Goal: Navigation & Orientation: Understand site structure

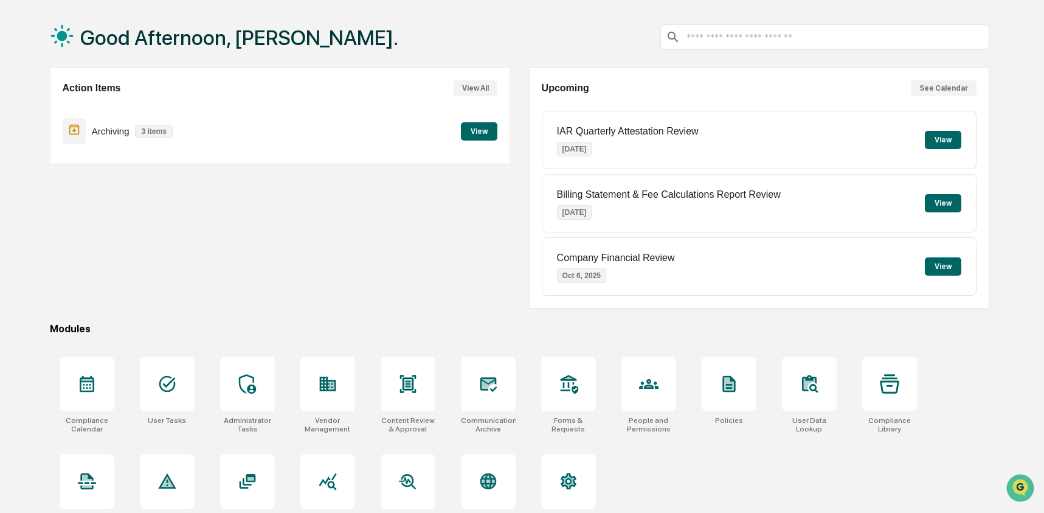
scroll to position [78, 0]
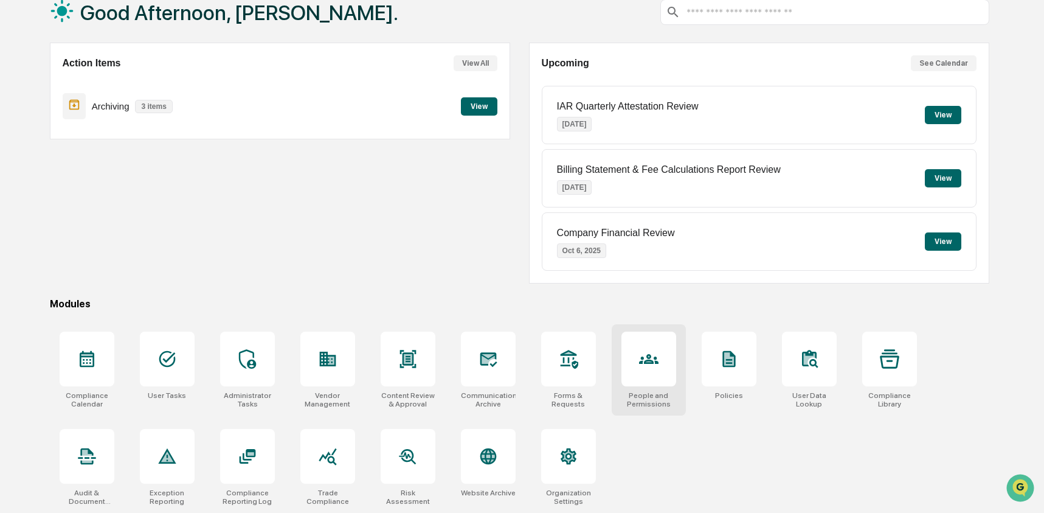
click at [645, 359] on icon at bounding box center [648, 359] width 19 height 10
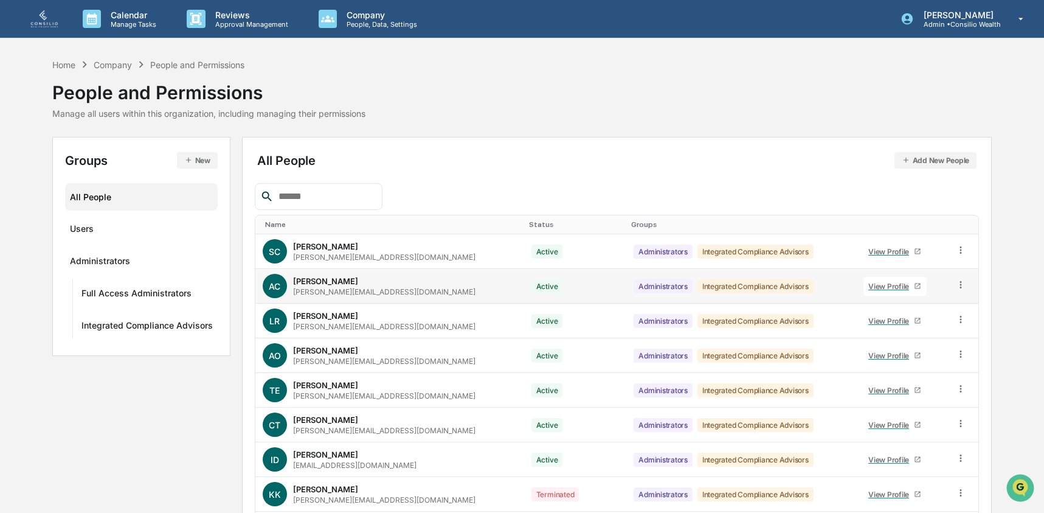
click at [960, 288] on icon at bounding box center [961, 284] width 2 height 7
click at [901, 332] on div "Change Status" at bounding box center [904, 329] width 105 height 15
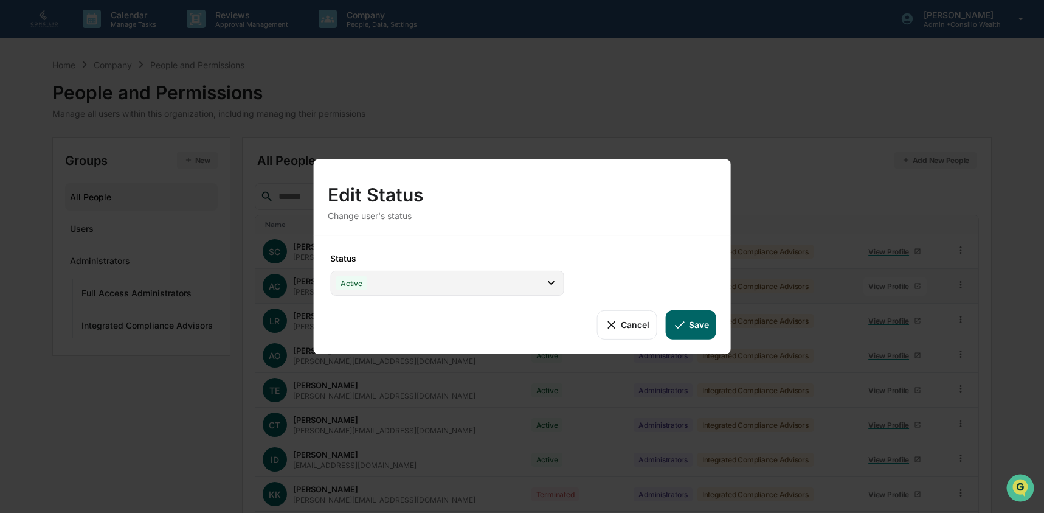
click at [443, 285] on div "Active" at bounding box center [447, 282] width 234 height 25
click at [546, 229] on div "Edit Status Change user's status" at bounding box center [522, 197] width 418 height 76
click at [633, 329] on button "Cancel" at bounding box center [627, 324] width 60 height 29
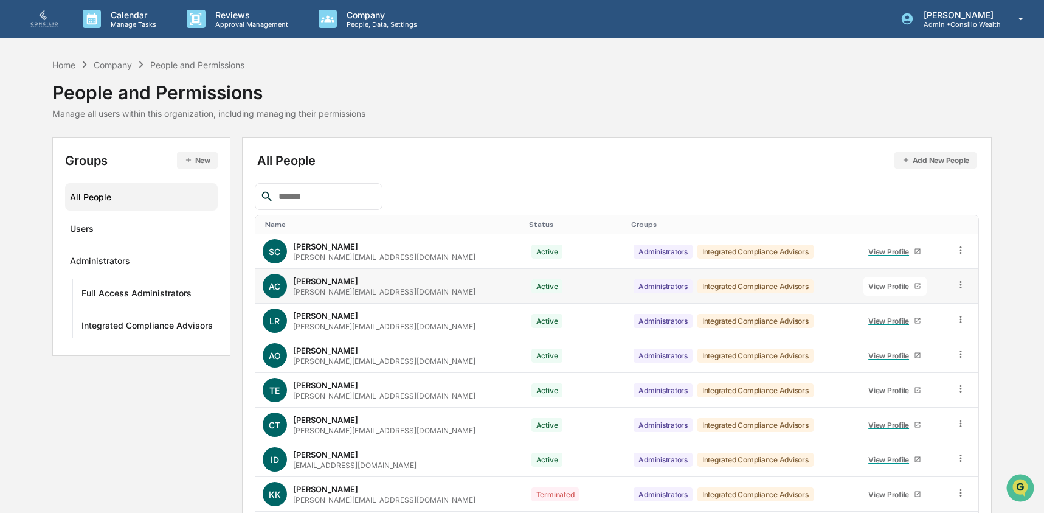
click at [955, 285] on icon at bounding box center [961, 285] width 12 height 12
click at [927, 307] on div "Groups & Permissions" at bounding box center [904, 304] width 105 height 15
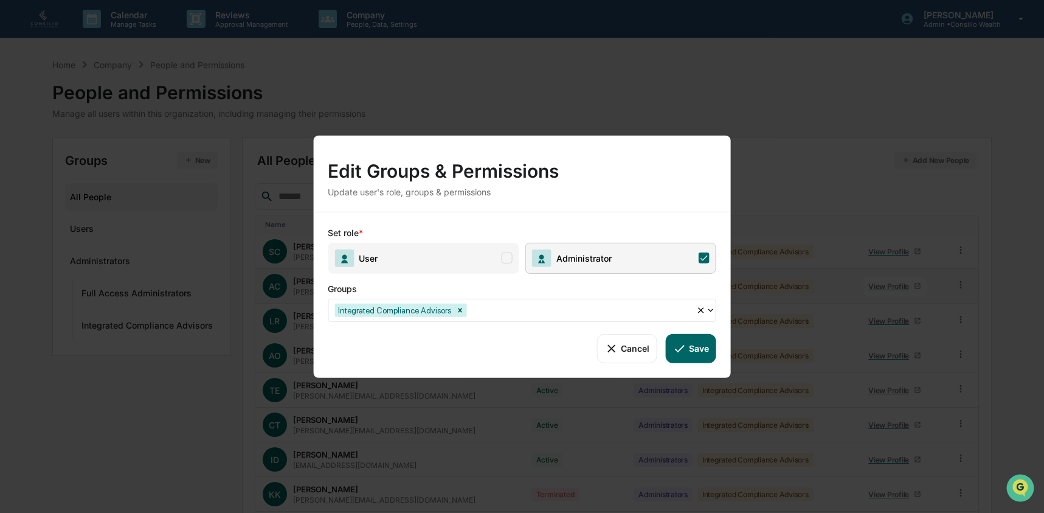
click at [429, 250] on span "User" at bounding box center [423, 257] width 191 height 31
click at [695, 345] on button "Save" at bounding box center [691, 347] width 50 height 29
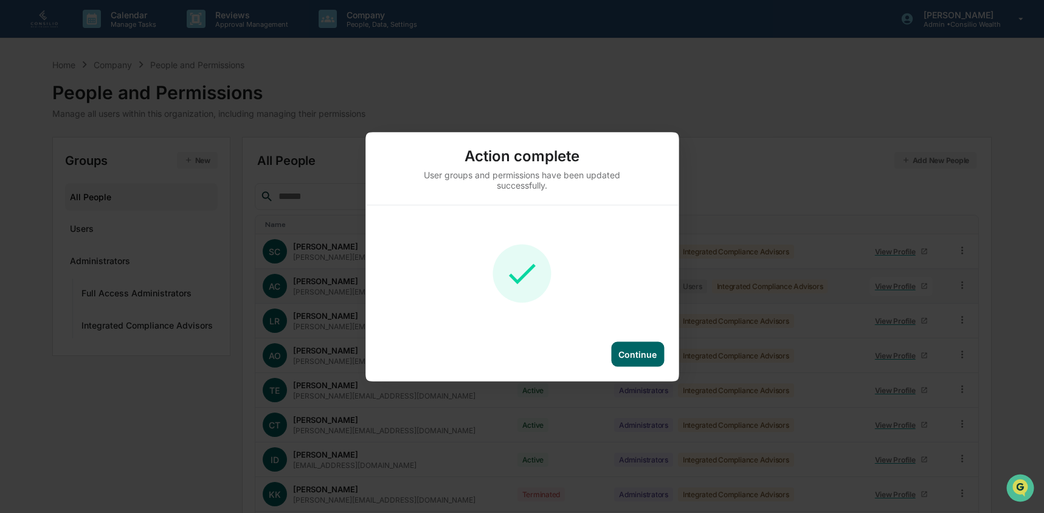
click at [634, 351] on div "Continue" at bounding box center [638, 353] width 38 height 10
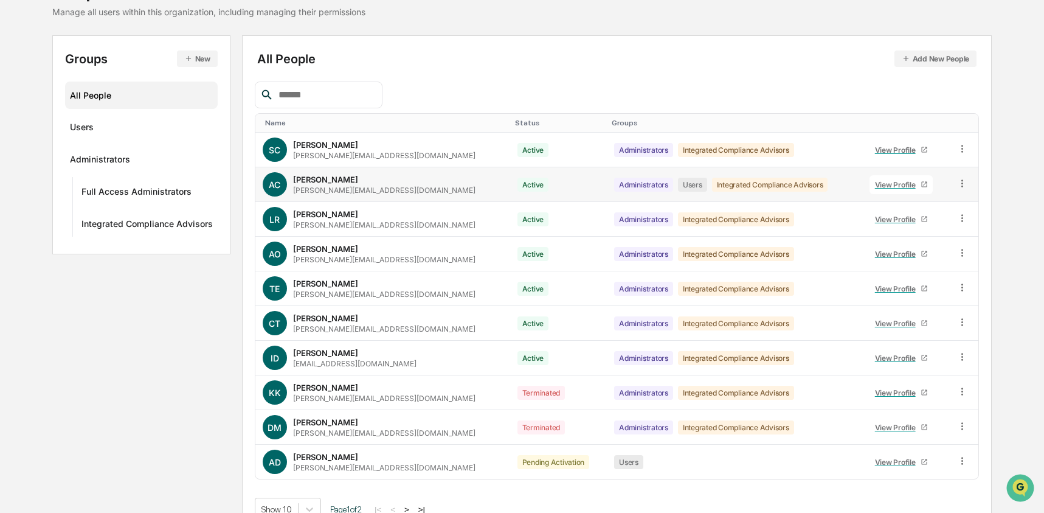
scroll to position [123, 0]
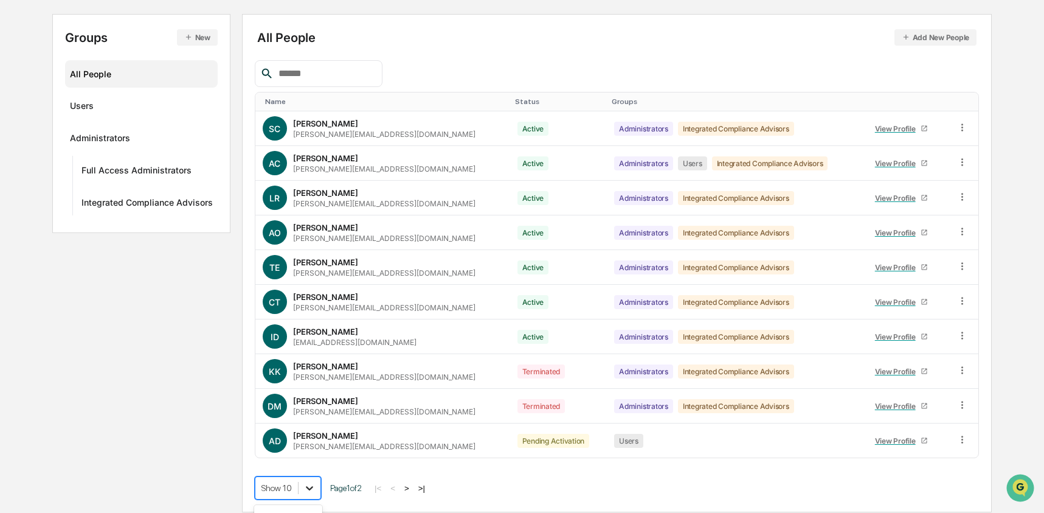
scroll to position [220, 0]
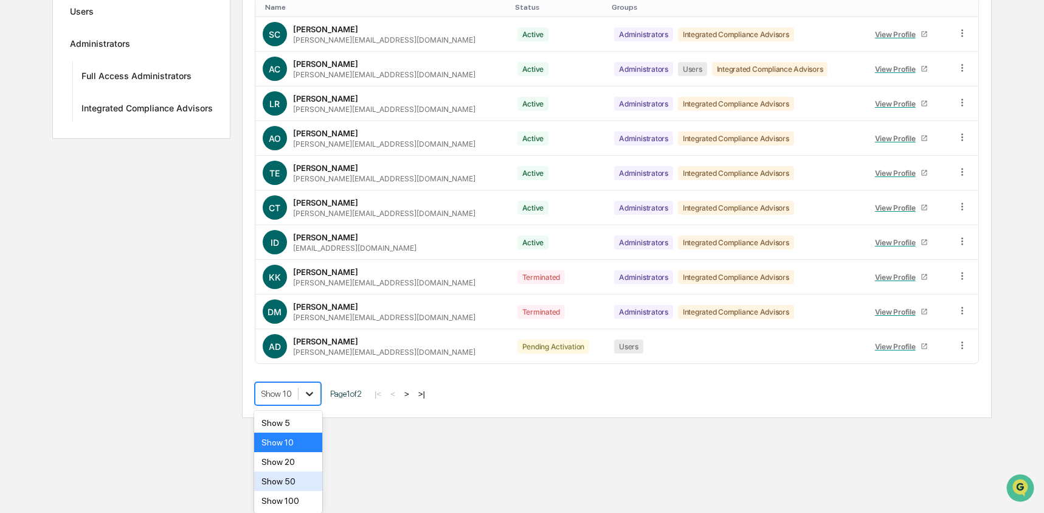
click at [309, 418] on body "Calendar Manage Tasks Reviews Approval Management Company People, Data, Setting…" at bounding box center [522, 100] width 1044 height 635
click at [305, 500] on div "Show 100" at bounding box center [288, 500] width 69 height 19
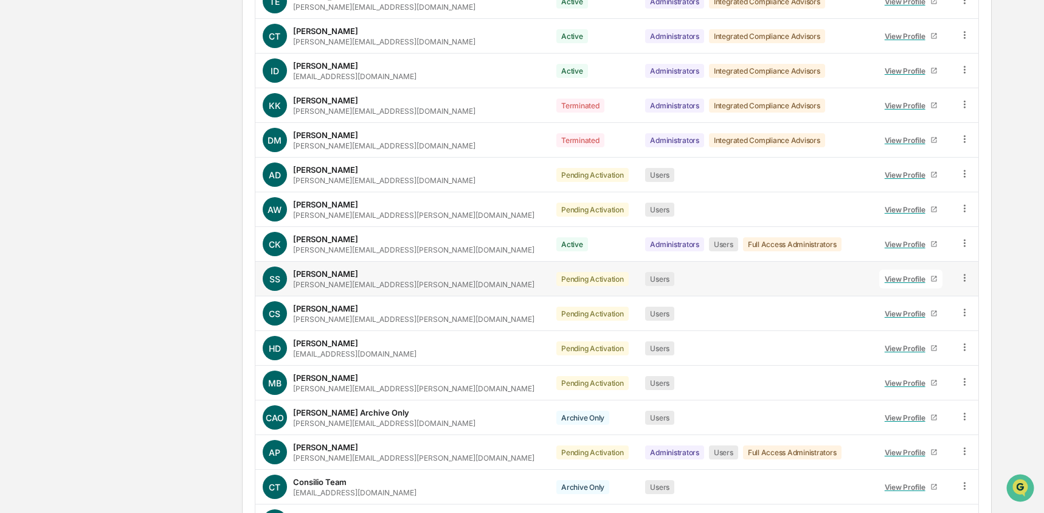
scroll to position [0, 0]
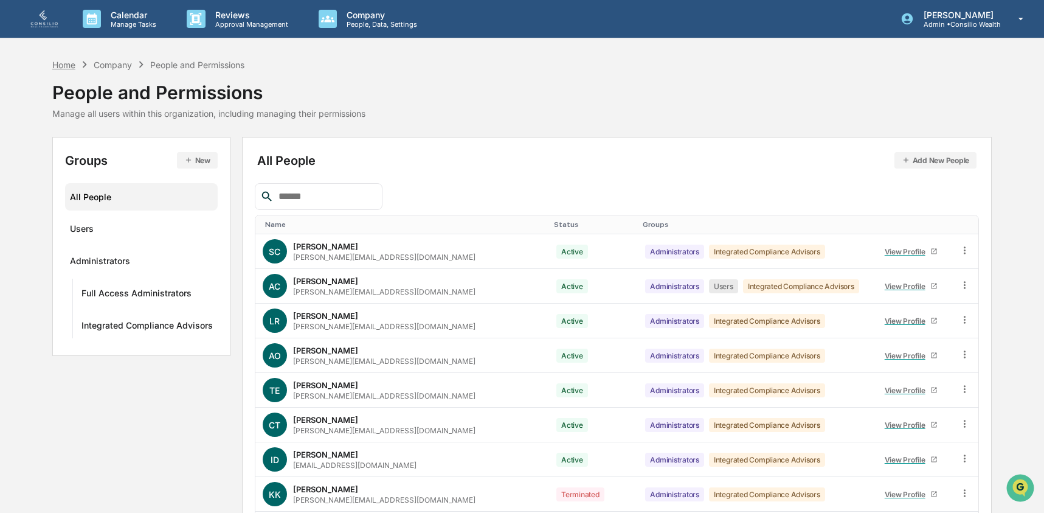
click at [67, 65] on div "Home" at bounding box center [63, 65] width 23 height 10
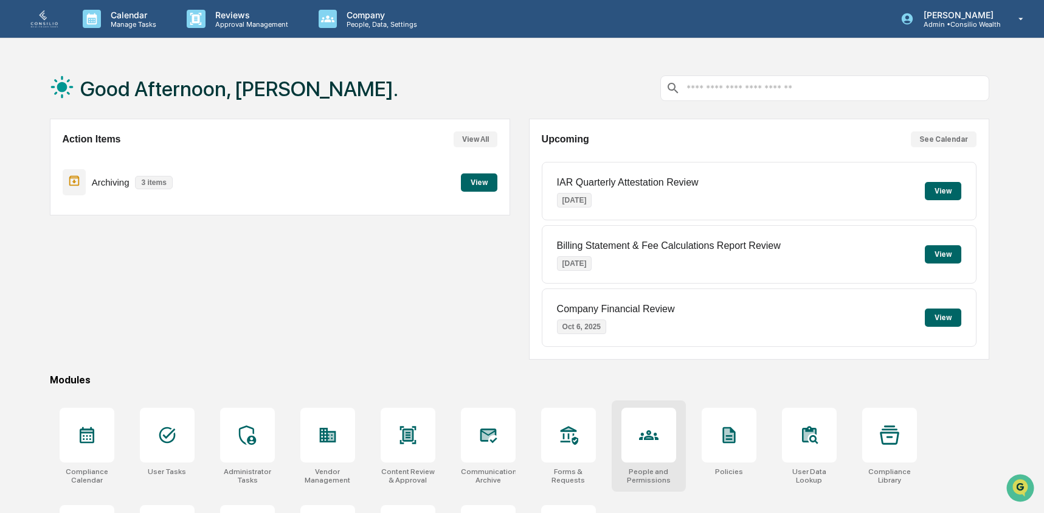
click at [625, 429] on div at bounding box center [649, 434] width 55 height 55
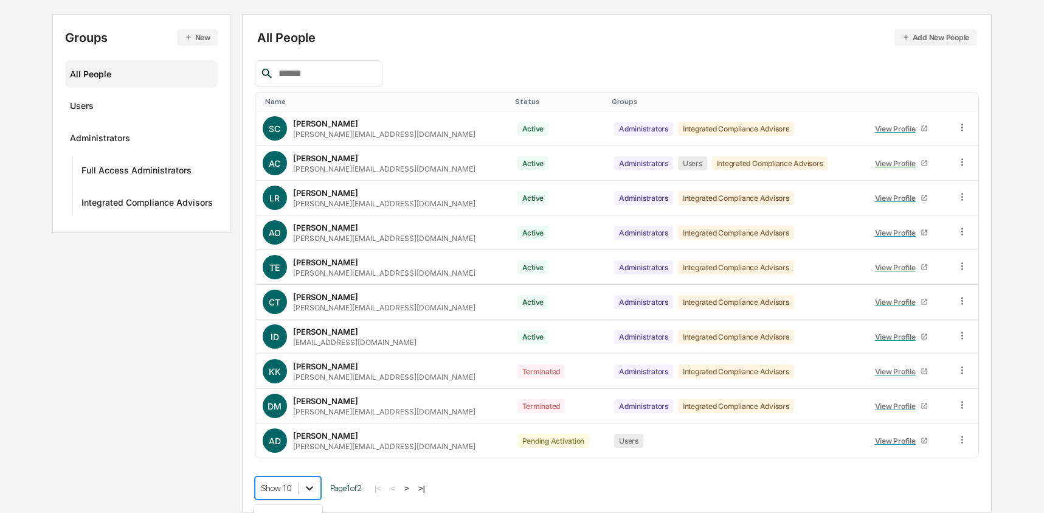
scroll to position [220, 0]
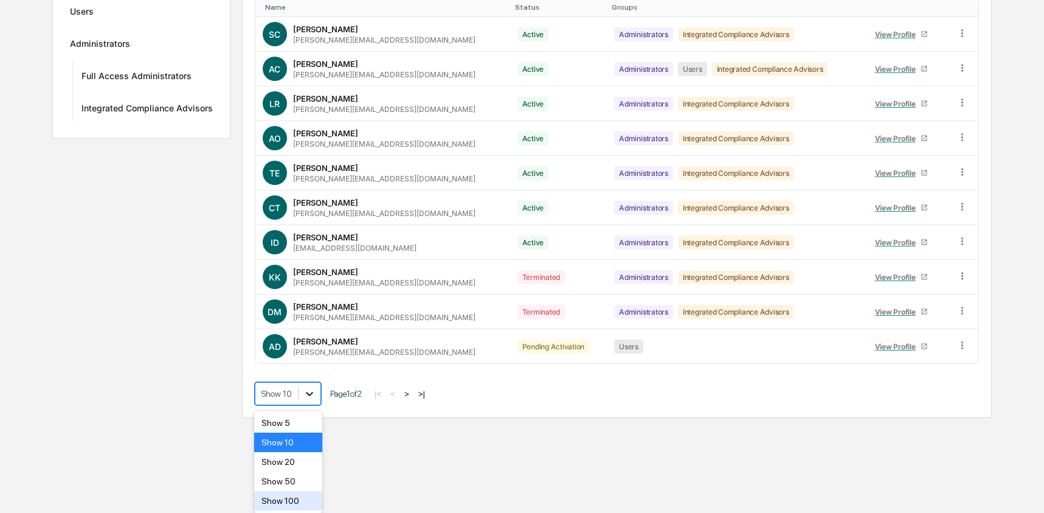
click at [308, 418] on body "Calendar Manage Tasks Reviews Approval Management Company People, Data, Setting…" at bounding box center [522, 100] width 1044 height 635
click at [296, 485] on div "Show 50" at bounding box center [288, 480] width 69 height 19
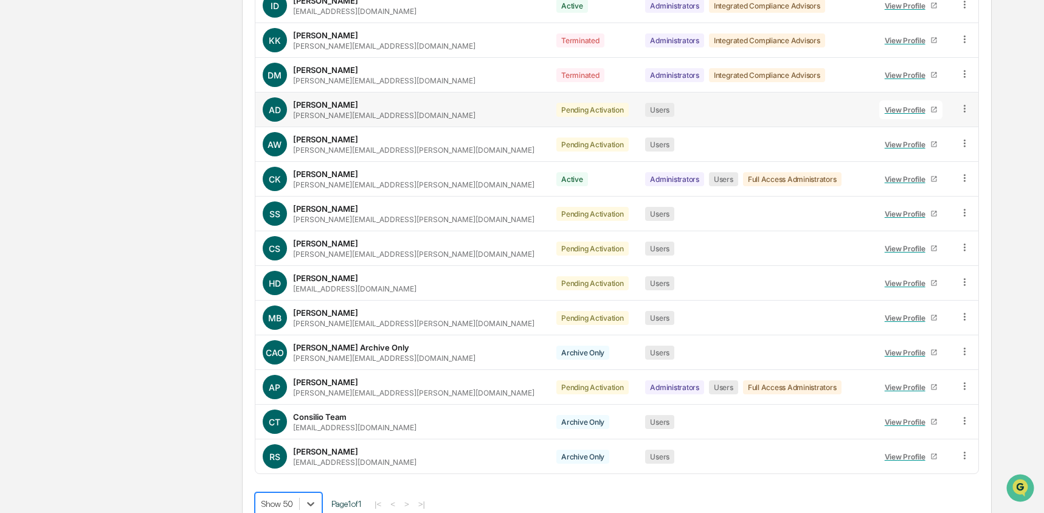
scroll to position [470, 0]
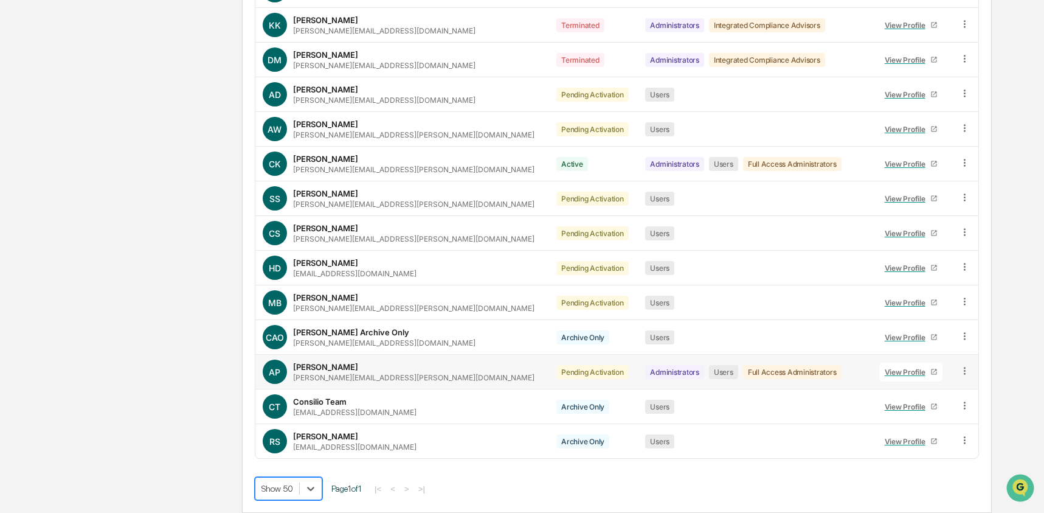
click at [959, 370] on icon at bounding box center [965, 371] width 12 height 12
click at [905, 412] on div "Change Status" at bounding box center [908, 414] width 105 height 15
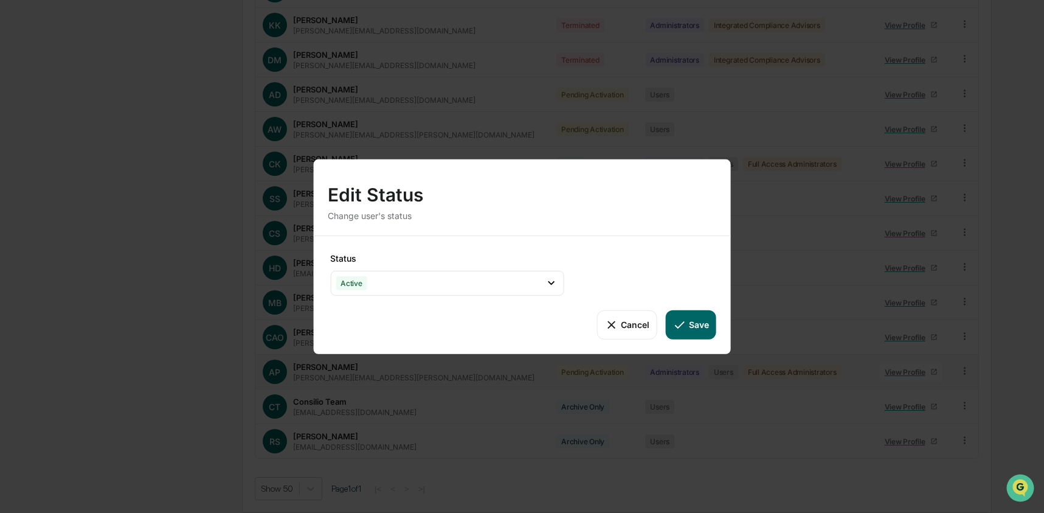
click at [686, 329] on button "Save" at bounding box center [691, 324] width 50 height 29
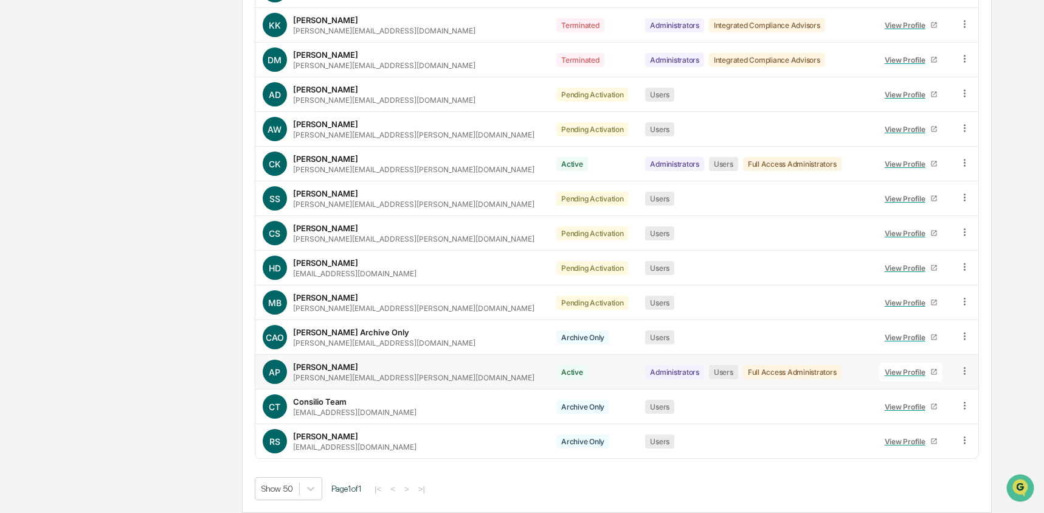
scroll to position [0, 0]
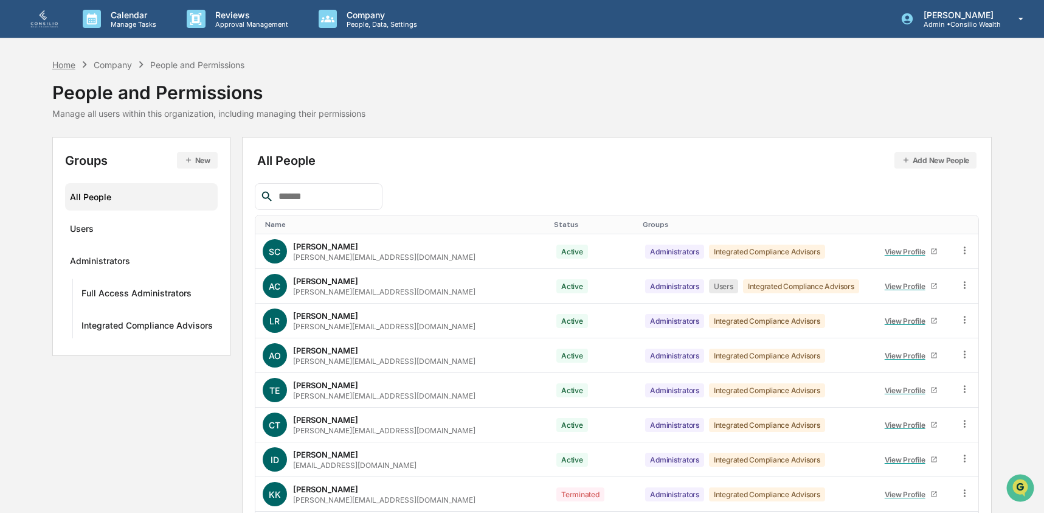
click at [67, 61] on div "Home" at bounding box center [63, 65] width 23 height 10
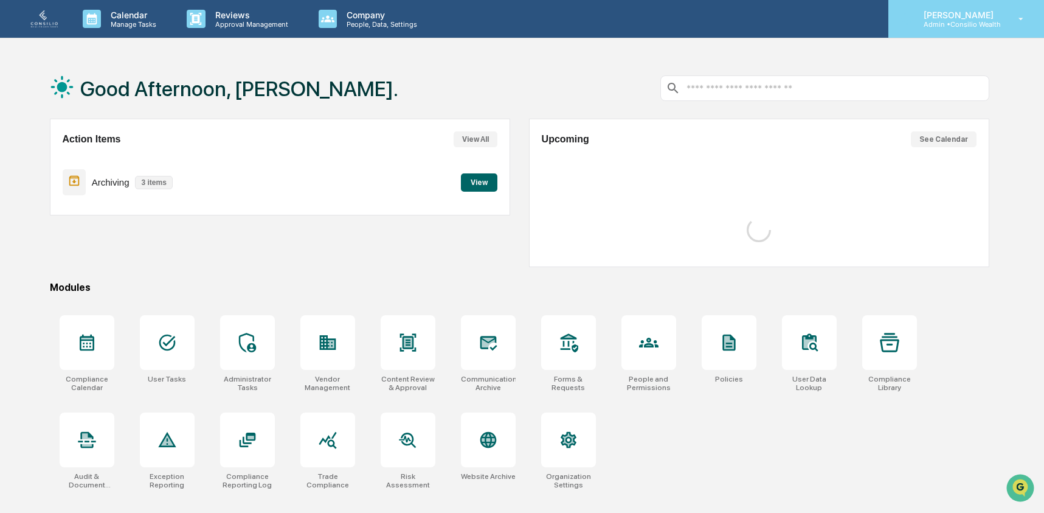
click at [941, 30] on div "Ashley Craddock Admin • Consilio Wealth" at bounding box center [967, 19] width 156 height 38
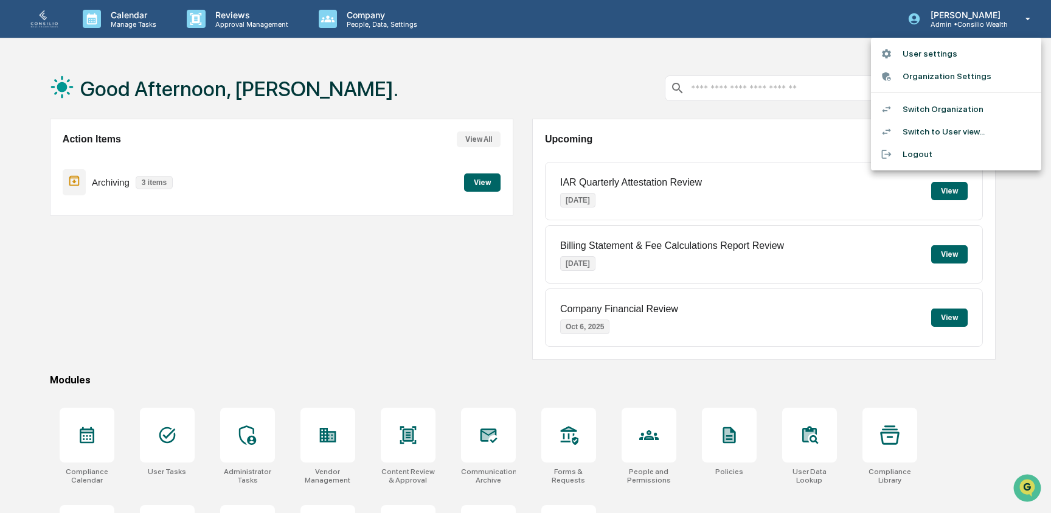
click at [939, 130] on li "Switch to User view..." at bounding box center [956, 131] width 170 height 23
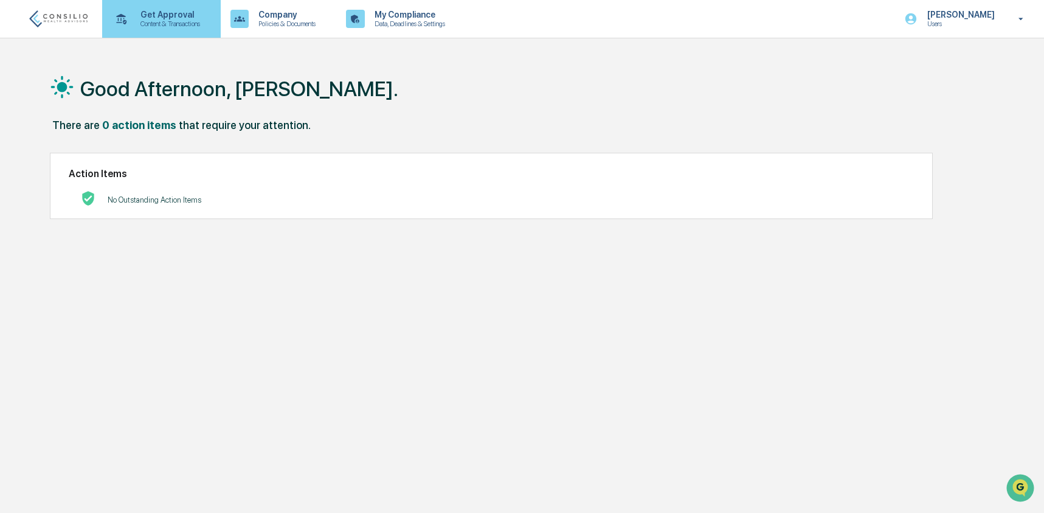
click at [179, 16] on p "Get Approval" at bounding box center [168, 15] width 75 height 10
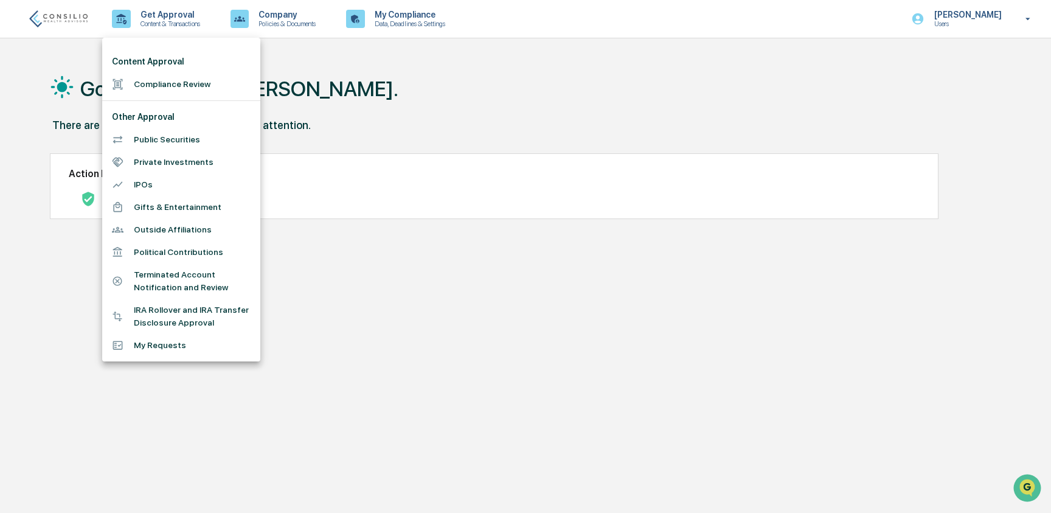
click at [187, 223] on li "Outside Affiliations" at bounding box center [181, 229] width 158 height 23
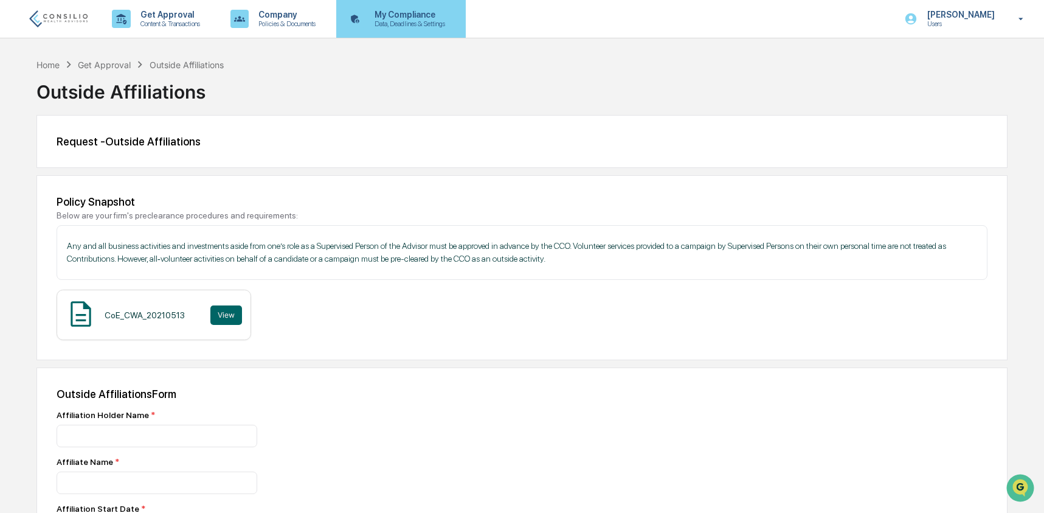
click at [428, 19] on p "Data, Deadlines & Settings" at bounding box center [408, 23] width 86 height 9
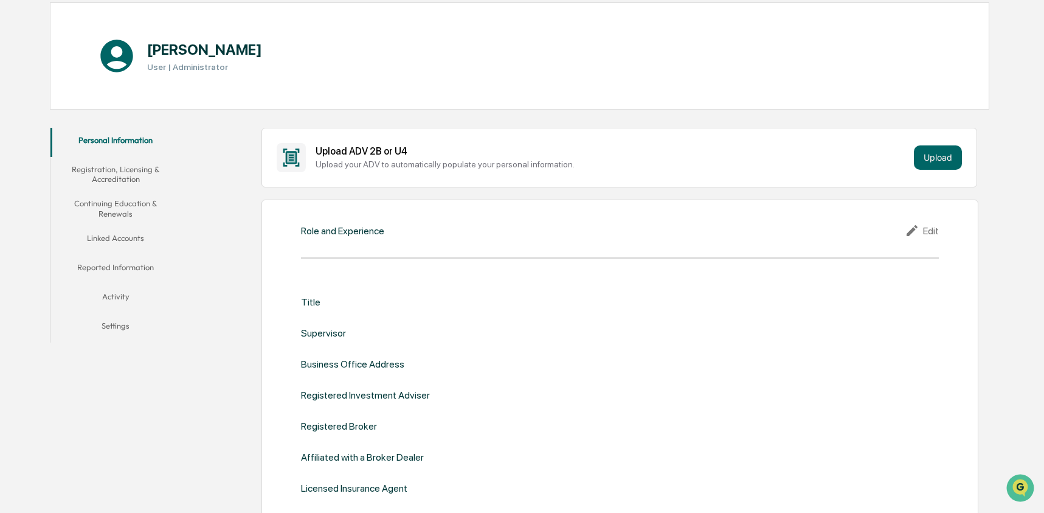
scroll to position [173, 0]
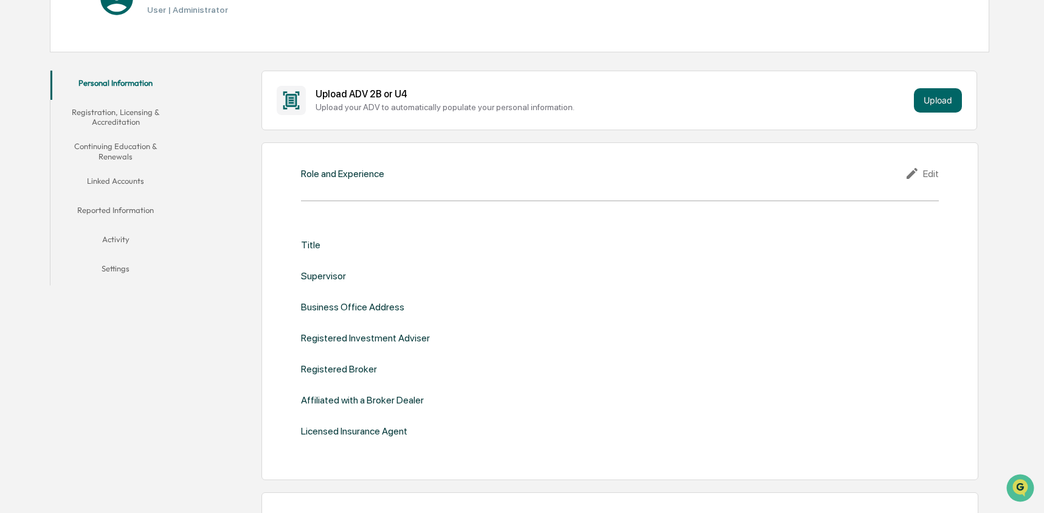
click at [114, 179] on button "Linked Accounts" at bounding box center [115, 182] width 131 height 29
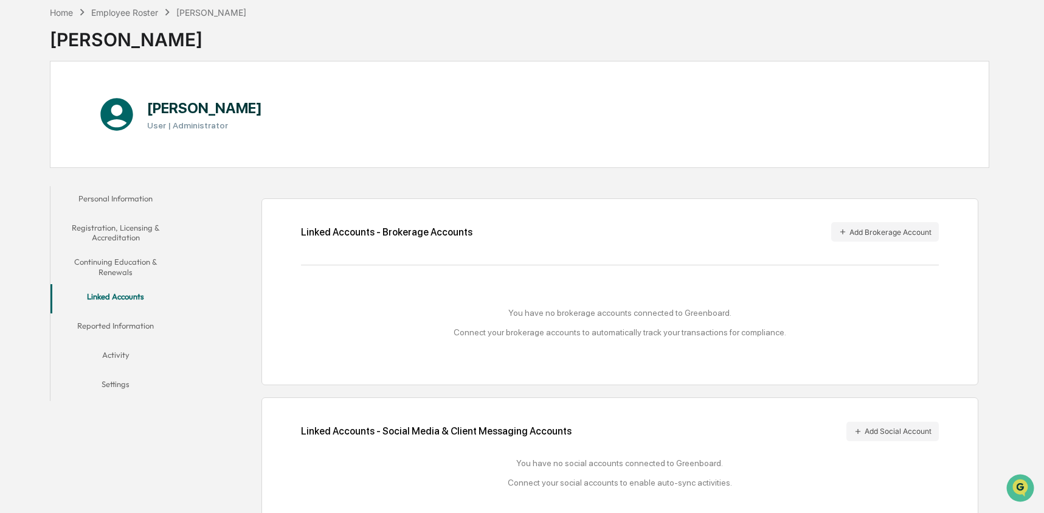
scroll to position [78, 0]
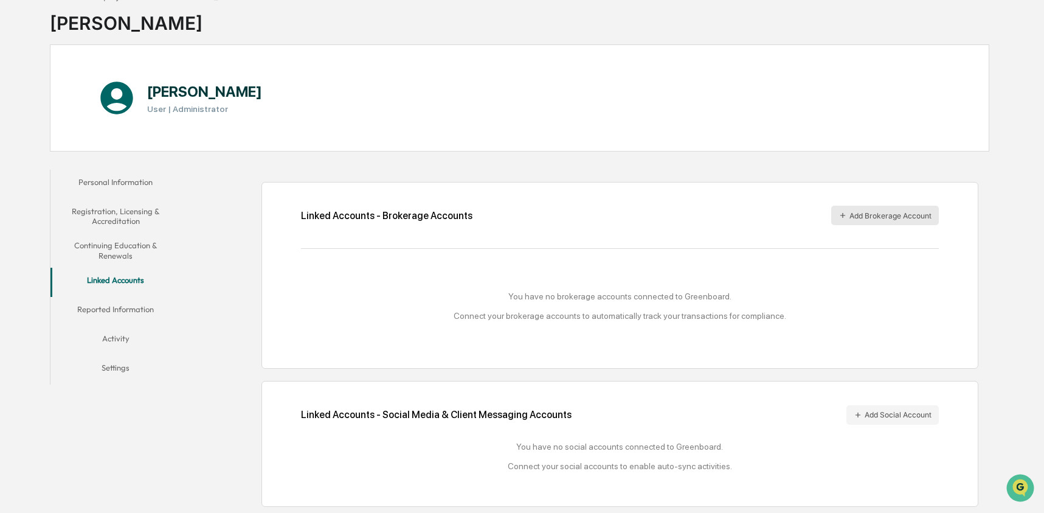
click at [894, 217] on button "Add Brokerage Account" at bounding box center [885, 215] width 108 height 19
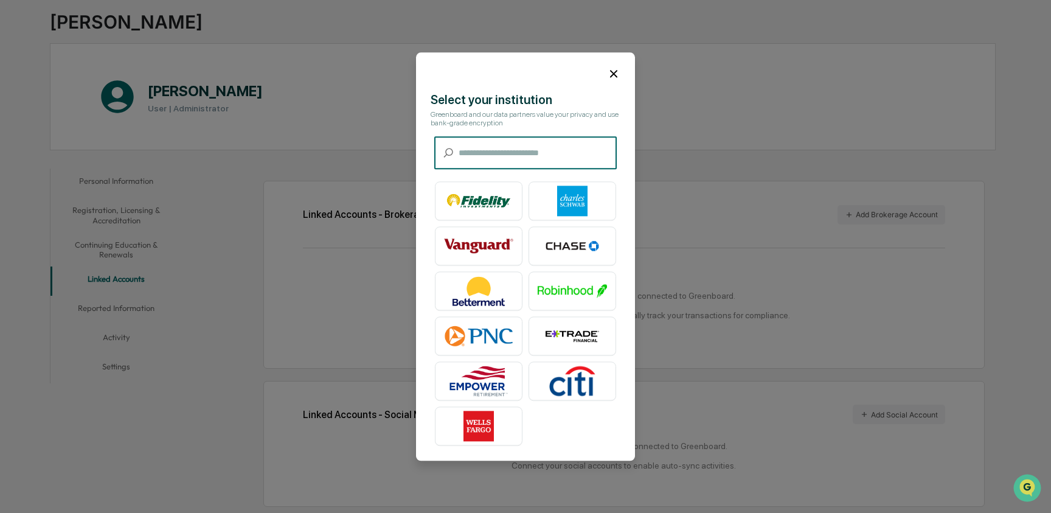
click at [513, 148] on input "text" at bounding box center [538, 153] width 158 height 32
click at [611, 67] on icon at bounding box center [613, 73] width 13 height 13
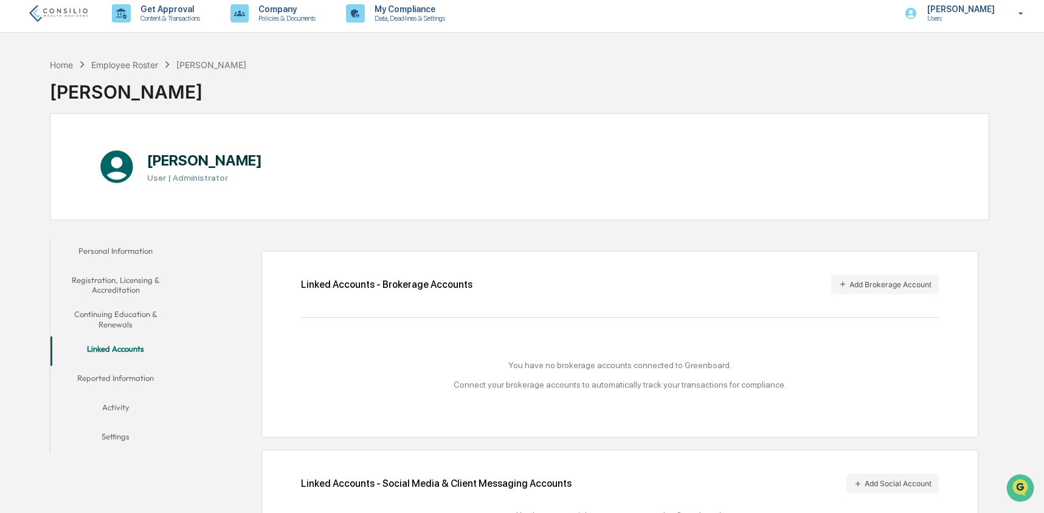
scroll to position [0, 0]
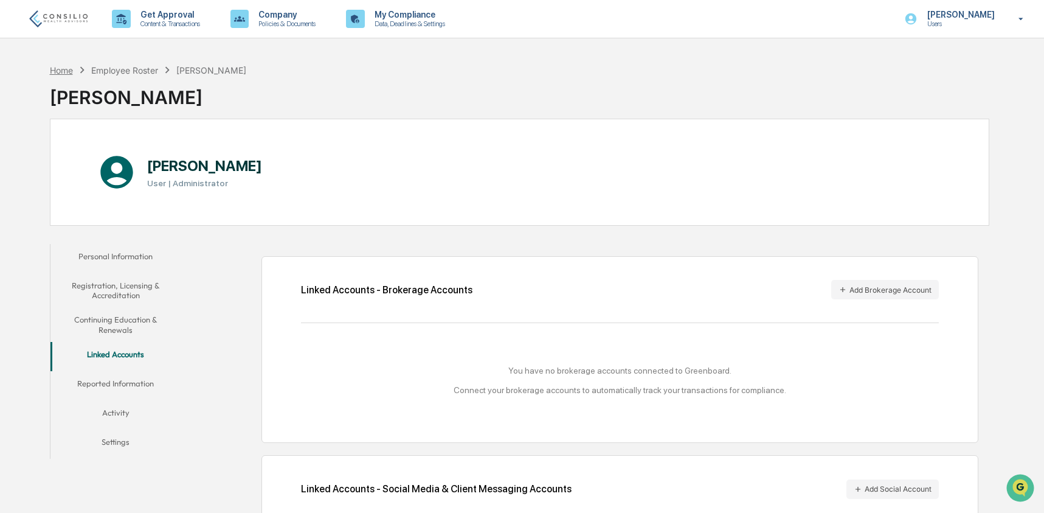
click at [62, 74] on div "Home" at bounding box center [61, 70] width 23 height 10
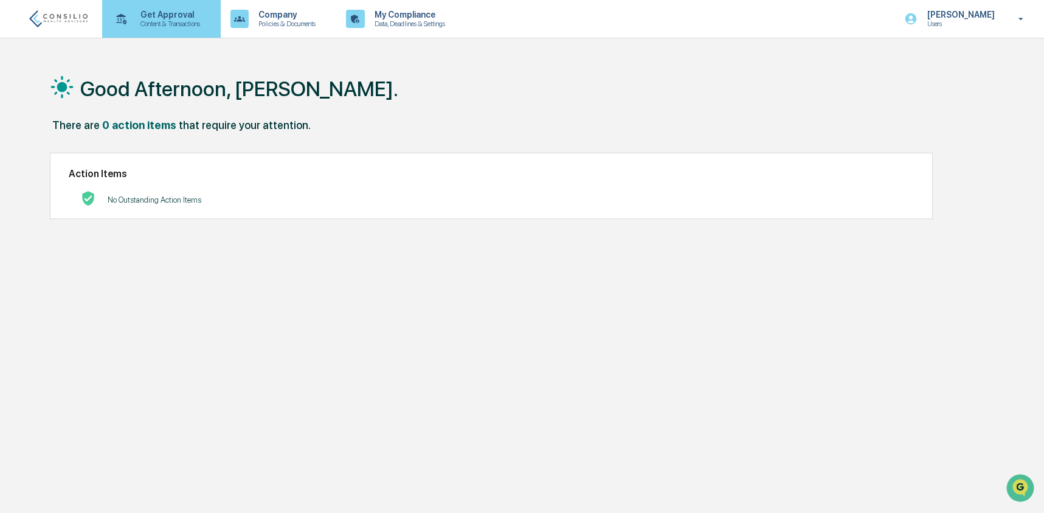
click at [161, 23] on p "Content & Transactions" at bounding box center [168, 23] width 75 height 9
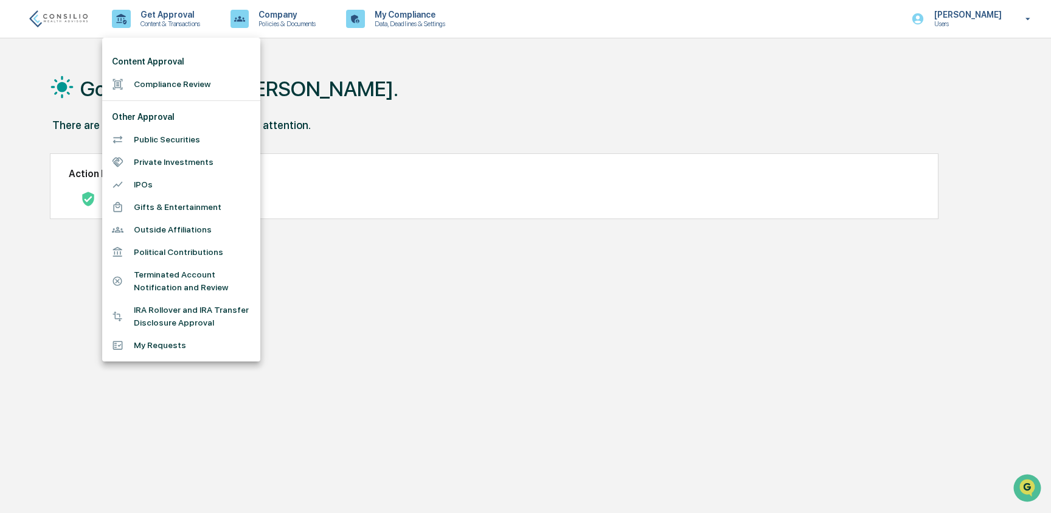
click at [168, 138] on li "Public Securities" at bounding box center [181, 139] width 158 height 23
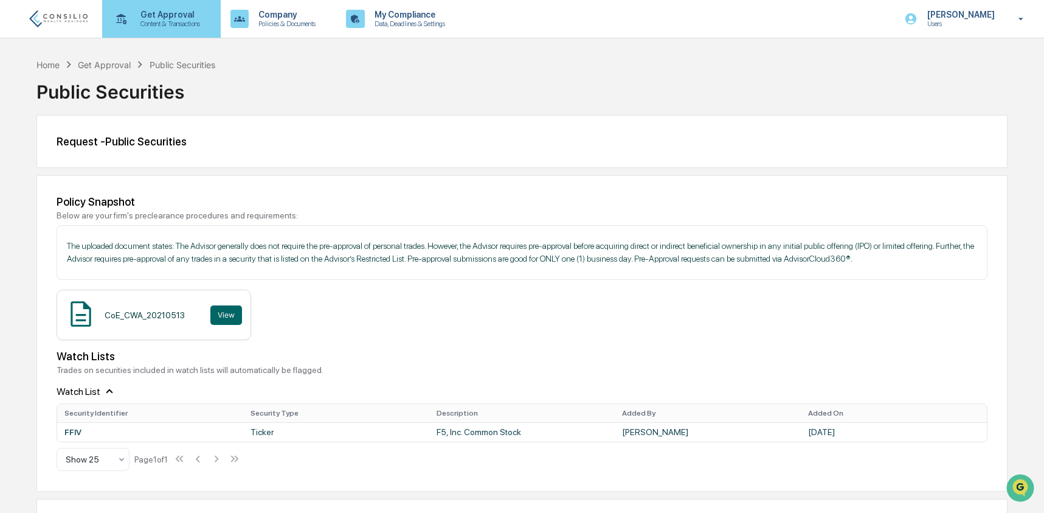
click at [145, 21] on p "Content & Transactions" at bounding box center [168, 23] width 75 height 9
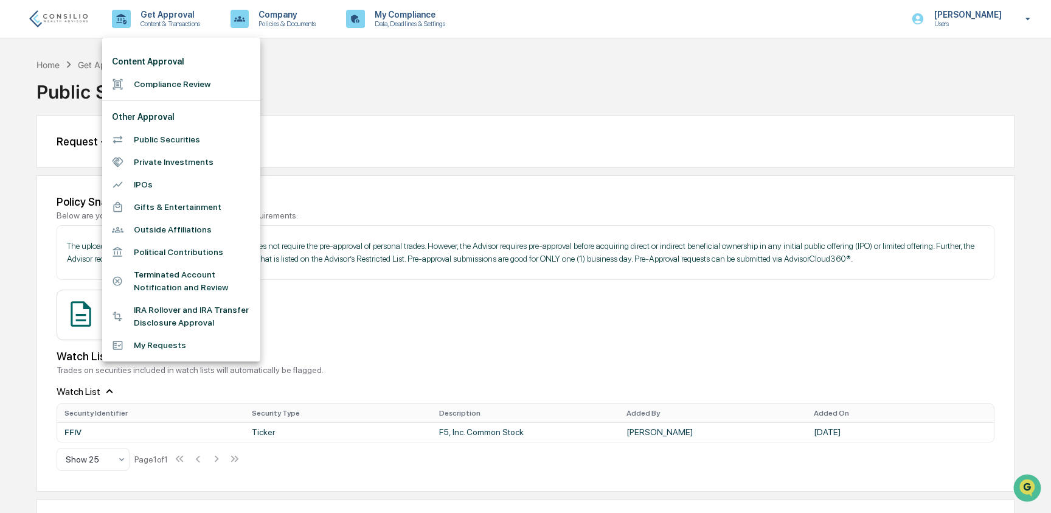
click at [182, 211] on li "Gifts & Entertainment" at bounding box center [181, 207] width 158 height 23
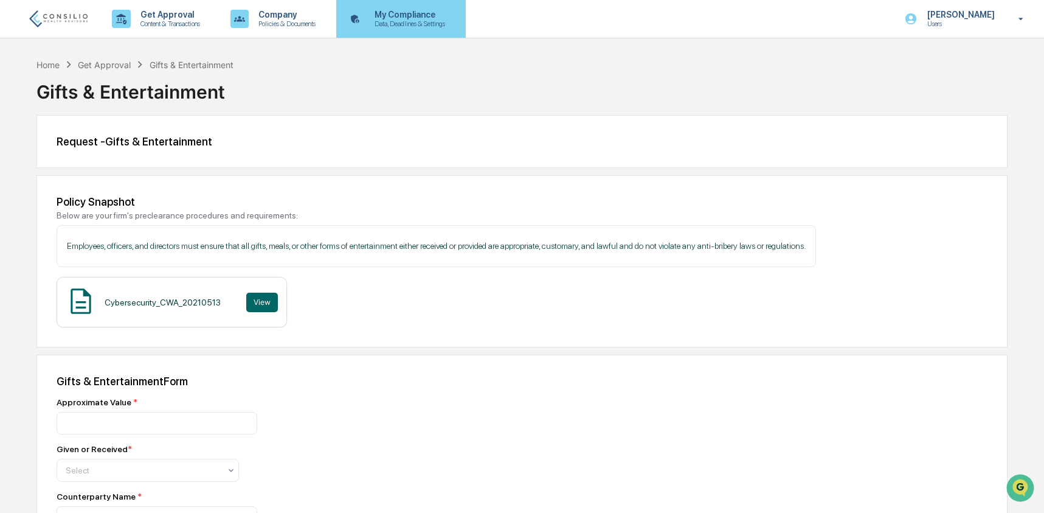
click at [451, 27] on p "Data, Deadlines & Settings" at bounding box center [408, 23] width 86 height 9
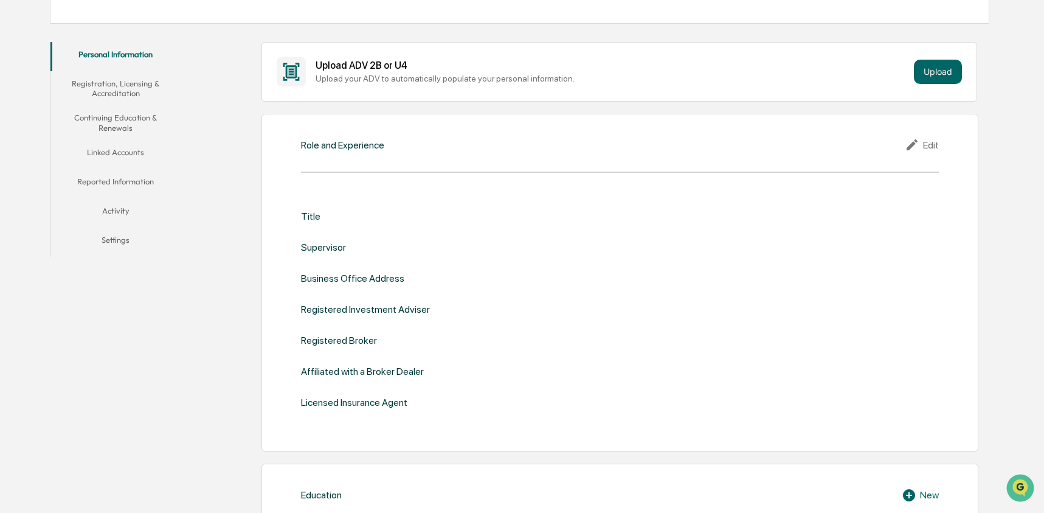
scroll to position [276, 0]
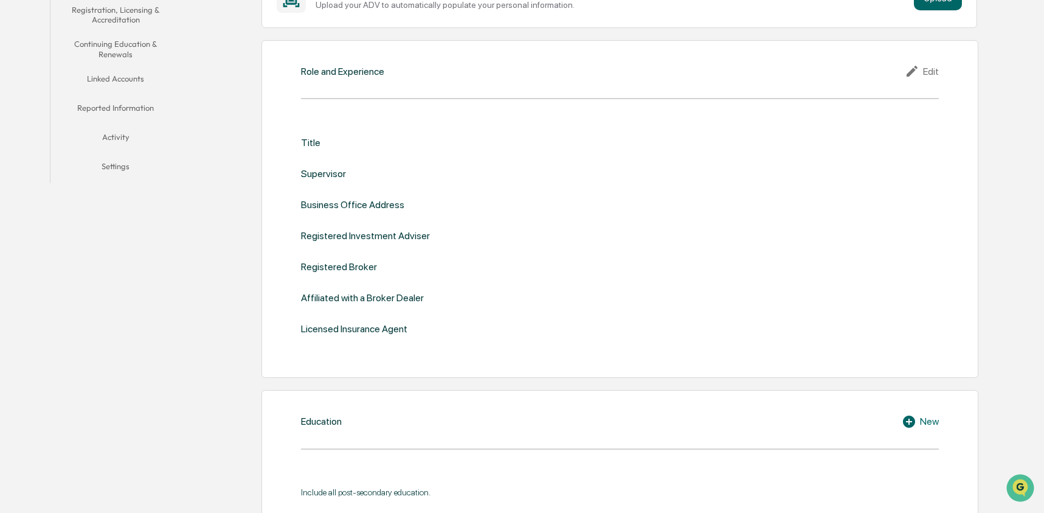
click at [113, 48] on button "Continuing Education & Renewals" at bounding box center [115, 49] width 131 height 35
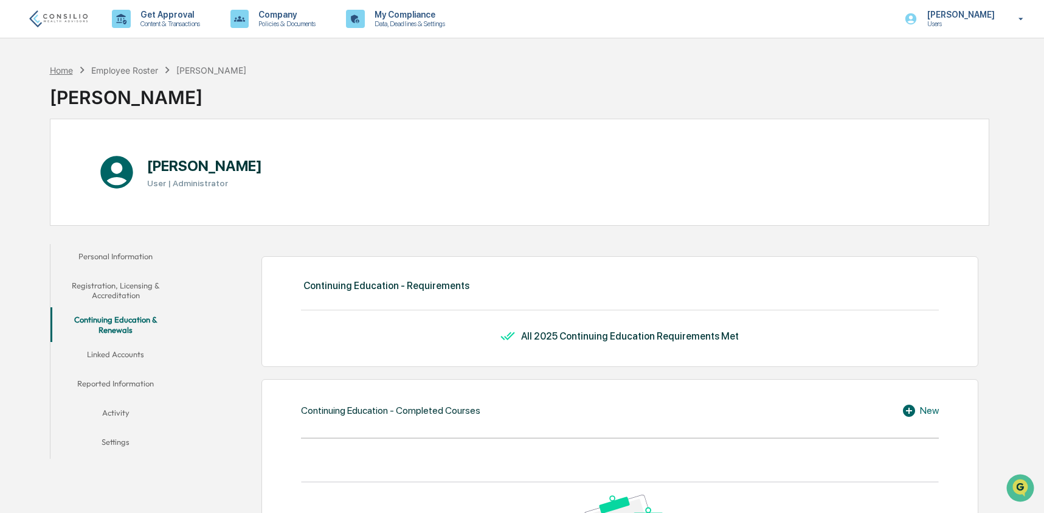
click at [71, 69] on div "Home" at bounding box center [61, 70] width 23 height 10
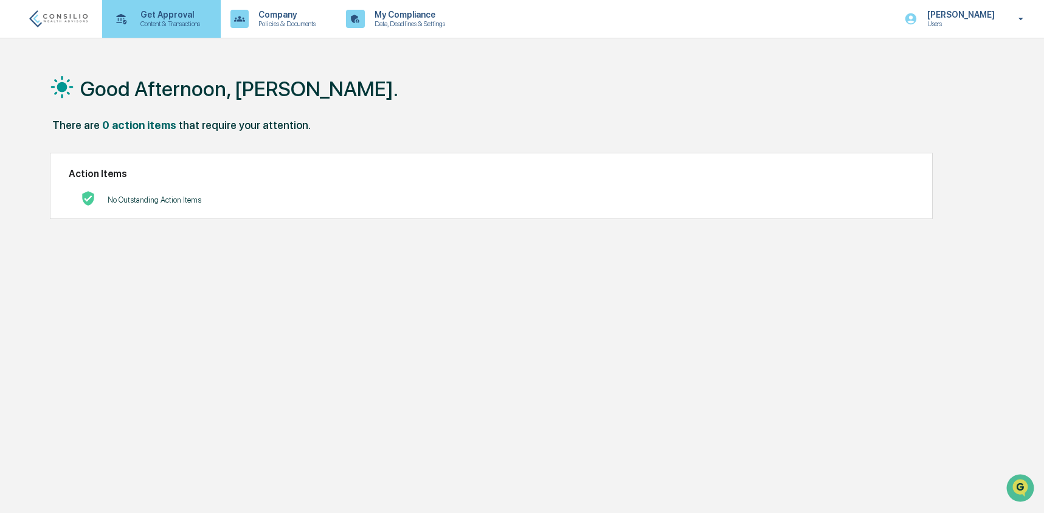
click at [168, 30] on div "Get Approval Content & Transactions" at bounding box center [160, 19] width 106 height 38
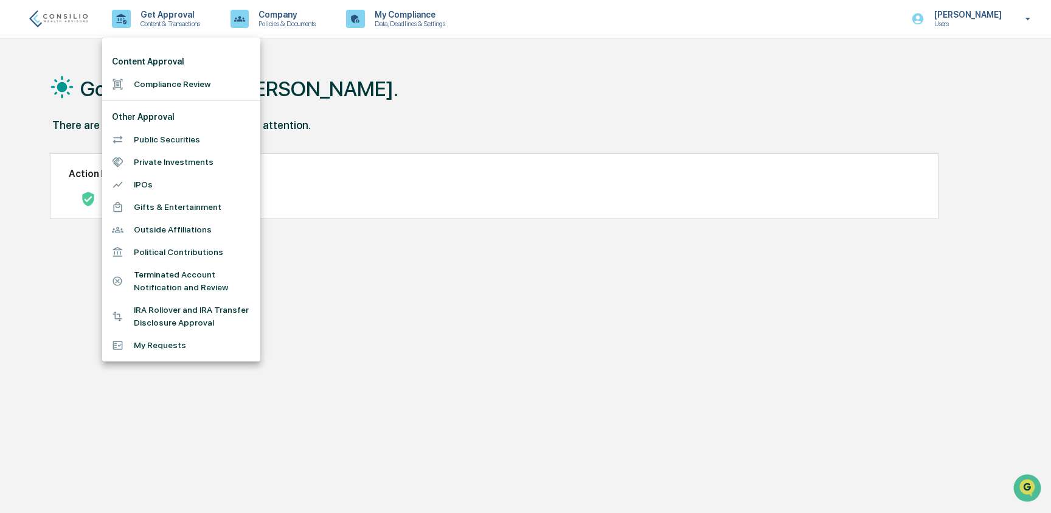
click at [359, 113] on div at bounding box center [525, 256] width 1051 height 513
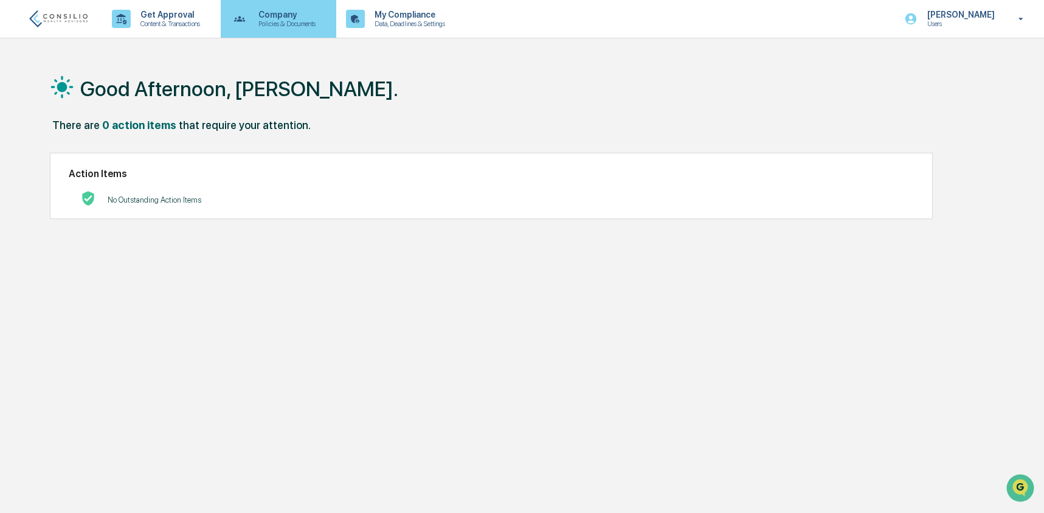
click at [322, 26] on p "Policies & Documents" at bounding box center [285, 23] width 73 height 9
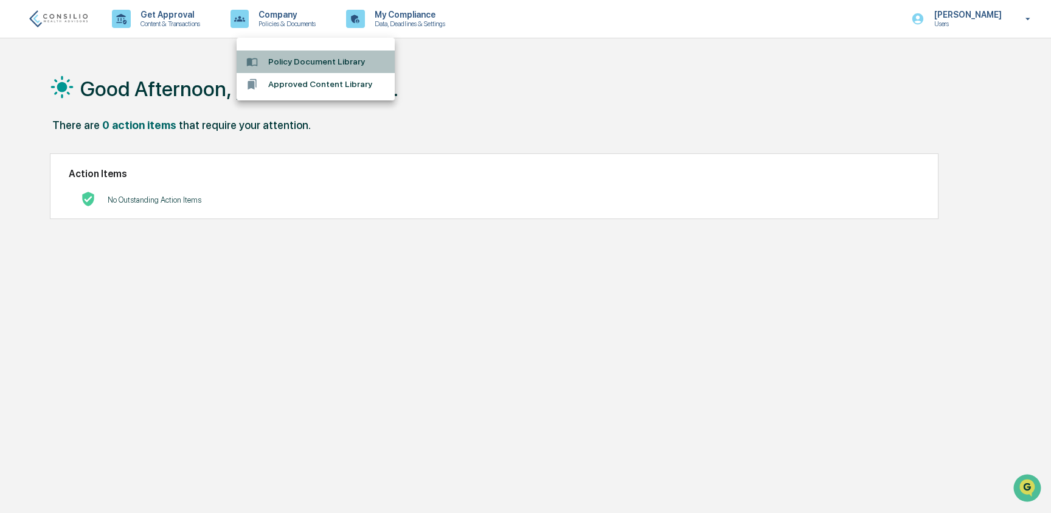
click at [328, 60] on li "Policy Document Library" at bounding box center [316, 61] width 158 height 23
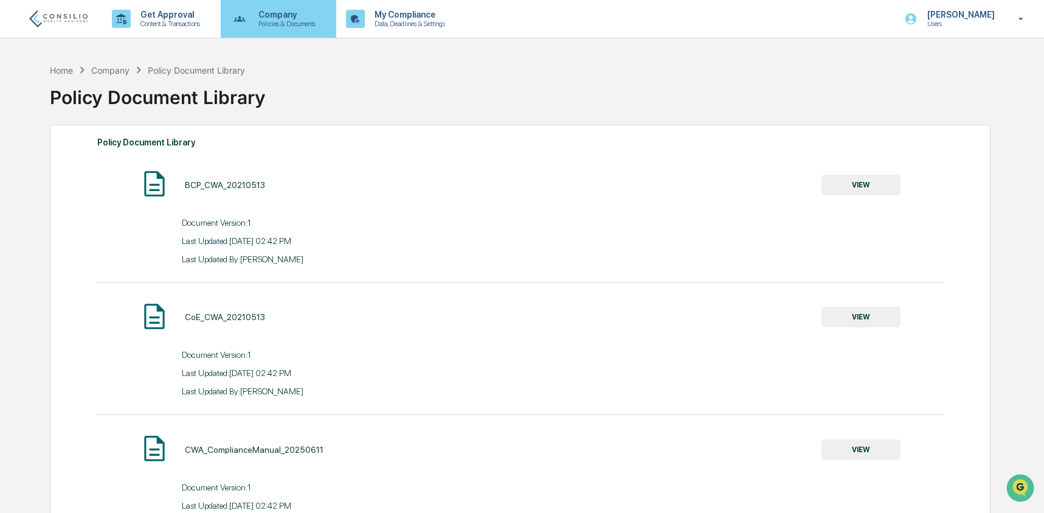
click at [305, 29] on div "Company Policies & Documents" at bounding box center [278, 19] width 104 height 38
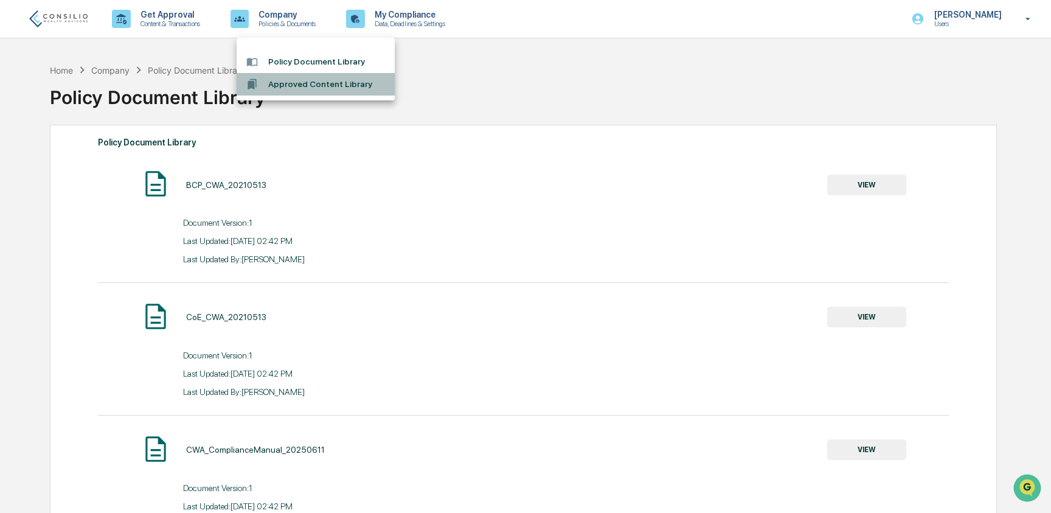
click at [307, 91] on li "Approved Content Library" at bounding box center [316, 84] width 158 height 23
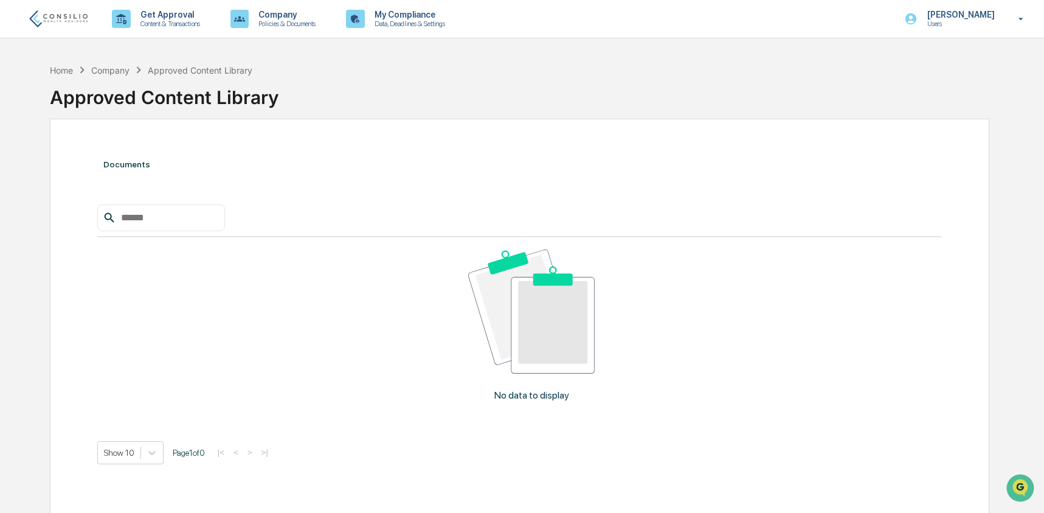
click at [837, 67] on div "Home Company Approved Content Library Approved Content Library" at bounding box center [520, 88] width 940 height 50
click at [934, 18] on p "[PERSON_NAME]" at bounding box center [959, 15] width 83 height 10
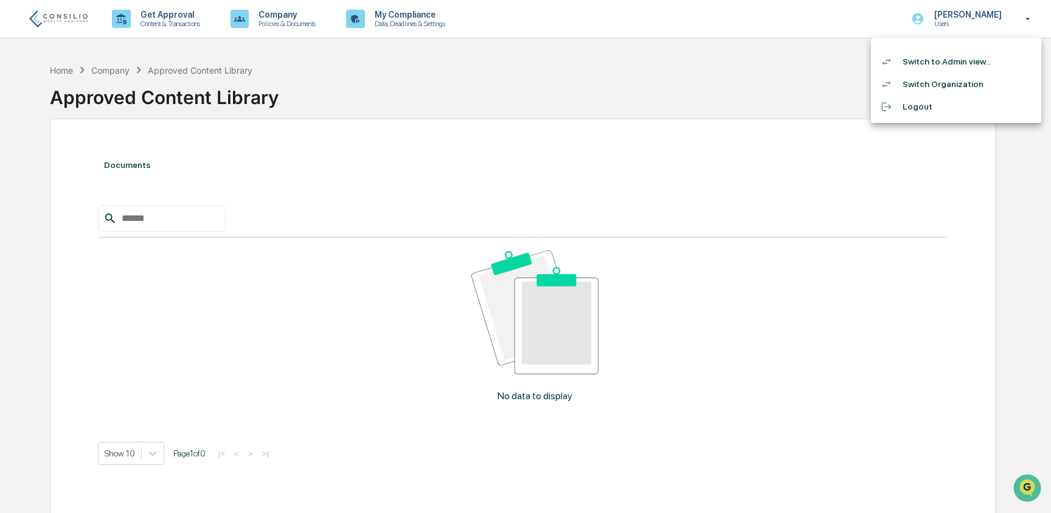
click at [952, 64] on li "Switch to Admin view..." at bounding box center [956, 61] width 170 height 23
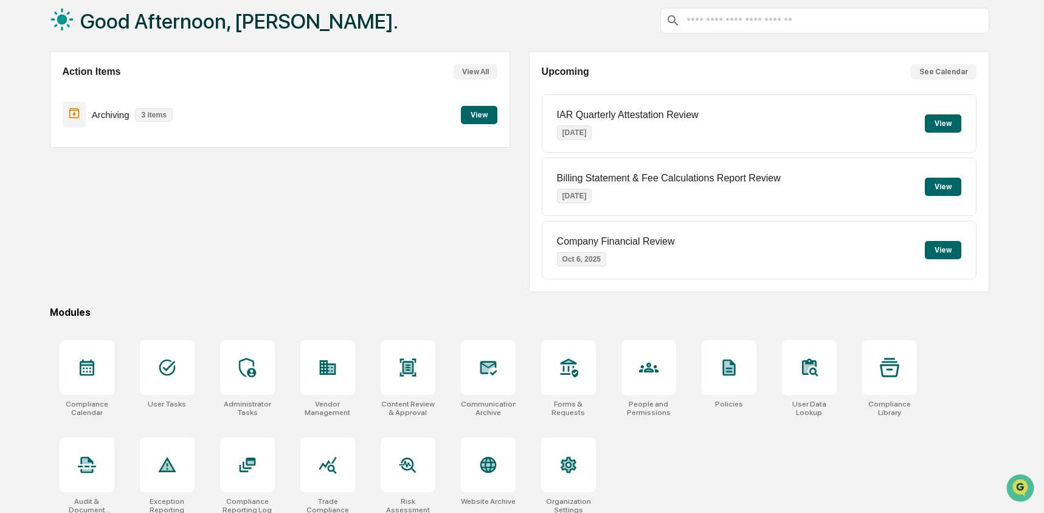
scroll to position [78, 0]
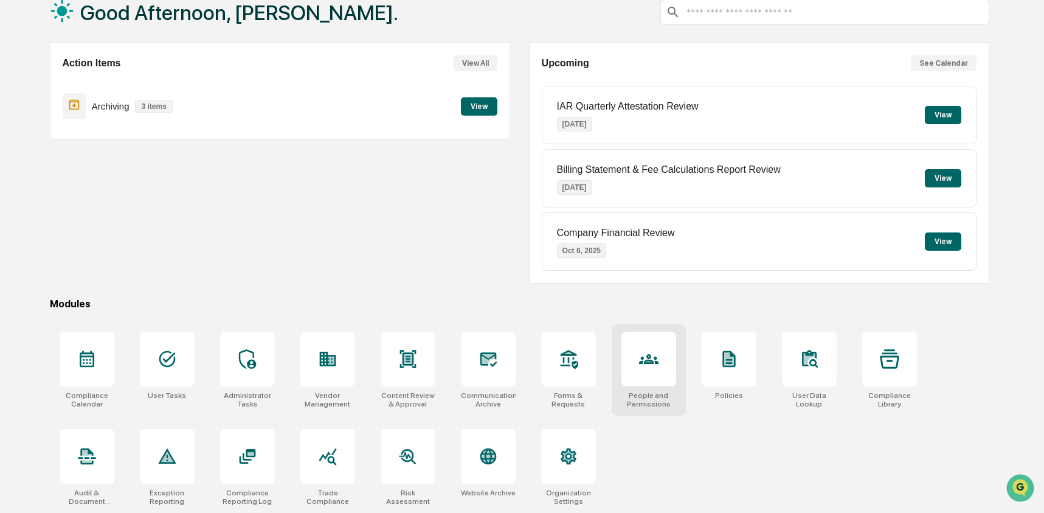
click at [657, 364] on icon at bounding box center [648, 358] width 19 height 19
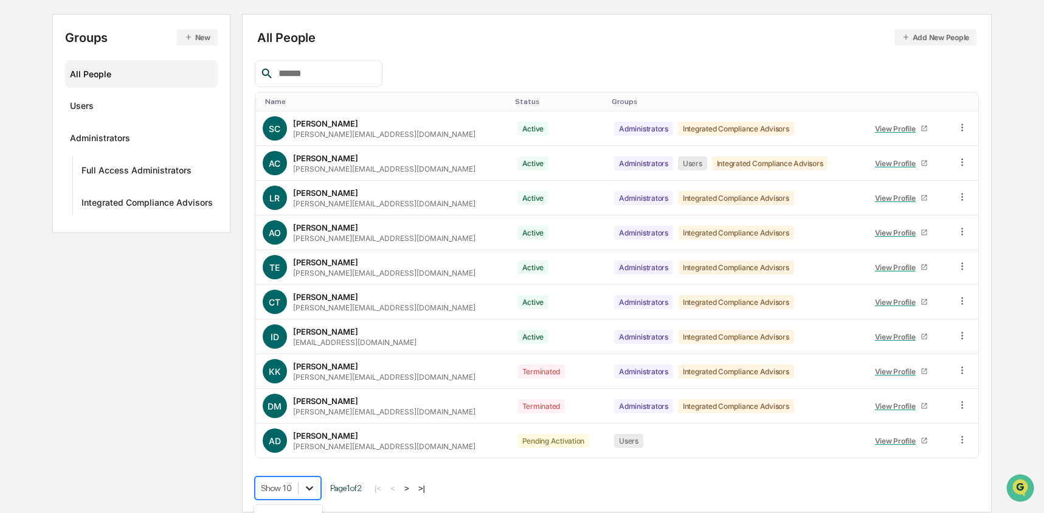
scroll to position [220, 0]
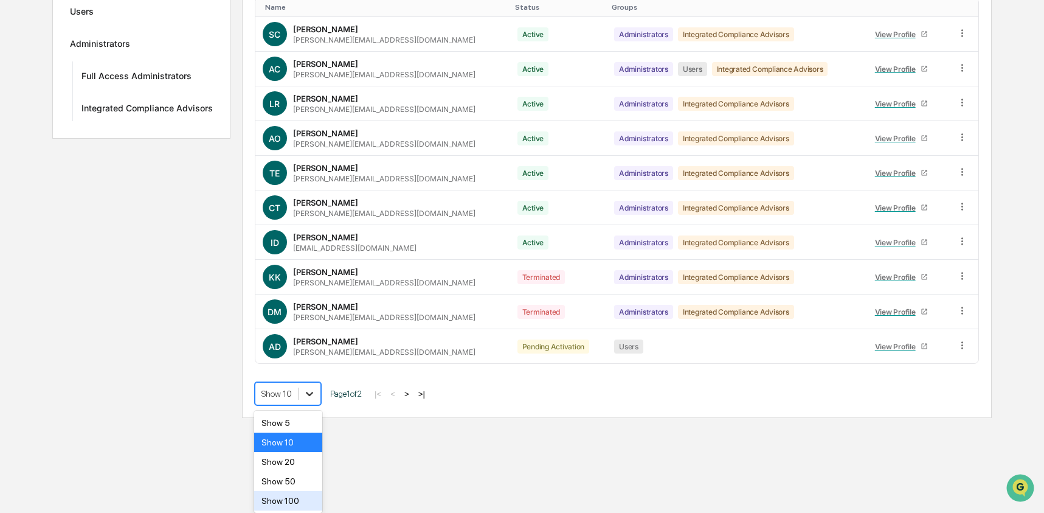
click at [315, 418] on body "Calendar Manage Tasks Reviews Approval Management Company People, Data, Setting…" at bounding box center [522, 100] width 1044 height 635
click at [301, 497] on div "Show 100" at bounding box center [288, 500] width 69 height 19
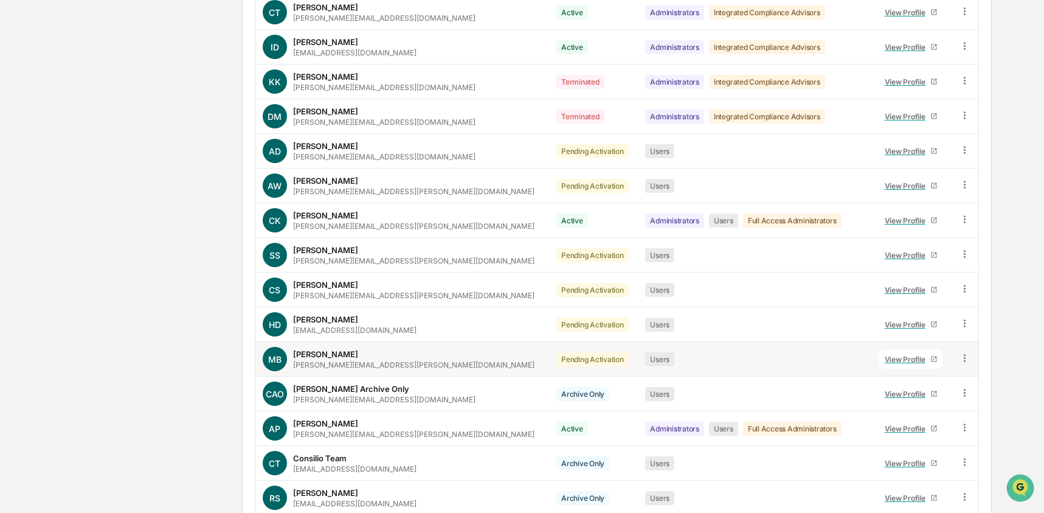
scroll to position [410, 0]
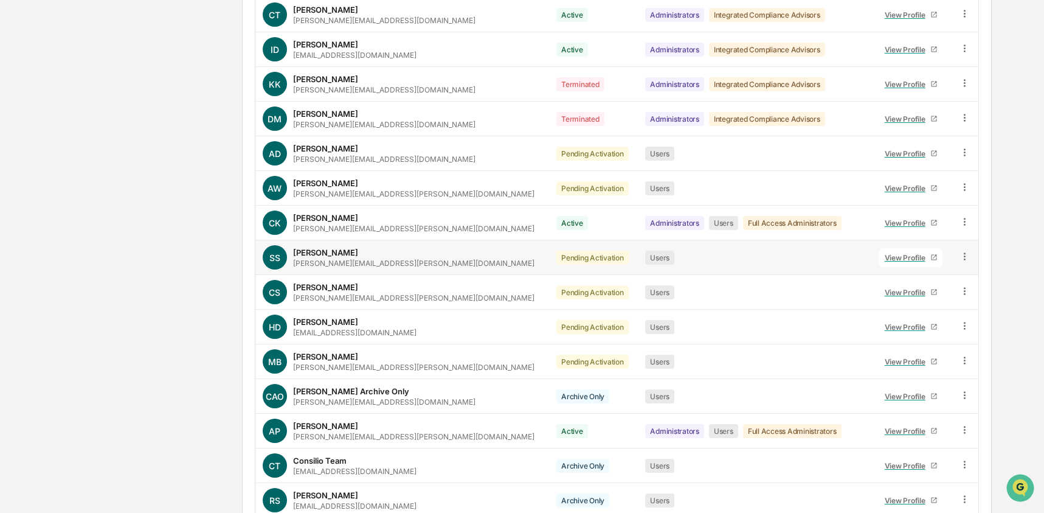
click at [964, 256] on icon at bounding box center [965, 255] width 2 height 7
click at [923, 280] on div "Groups & Permissions" at bounding box center [908, 276] width 105 height 15
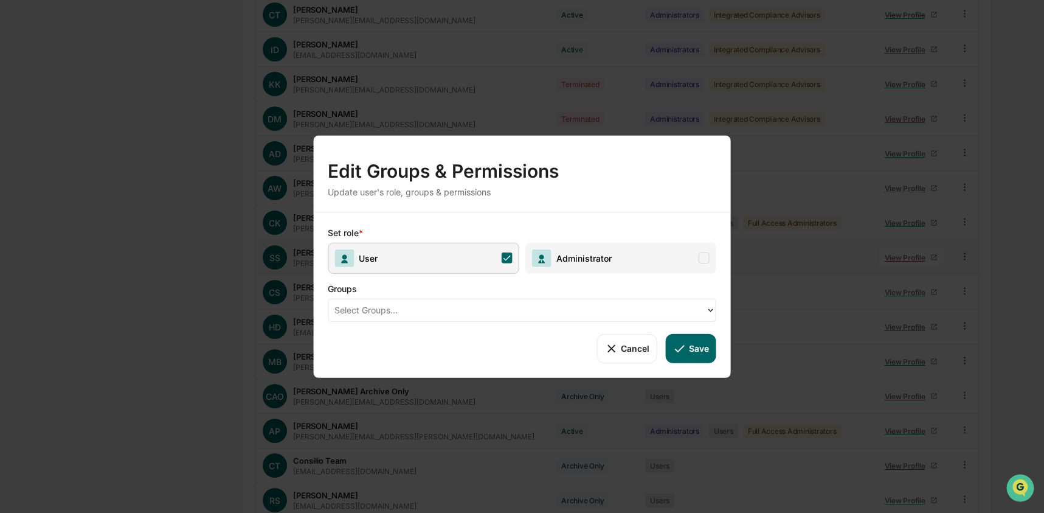
click at [698, 254] on span "Administrator" at bounding box center [620, 257] width 191 height 31
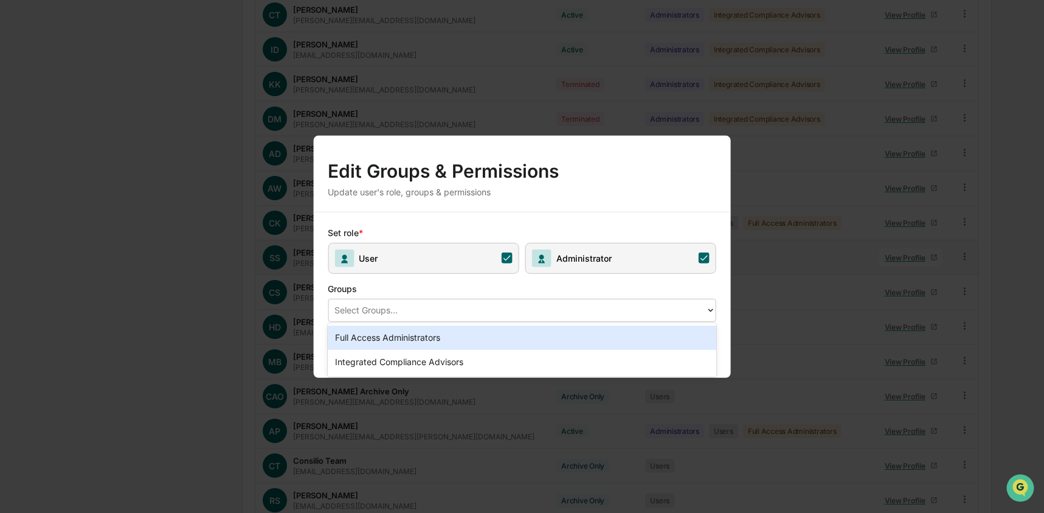
click at [448, 311] on div at bounding box center [518, 310] width 366 height 14
click at [536, 206] on div "Edit Groups & Permissions Update user's role, groups & permissions" at bounding box center [522, 173] width 418 height 76
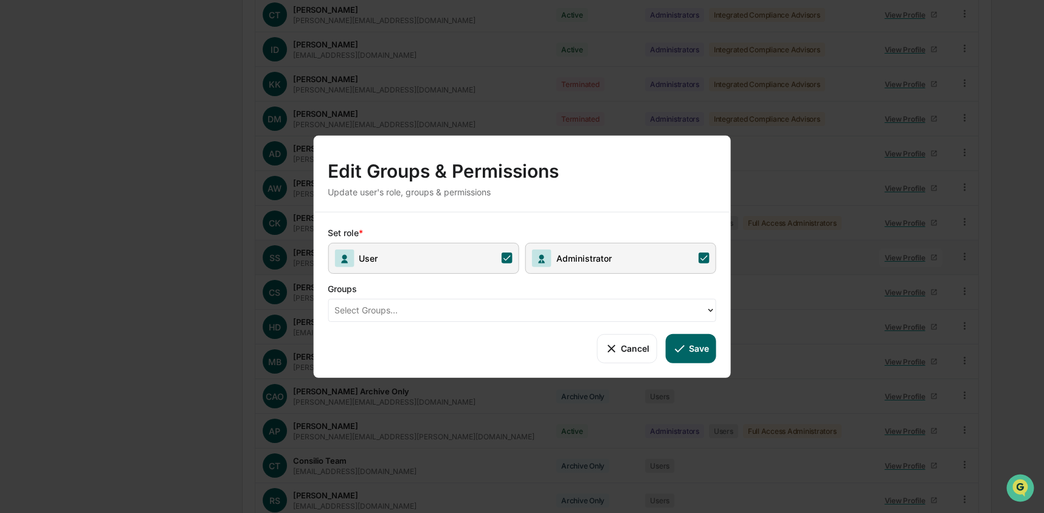
click at [636, 348] on button "Cancel" at bounding box center [627, 347] width 60 height 29
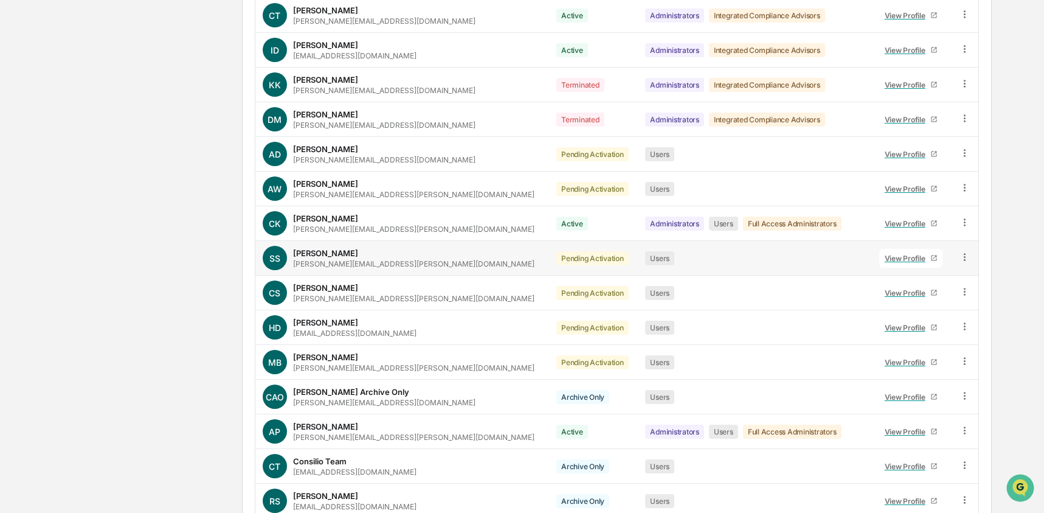
scroll to position [0, 0]
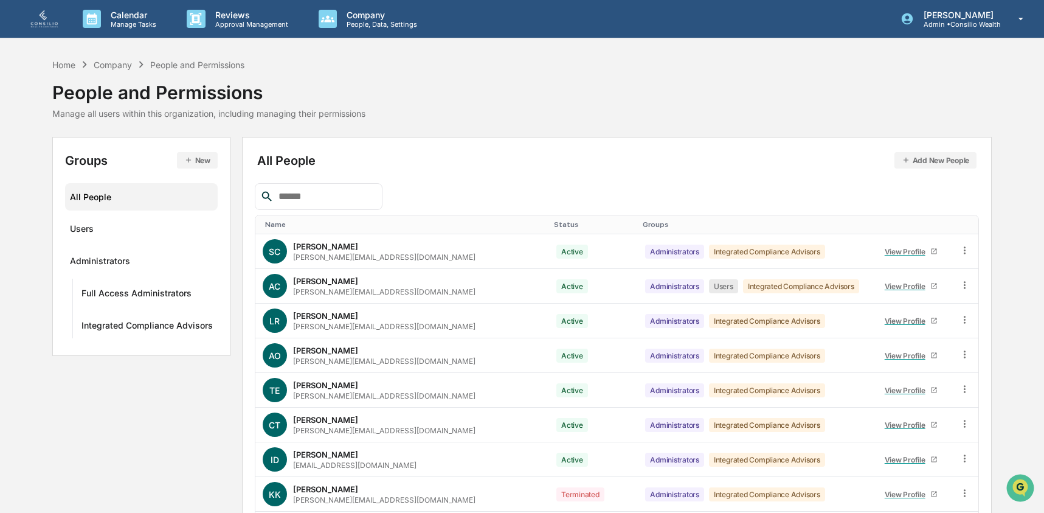
click at [198, 160] on button "New" at bounding box center [197, 160] width 41 height 16
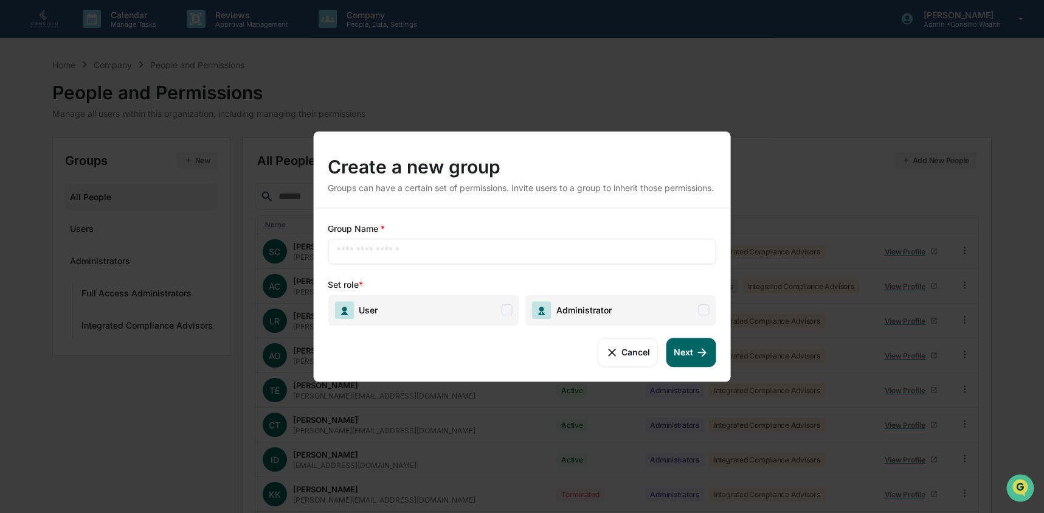
click at [648, 319] on span "Administrator" at bounding box center [620, 309] width 191 height 31
click at [444, 248] on div "​" at bounding box center [522, 251] width 389 height 26
click at [443, 250] on input "text" at bounding box center [522, 251] width 370 height 12
type input "****"
click at [707, 353] on icon at bounding box center [702, 351] width 13 height 13
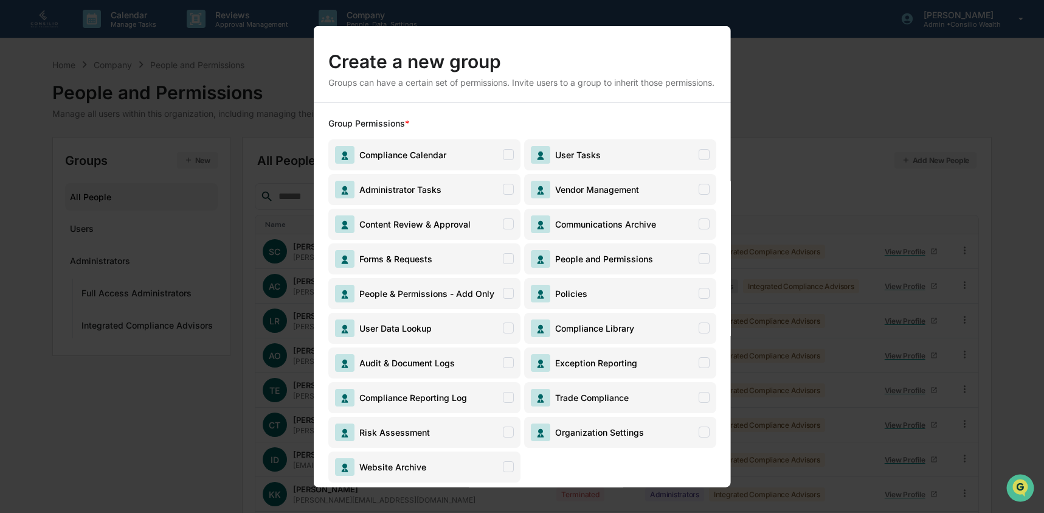
click at [615, 194] on span "Vendor Management" at bounding box center [594, 189] width 89 height 10
click at [659, 168] on span "User Tasks" at bounding box center [620, 154] width 192 height 31
click at [467, 166] on span "Compliance Calendar" at bounding box center [424, 154] width 192 height 31
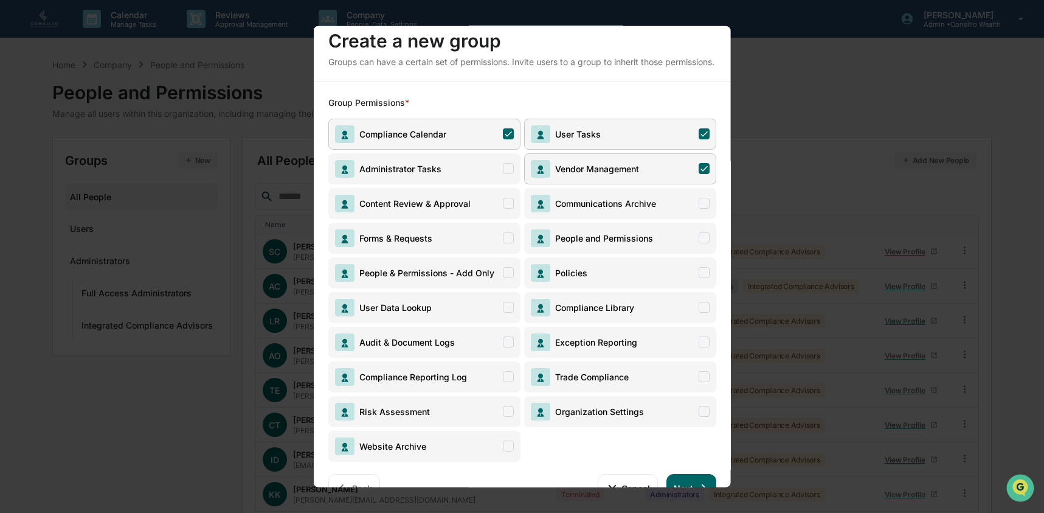
scroll to position [61, 0]
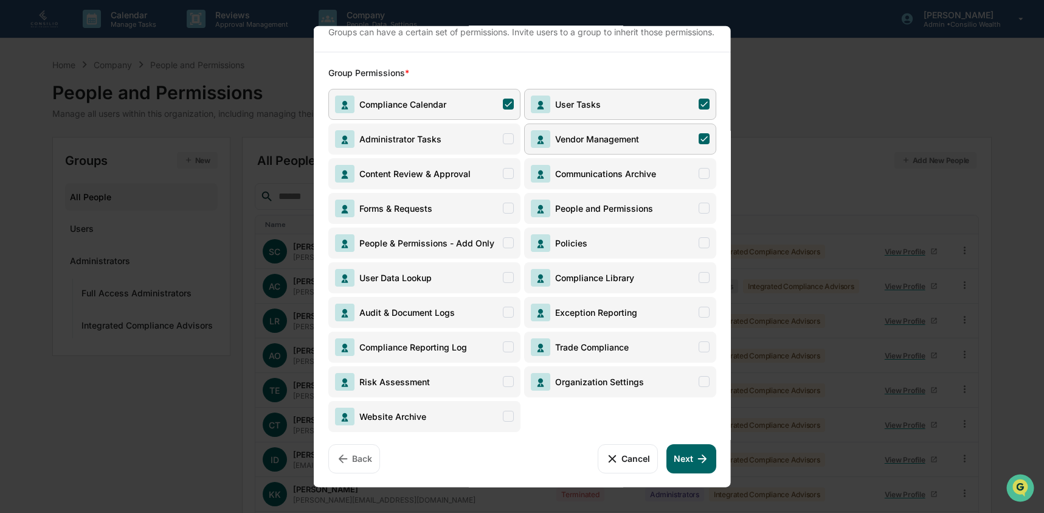
click at [628, 459] on button "Cancel" at bounding box center [627, 457] width 60 height 29
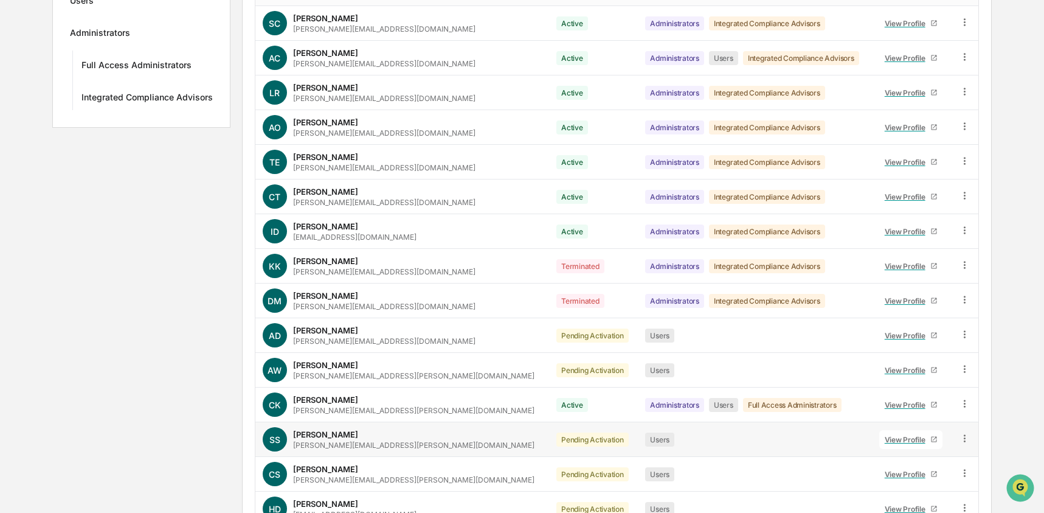
scroll to position [449, 0]
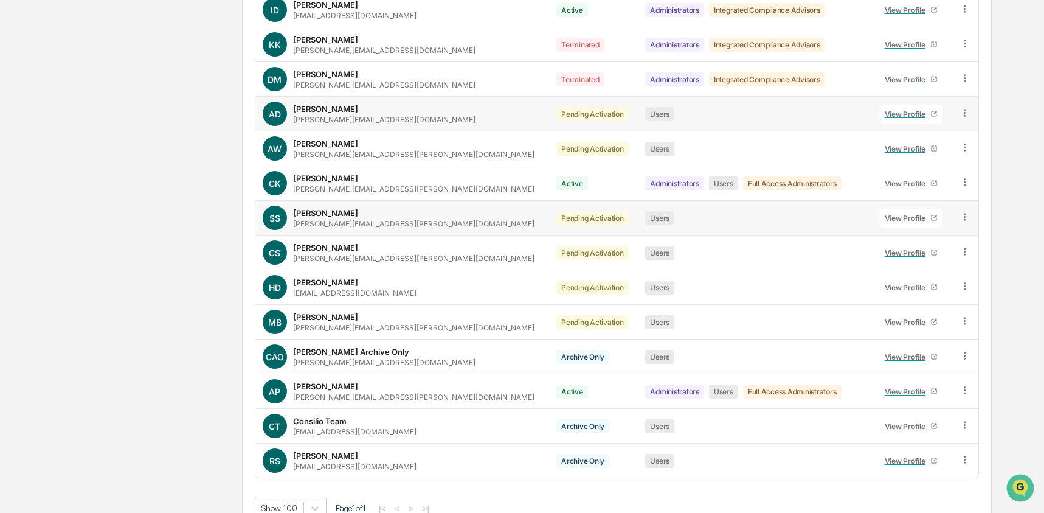
click at [962, 114] on icon at bounding box center [965, 113] width 12 height 12
click at [914, 159] on div "Change Status" at bounding box center [908, 157] width 105 height 15
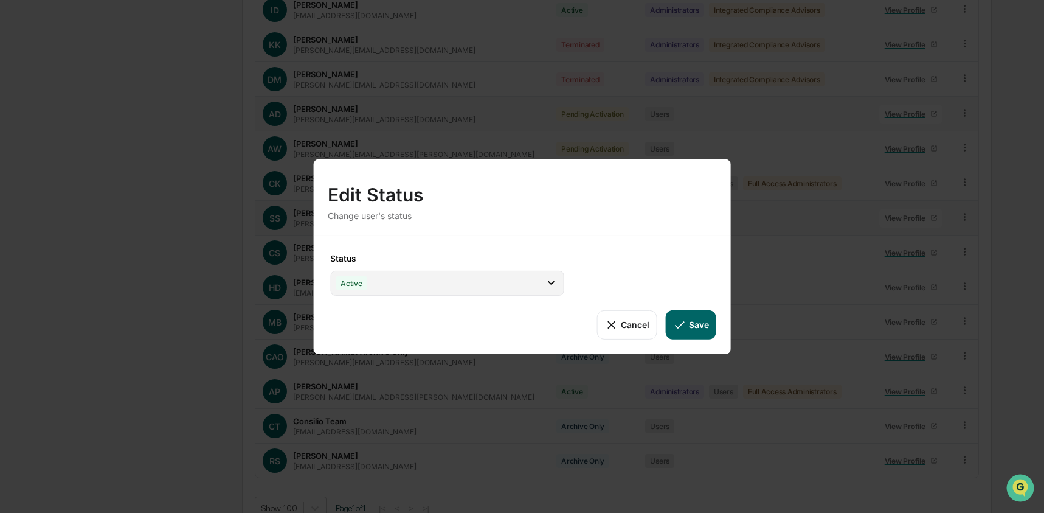
click at [466, 283] on div "Active" at bounding box center [447, 282] width 234 height 25
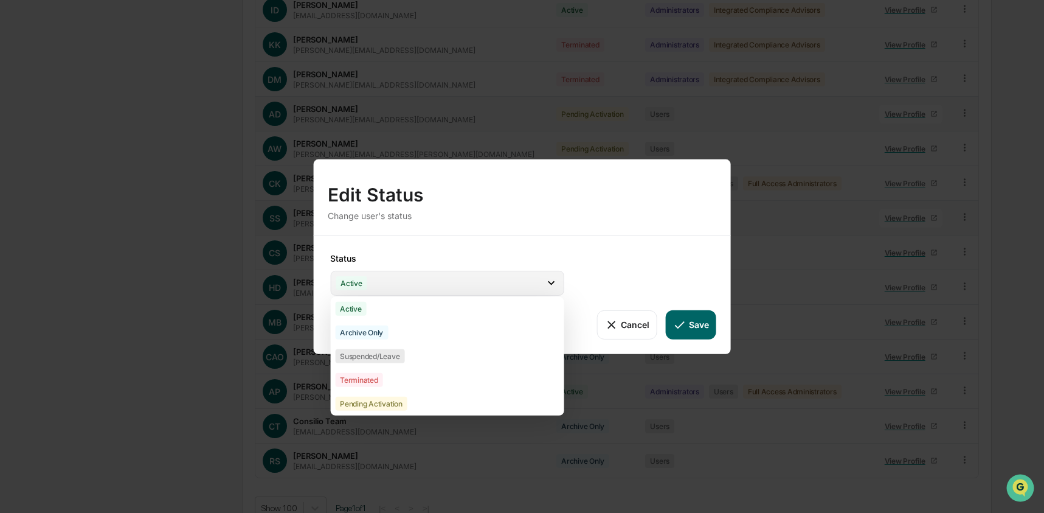
click at [466, 283] on div "Active" at bounding box center [447, 282] width 234 height 25
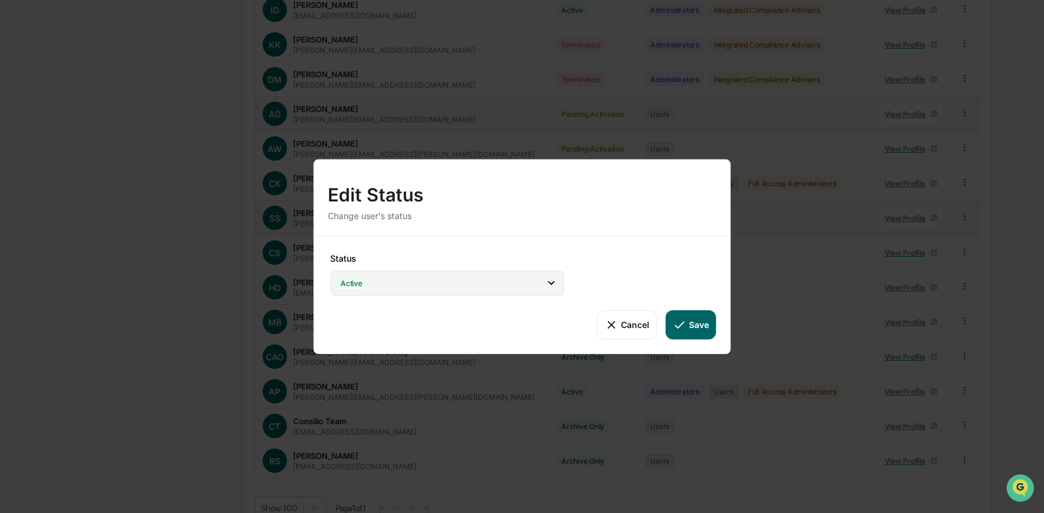
click at [466, 283] on div "Active" at bounding box center [447, 282] width 234 height 25
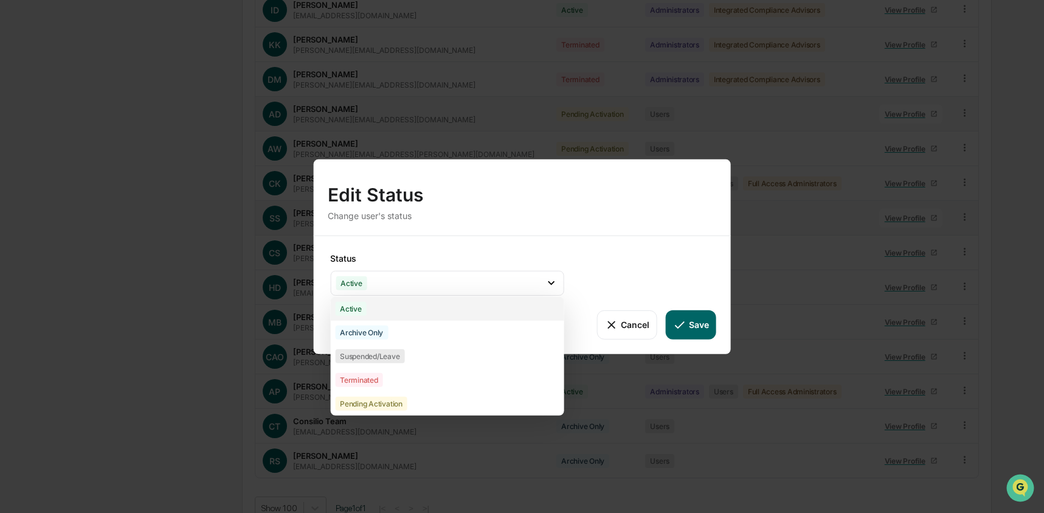
click at [404, 306] on div "Active" at bounding box center [447, 308] width 234 height 24
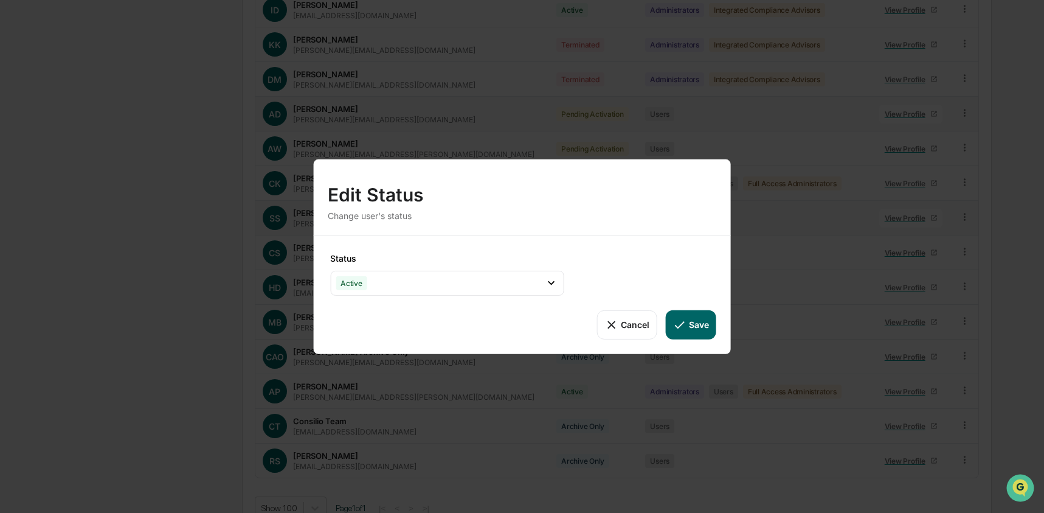
click at [640, 330] on button "Cancel" at bounding box center [627, 324] width 60 height 29
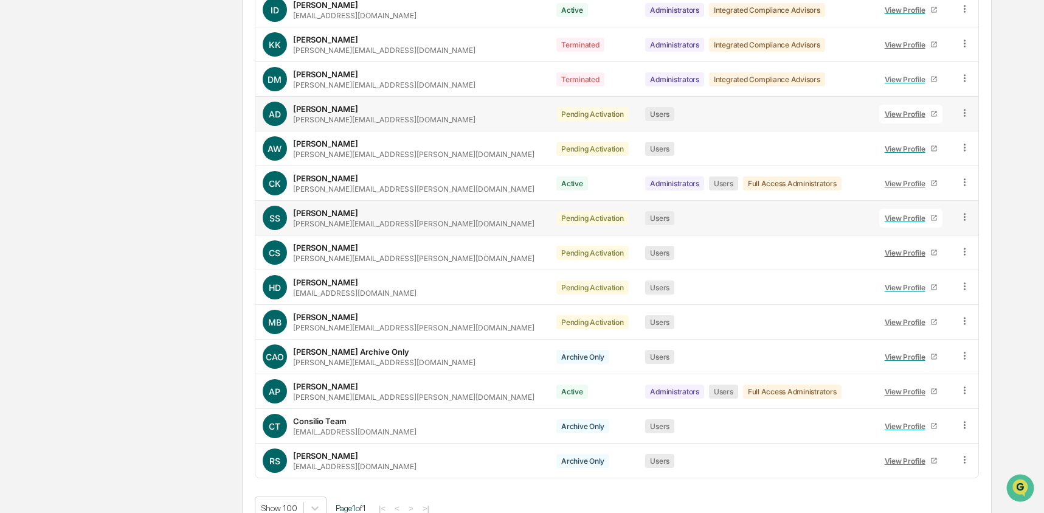
click at [962, 116] on icon at bounding box center [965, 113] width 12 height 12
click at [875, 158] on div "Change Status" at bounding box center [908, 157] width 105 height 15
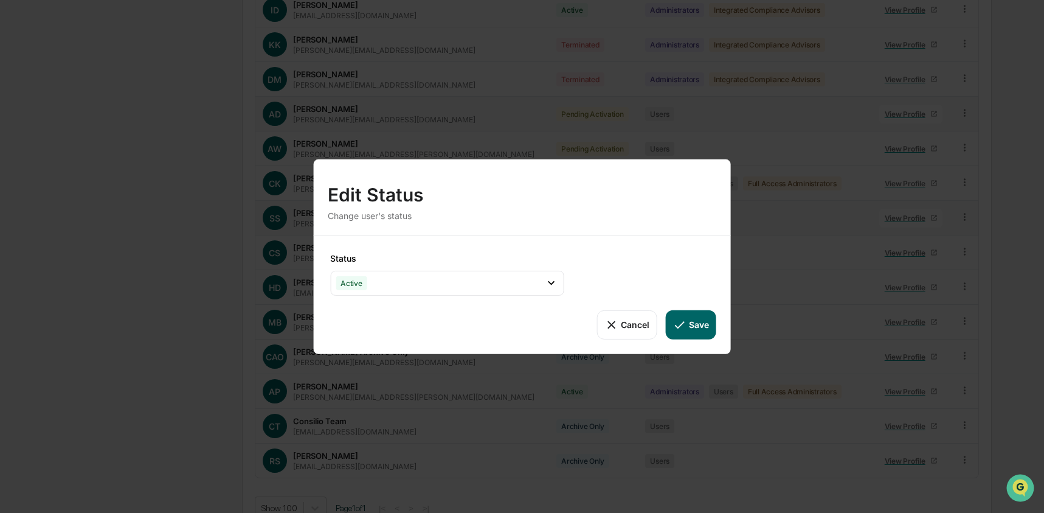
click at [702, 323] on button "Save" at bounding box center [691, 324] width 50 height 29
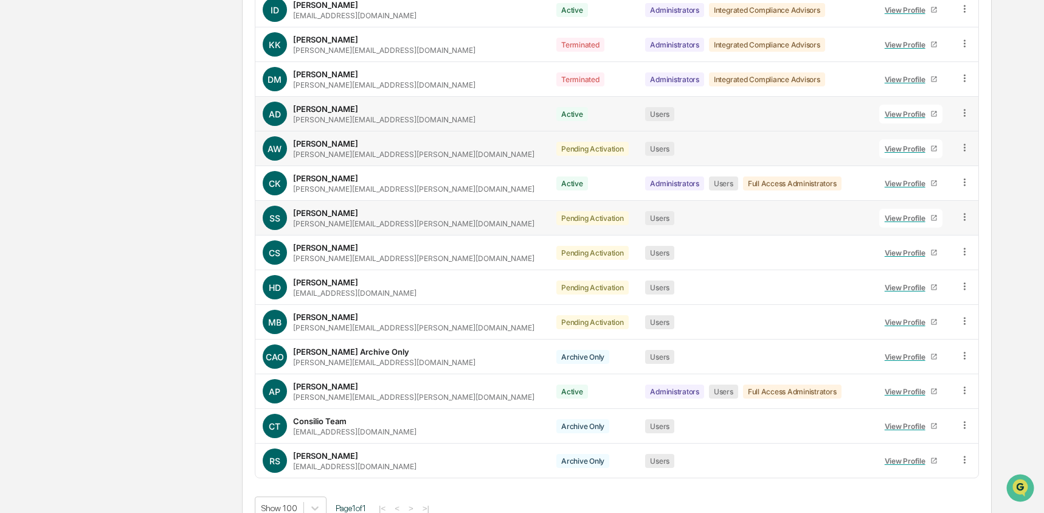
click at [963, 150] on icon at bounding box center [965, 148] width 12 height 12
click at [906, 184] on div "Change Status" at bounding box center [908, 191] width 105 height 15
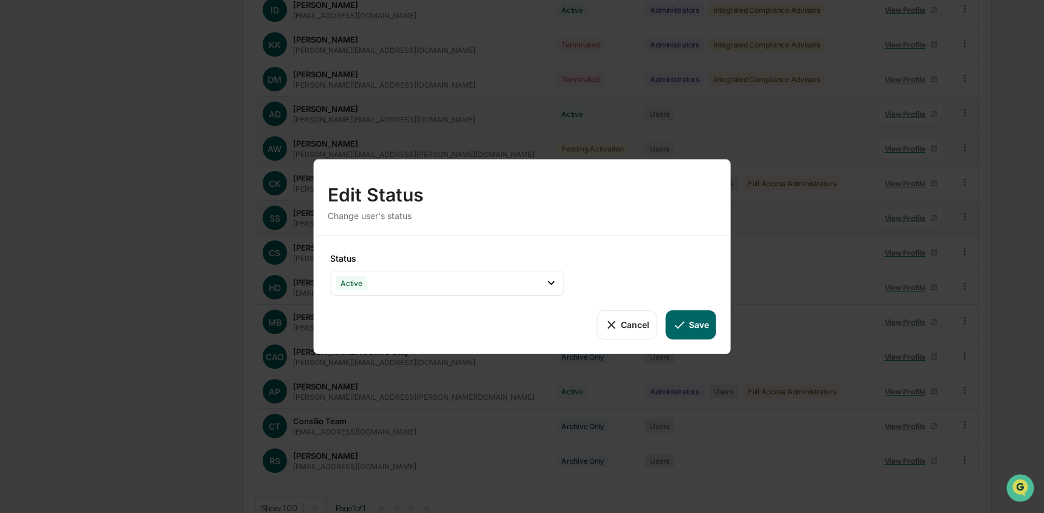
click at [707, 321] on button "Save" at bounding box center [691, 324] width 50 height 29
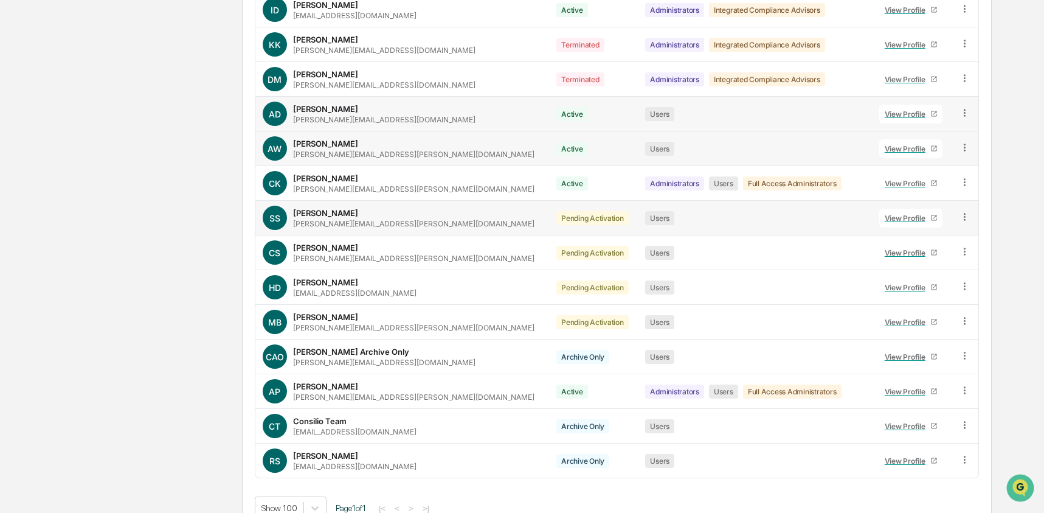
click at [964, 215] on icon at bounding box center [965, 216] width 2 height 7
click at [912, 251] on div "Change Status" at bounding box center [909, 261] width 124 height 24
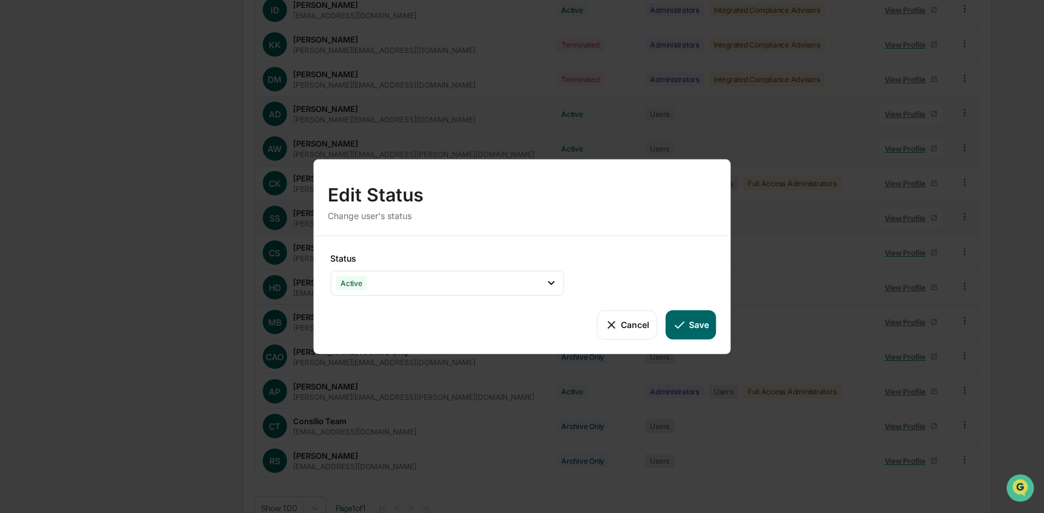
click at [684, 325] on icon at bounding box center [679, 323] width 13 height 13
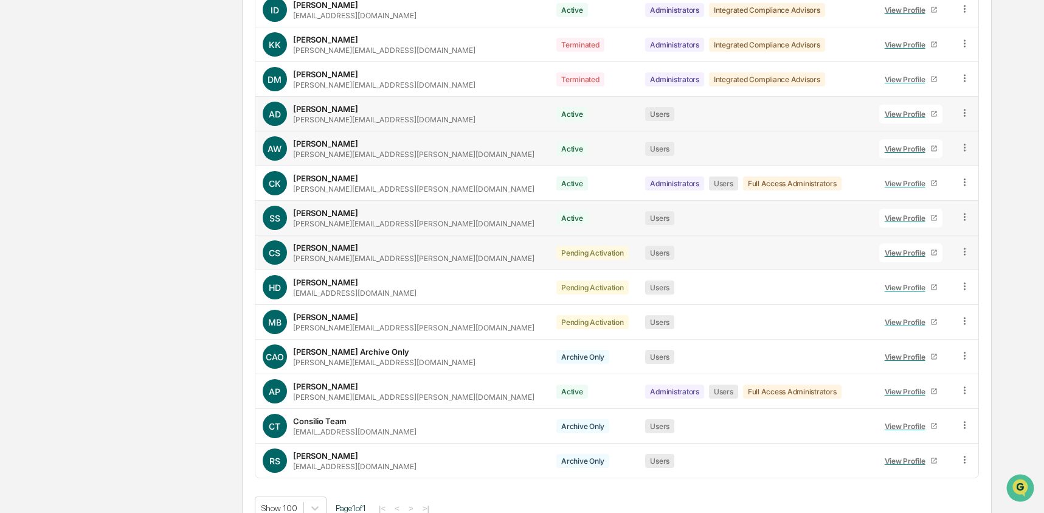
click at [959, 252] on icon at bounding box center [965, 252] width 12 height 12
click at [891, 294] on div "Change Status" at bounding box center [908, 295] width 105 height 15
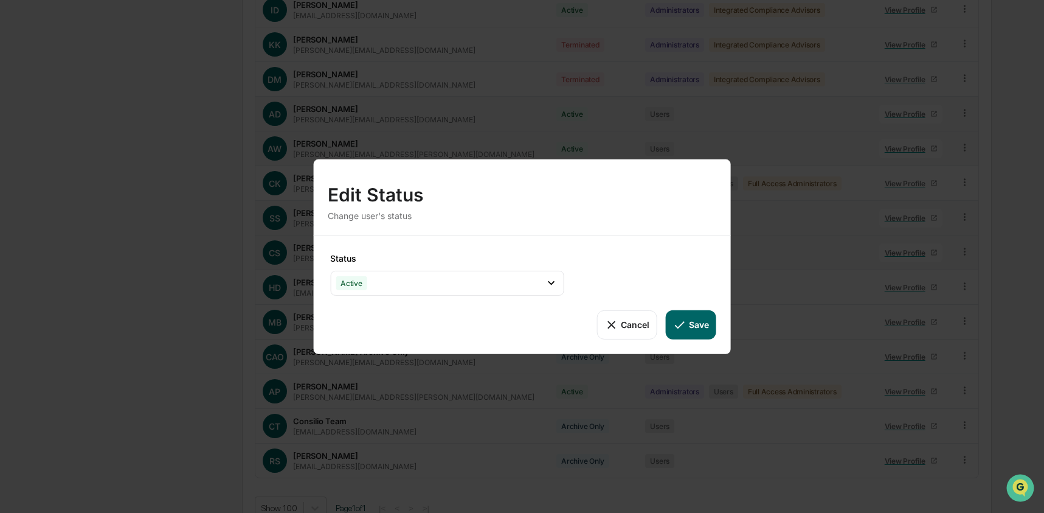
click at [710, 328] on button "Save" at bounding box center [691, 324] width 50 height 29
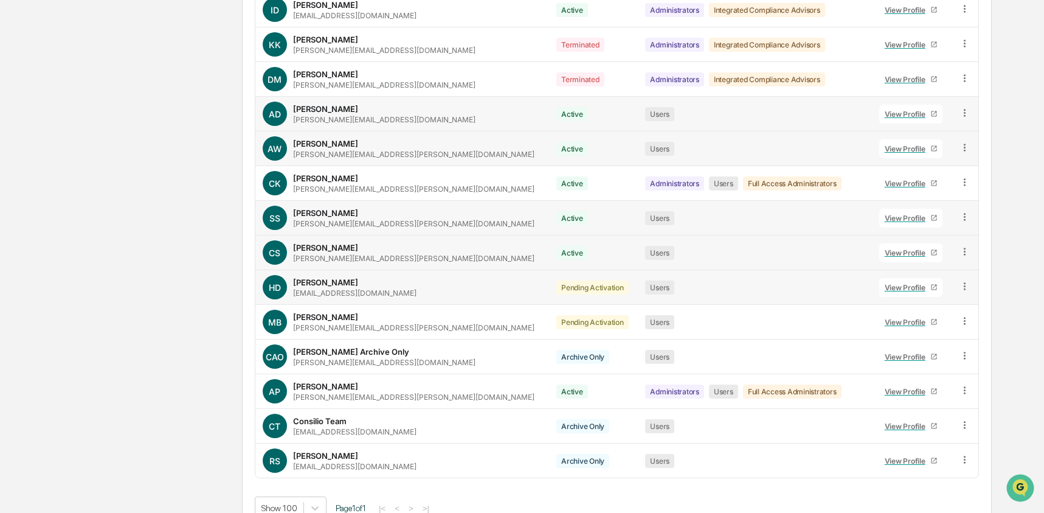
click at [964, 289] on icon at bounding box center [965, 285] width 2 height 7
click at [869, 329] on div "Change Status" at bounding box center [908, 330] width 105 height 15
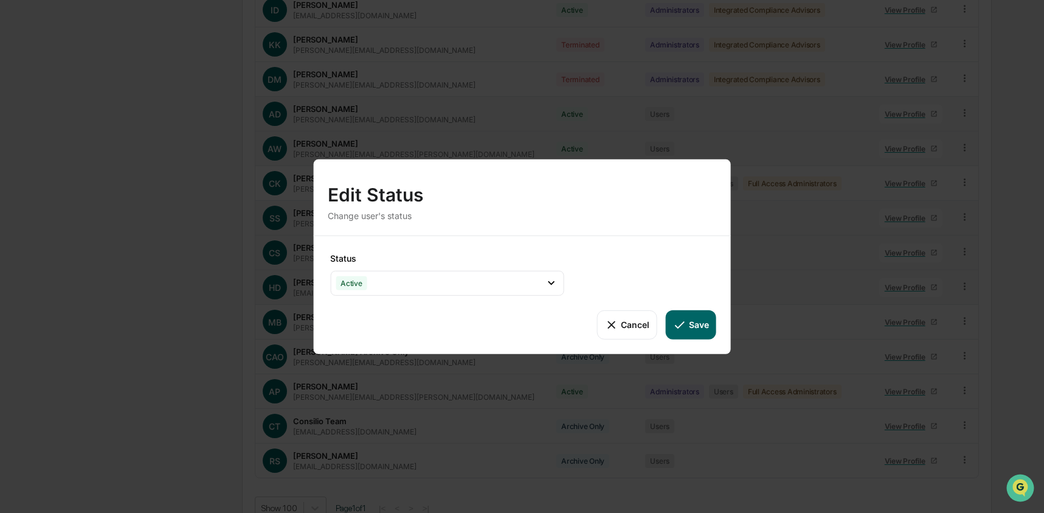
click at [705, 322] on button "Save" at bounding box center [691, 324] width 50 height 29
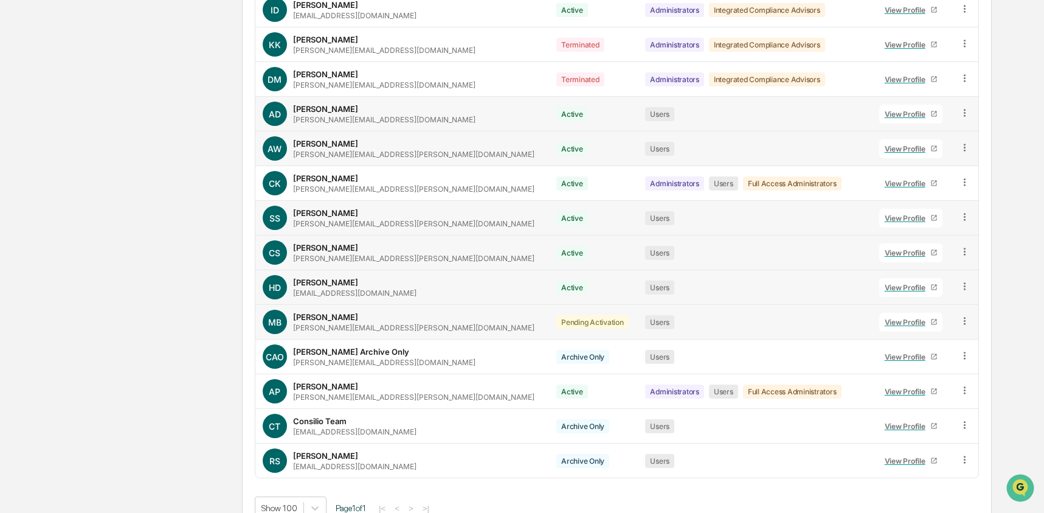
click at [964, 324] on icon at bounding box center [965, 321] width 12 height 12
click at [865, 361] on div "Change Status" at bounding box center [908, 365] width 105 height 15
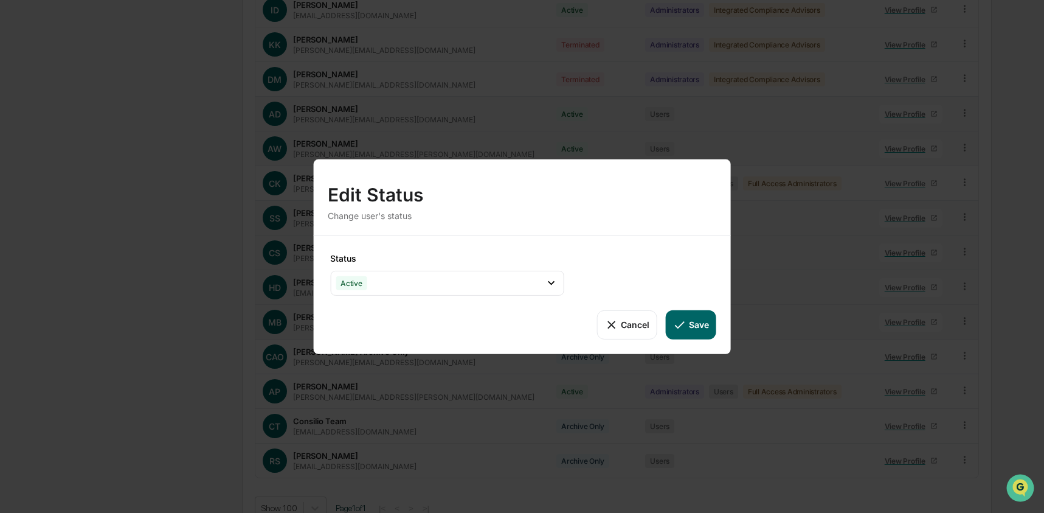
click at [693, 331] on button "Save" at bounding box center [691, 324] width 50 height 29
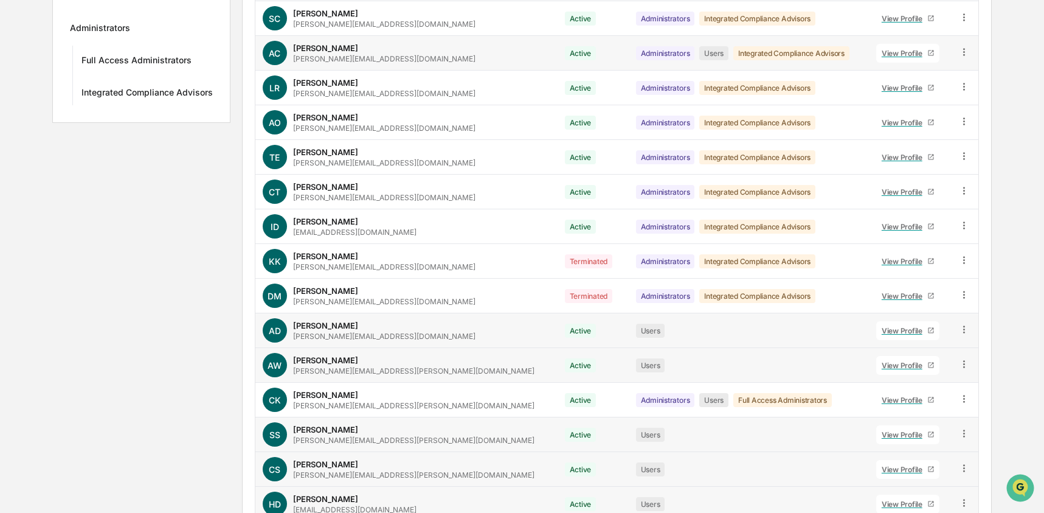
scroll to position [0, 0]
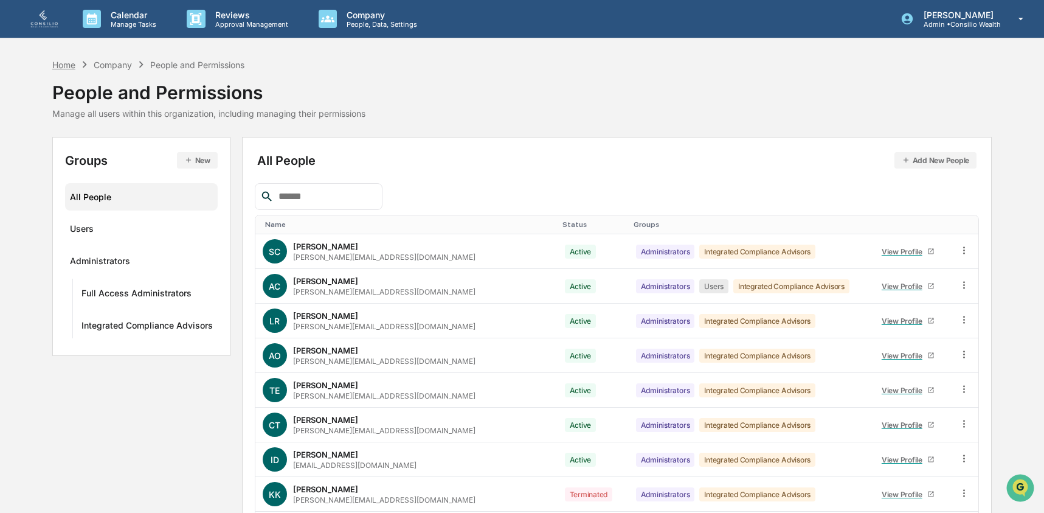
click at [63, 66] on div "Home" at bounding box center [63, 65] width 23 height 10
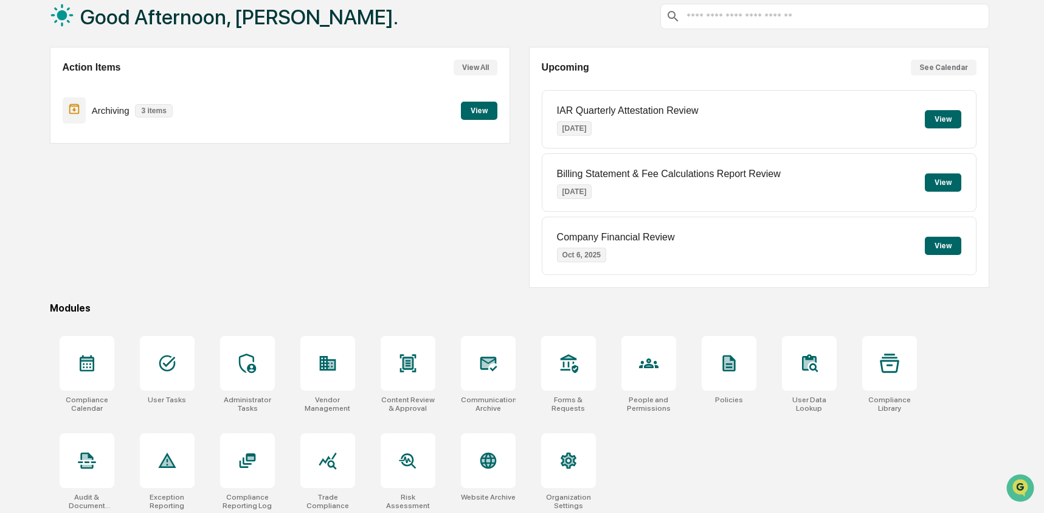
scroll to position [78, 0]
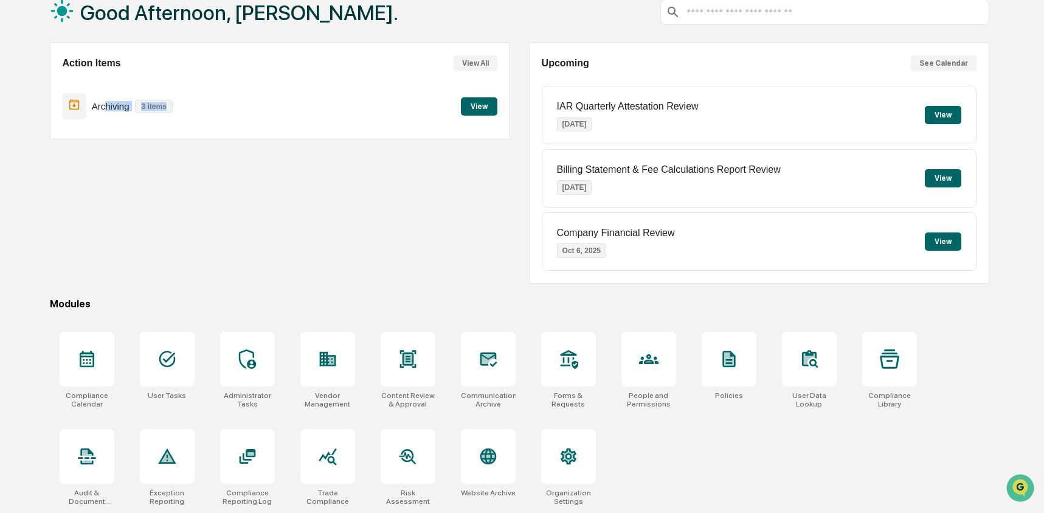
drag, startPoint x: 120, startPoint y: 109, endPoint x: 147, endPoint y: 113, distance: 27.0
click at [147, 113] on div "Archiving 3 items" at bounding box center [121, 106] width 116 height 29
click at [180, 109] on div "Archiving 3 items View" at bounding box center [280, 106] width 435 height 41
click at [490, 361] on icon at bounding box center [488, 359] width 17 height 15
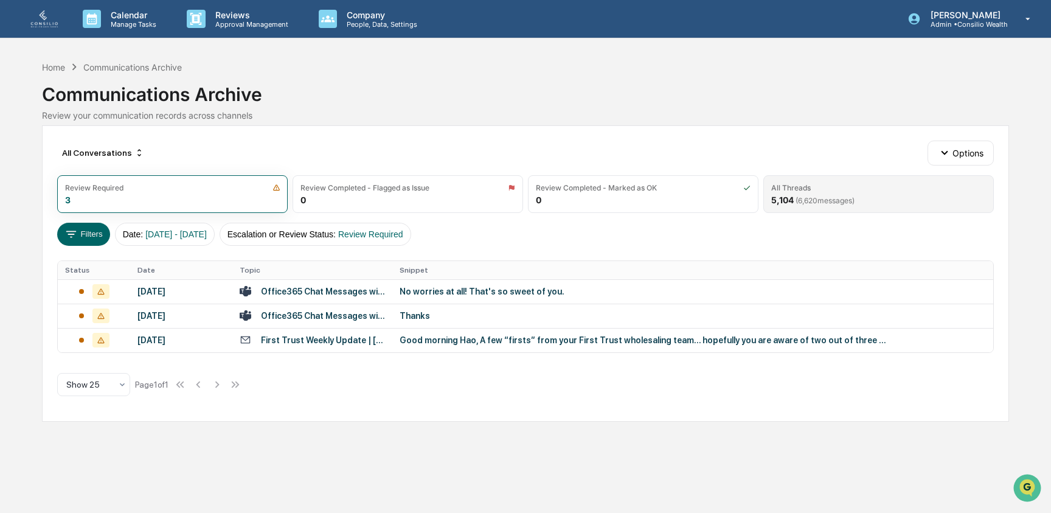
click at [810, 200] on span "( 6,620 messages)" at bounding box center [825, 200] width 59 height 9
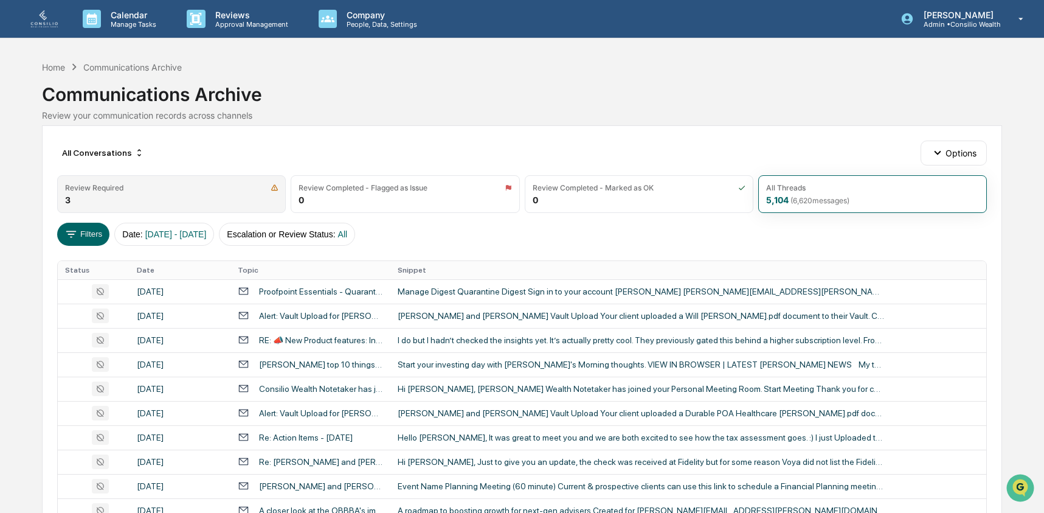
click at [178, 203] on div "Review Required 3" at bounding box center [171, 194] width 229 height 38
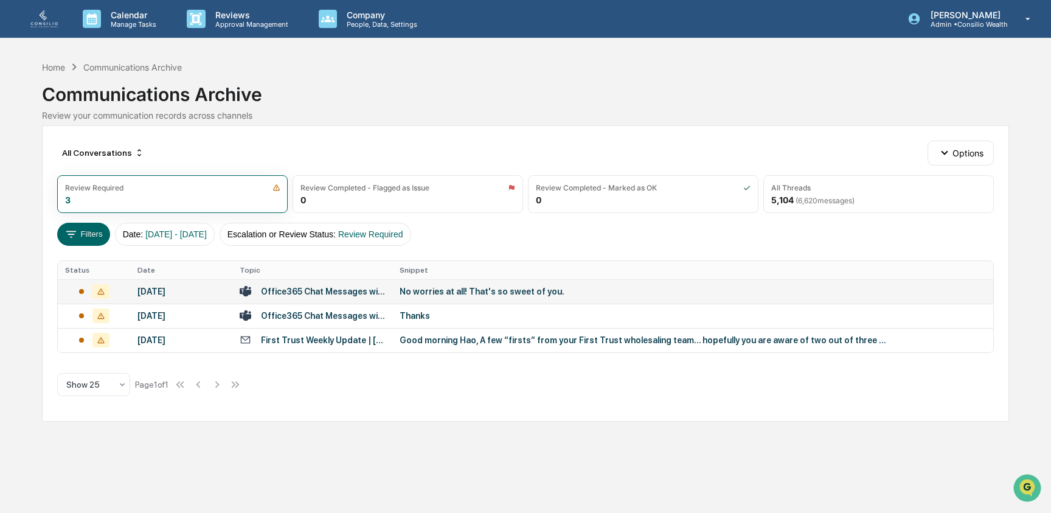
click at [512, 291] on div "No worries at all! That's so sweet of you." at bounding box center [643, 291] width 487 height 10
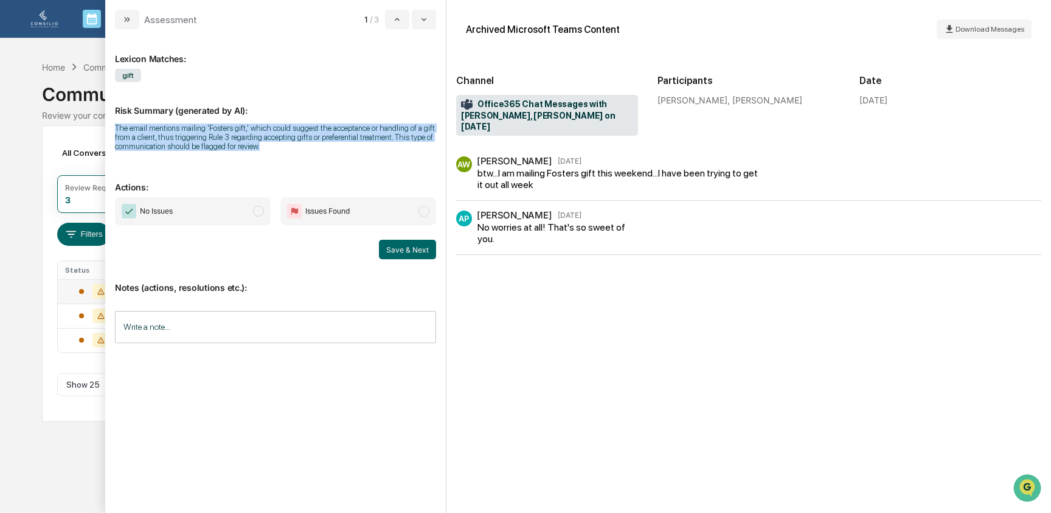
drag, startPoint x: 115, startPoint y: 125, endPoint x: 301, endPoint y: 161, distance: 189.5
click at [301, 159] on div "Risk Summary (generated by AI): The email mentions mailing 'Fosters gift,' whic…" at bounding box center [275, 120] width 321 height 77
click at [302, 159] on div "Risk Summary (generated by AI): The email mentions mailing 'Fosters gift,' whic…" at bounding box center [275, 120] width 321 height 77
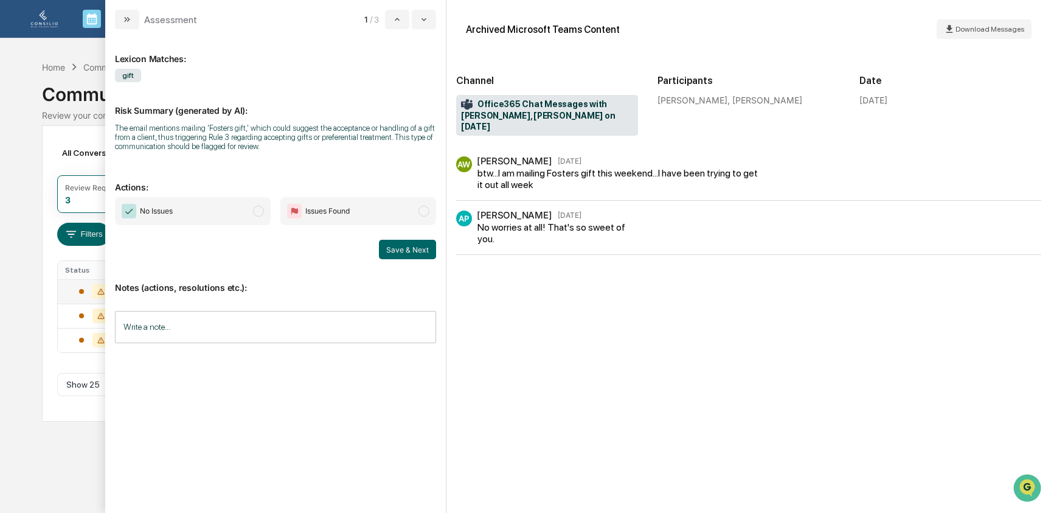
click at [30, 210] on div "Calendar Manage Tasks Reviews Approval Management Company People, Data, Setting…" at bounding box center [525, 256] width 1051 height 513
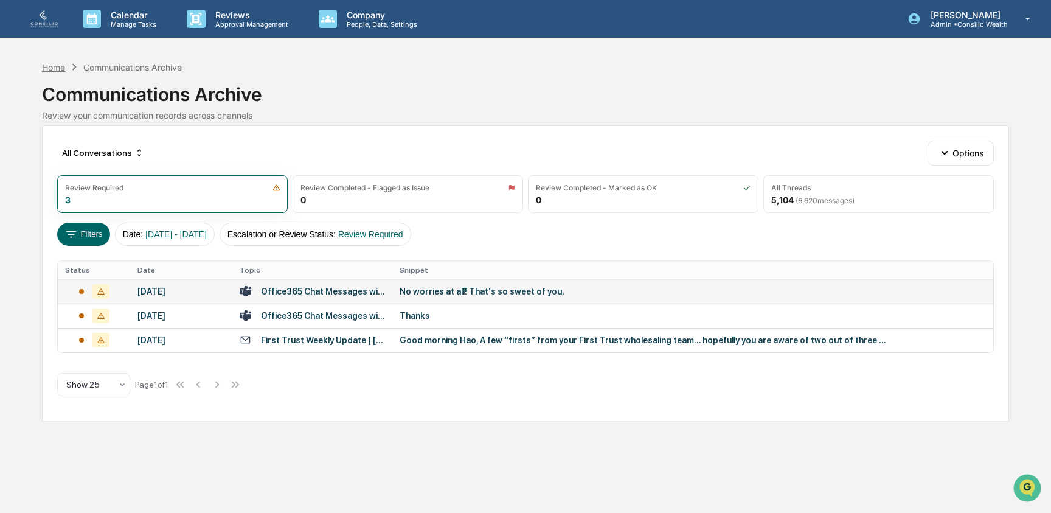
click at [56, 67] on div "Home" at bounding box center [53, 67] width 23 height 10
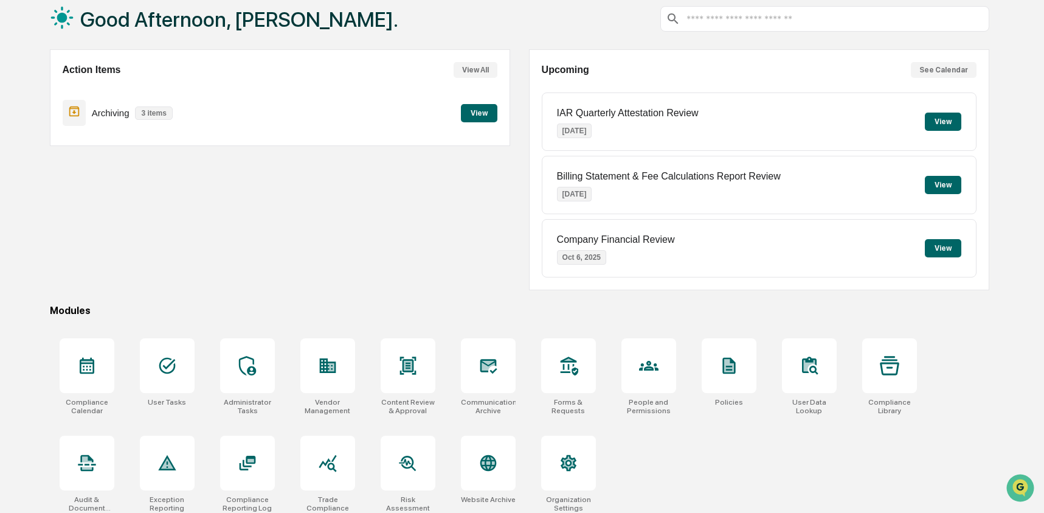
scroll to position [70, 0]
click at [82, 362] on icon at bounding box center [87, 365] width 15 height 16
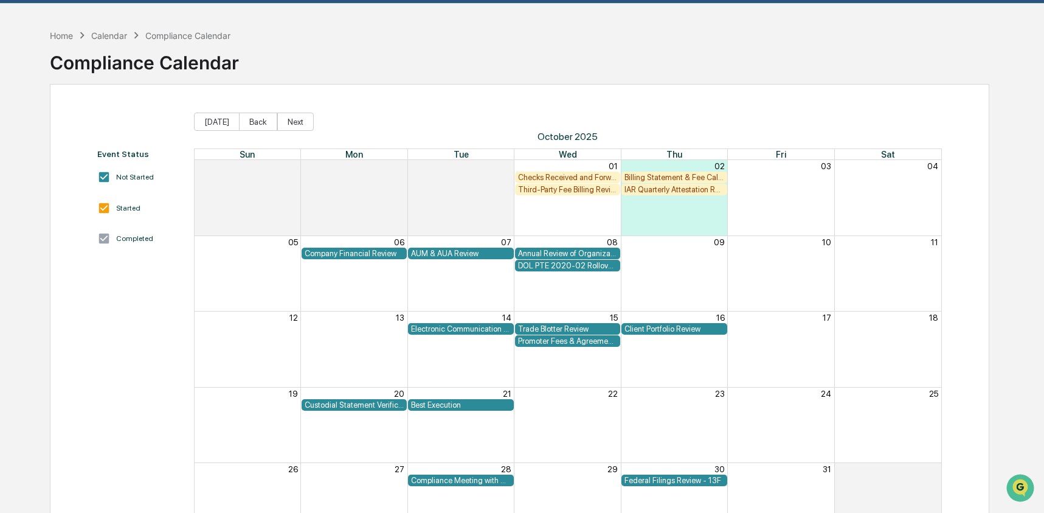
scroll to position [10, 0]
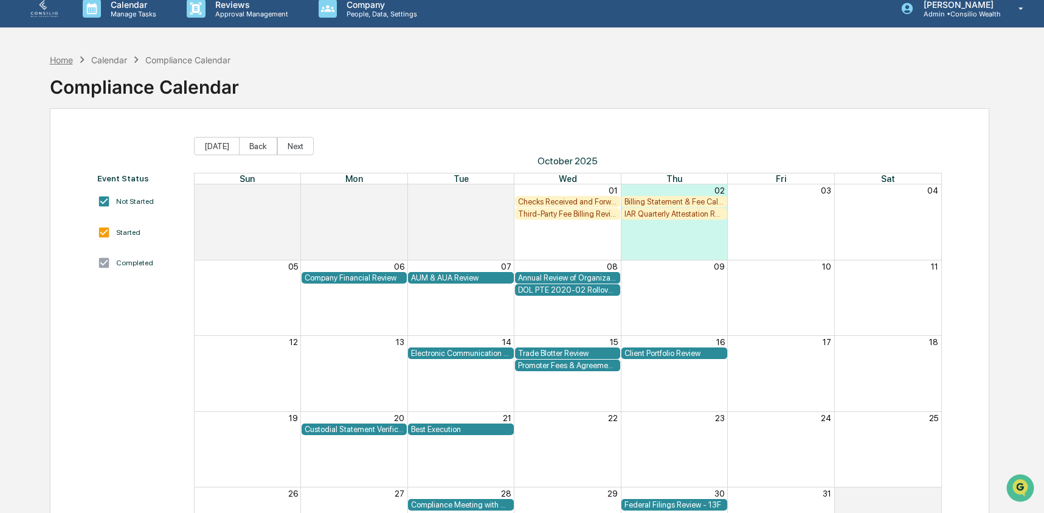
click at [70, 62] on div "Home" at bounding box center [61, 60] width 23 height 10
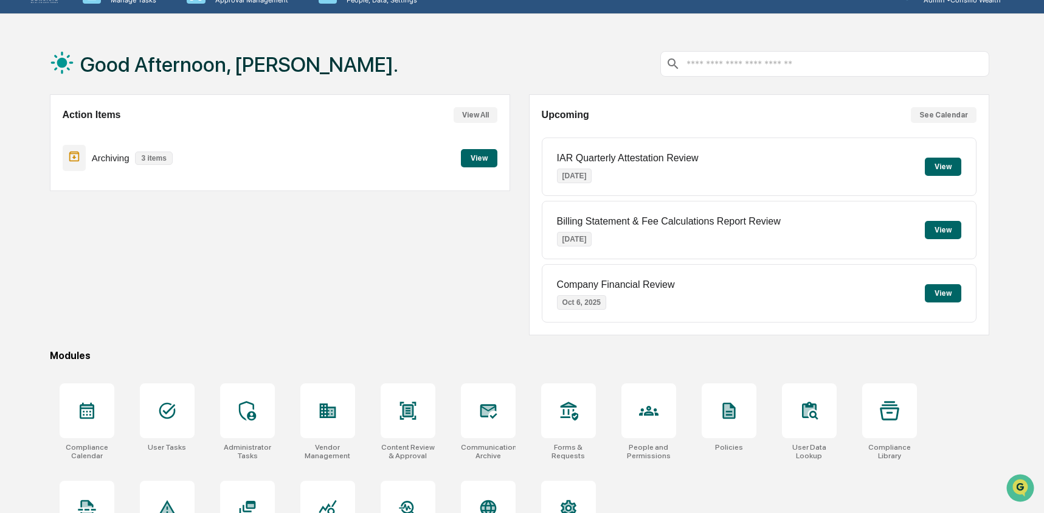
scroll to position [78, 0]
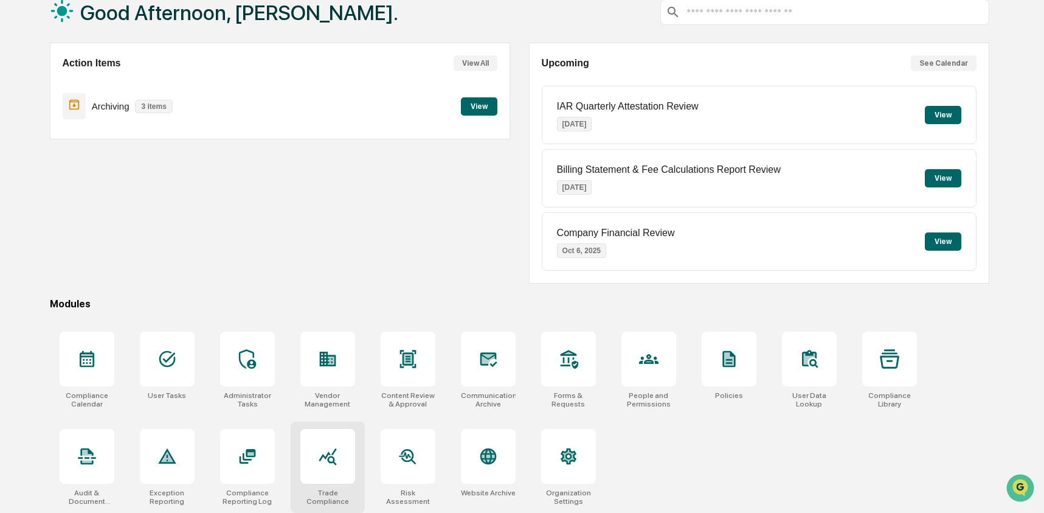
click at [326, 449] on icon at bounding box center [327, 455] width 19 height 19
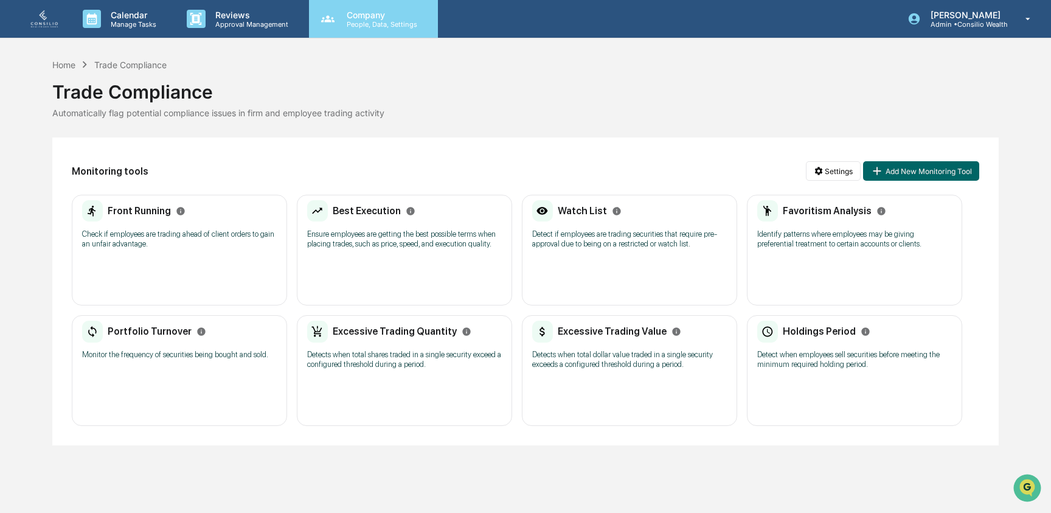
click at [370, 24] on p "People, Data, Settings" at bounding box center [380, 24] width 86 height 9
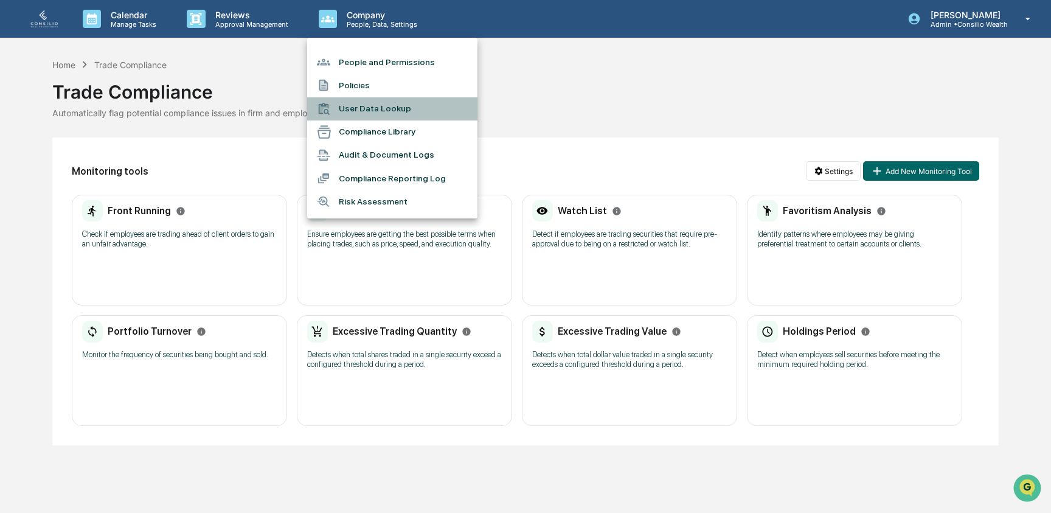
click at [381, 109] on li "User Data Lookup" at bounding box center [392, 108] width 170 height 23
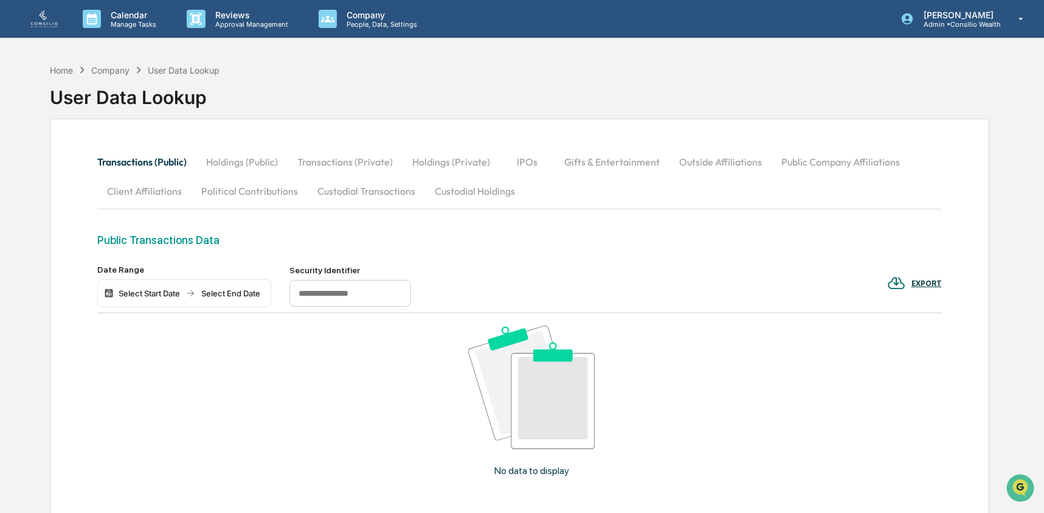
click at [161, 165] on button "Transactions (Public)" at bounding box center [146, 161] width 99 height 29
click at [324, 195] on button "Custodial Transactions" at bounding box center [366, 190] width 117 height 29
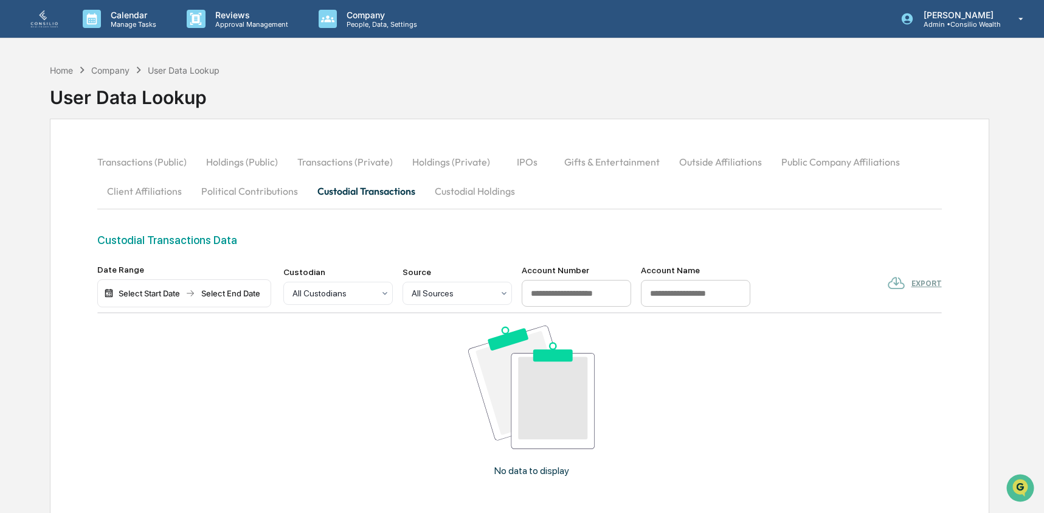
click at [468, 199] on button "Custodial Holdings" at bounding box center [475, 190] width 100 height 29
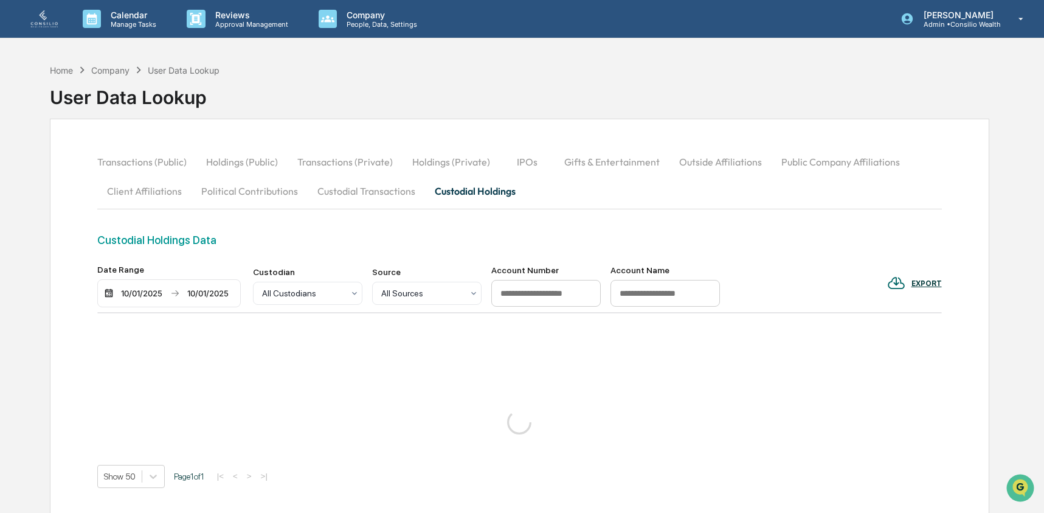
click at [392, 194] on button "Custodial Transactions" at bounding box center [366, 190] width 117 height 29
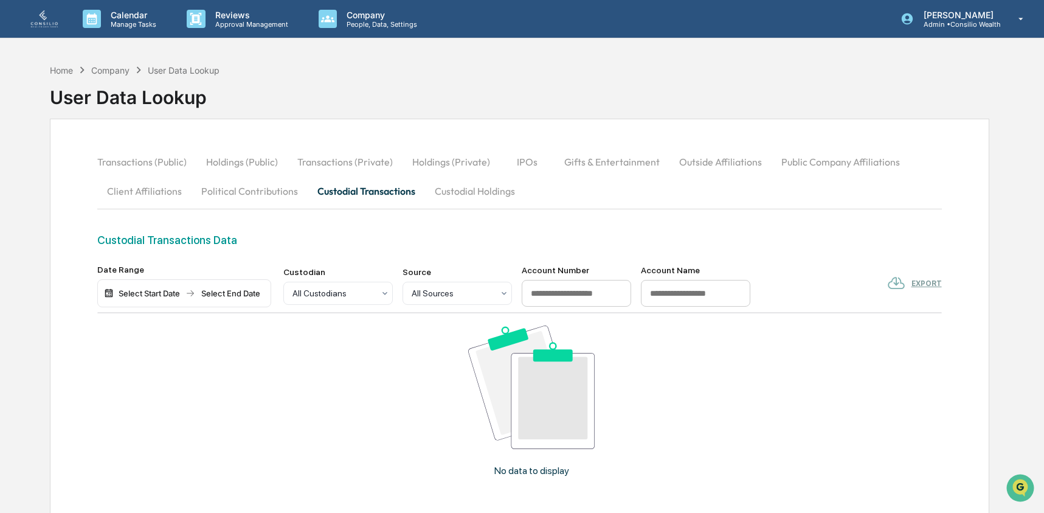
click at [476, 199] on button "Custodial Holdings" at bounding box center [475, 190] width 100 height 29
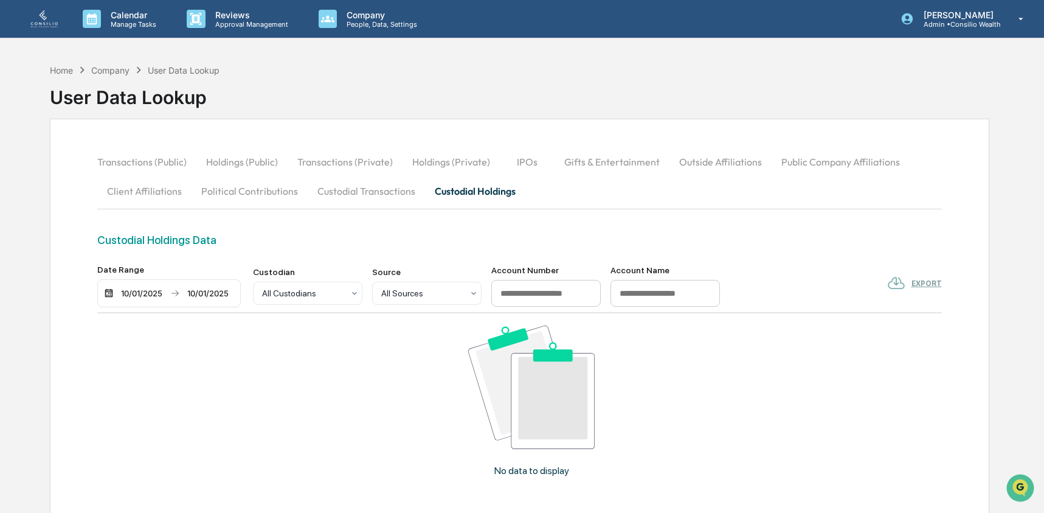
click at [372, 199] on button "Custodial Transactions" at bounding box center [366, 190] width 117 height 29
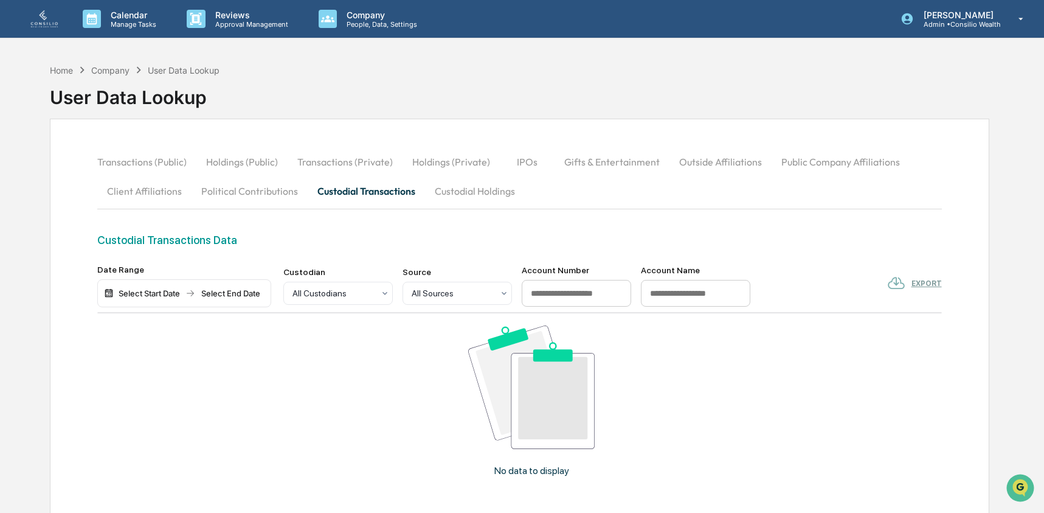
click at [480, 189] on button "Custodial Holdings" at bounding box center [475, 190] width 100 height 29
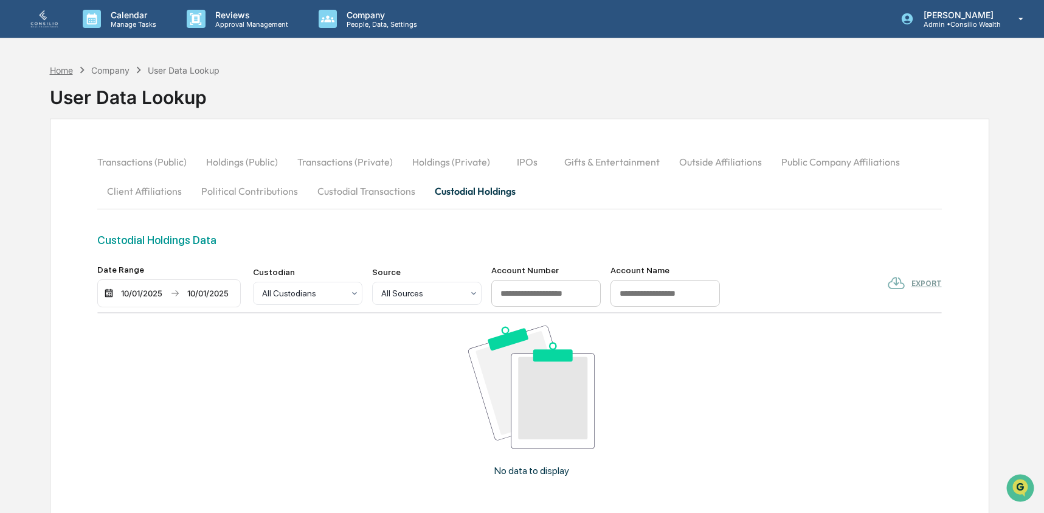
click at [72, 71] on div "Home" at bounding box center [61, 70] width 23 height 10
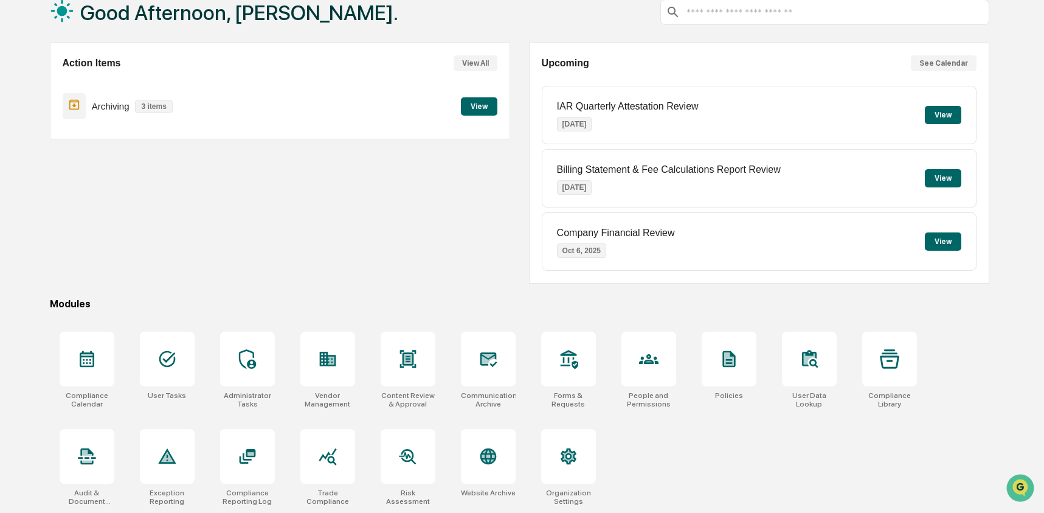
scroll to position [78, 0]
click at [486, 466] on div at bounding box center [488, 456] width 55 height 55
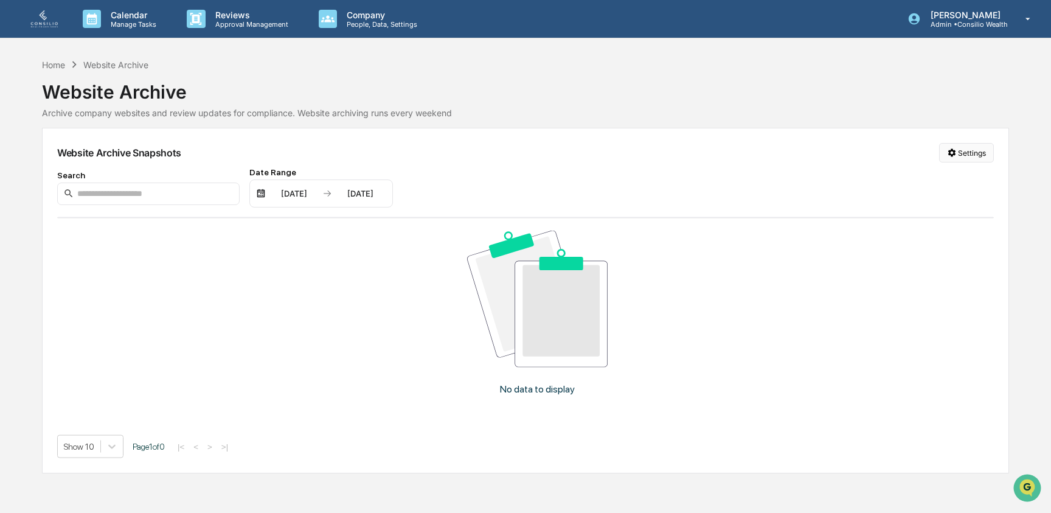
click at [945, 150] on html "Calendar Manage Tasks Reviews Approval Management Company People, Data, Setting…" at bounding box center [525, 256] width 1051 height 513
click at [946, 177] on div "Manage Archived Websites" at bounding box center [964, 177] width 137 height 19
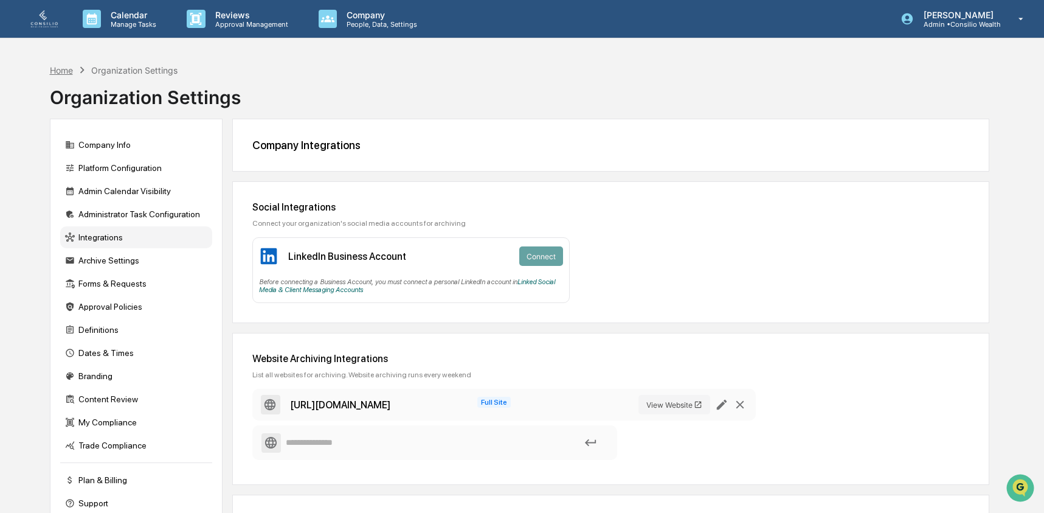
click at [64, 68] on div "Home" at bounding box center [61, 70] width 23 height 10
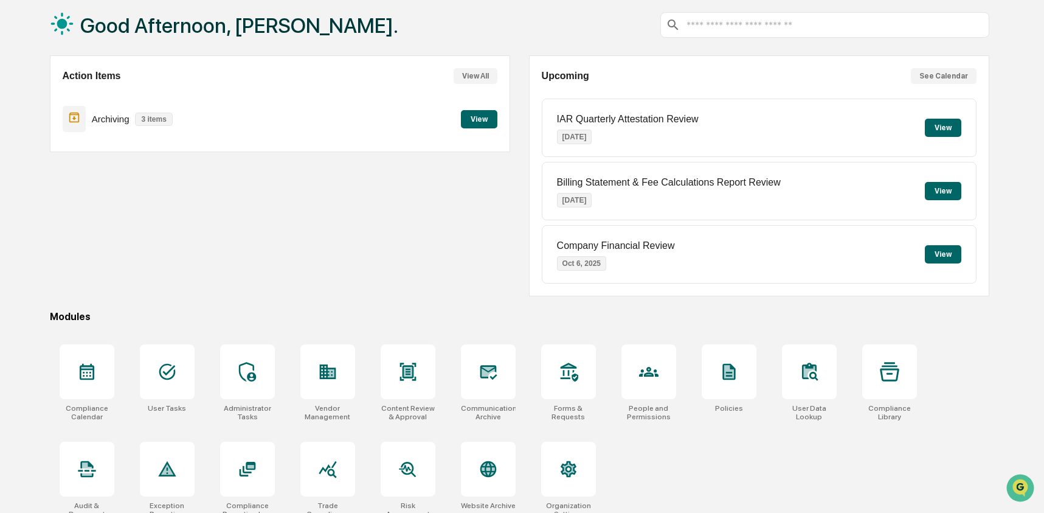
scroll to position [78, 0]
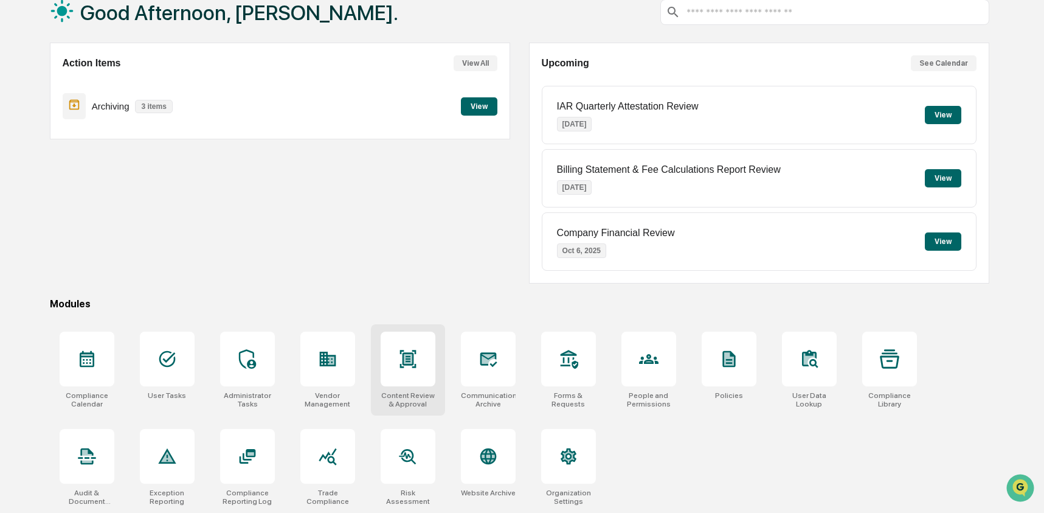
click at [415, 366] on div at bounding box center [408, 358] width 55 height 55
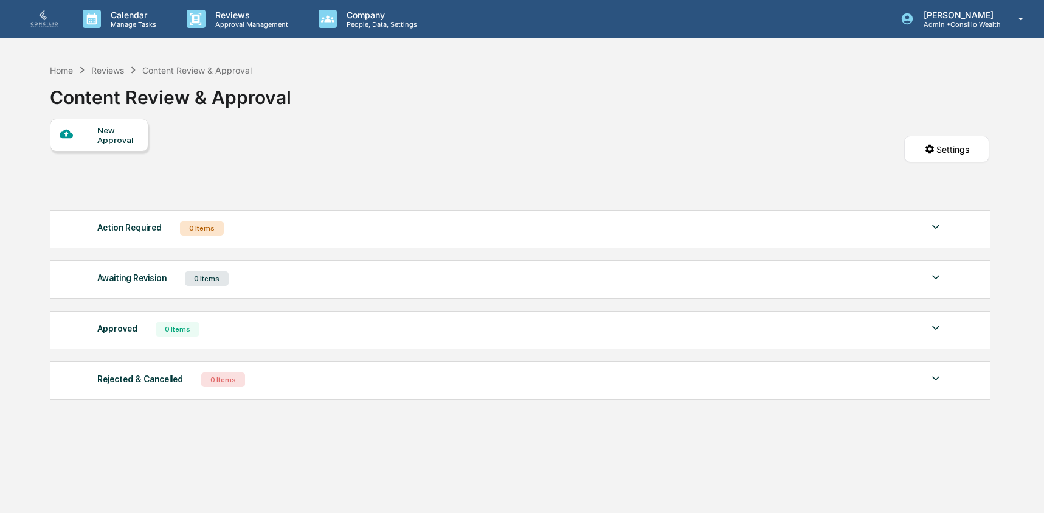
click at [95, 134] on div at bounding box center [79, 134] width 38 height 15
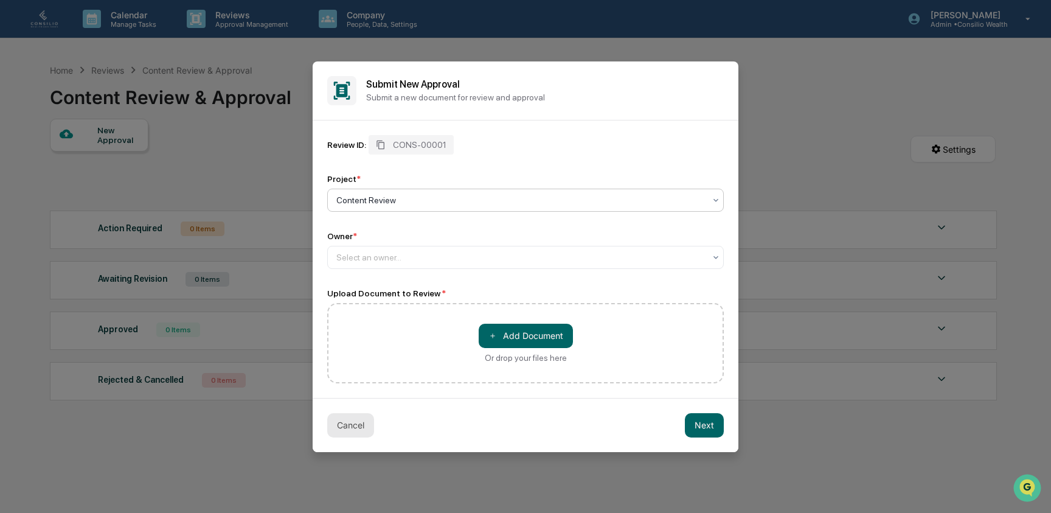
click at [361, 427] on button "Cancel" at bounding box center [350, 425] width 47 height 24
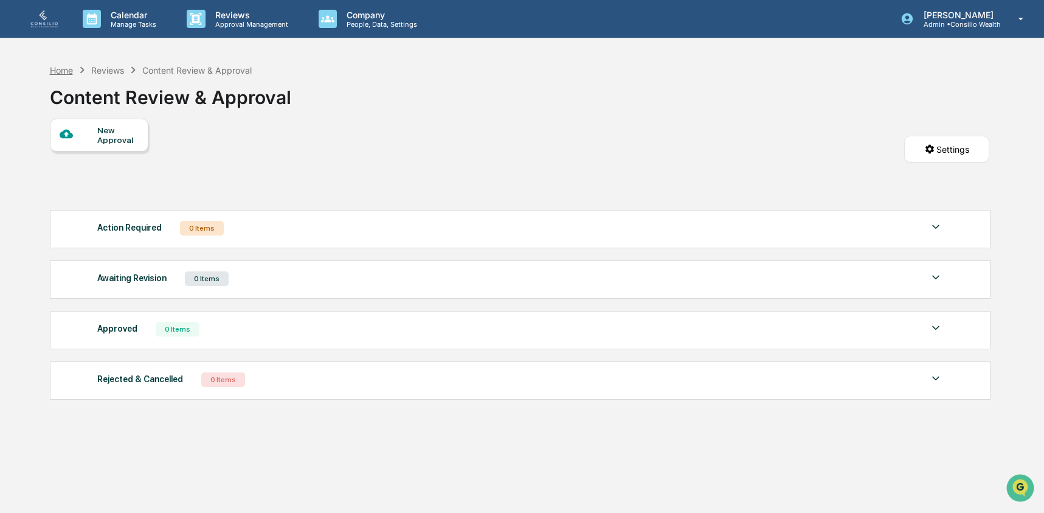
click at [58, 74] on div "Home" at bounding box center [61, 70] width 23 height 10
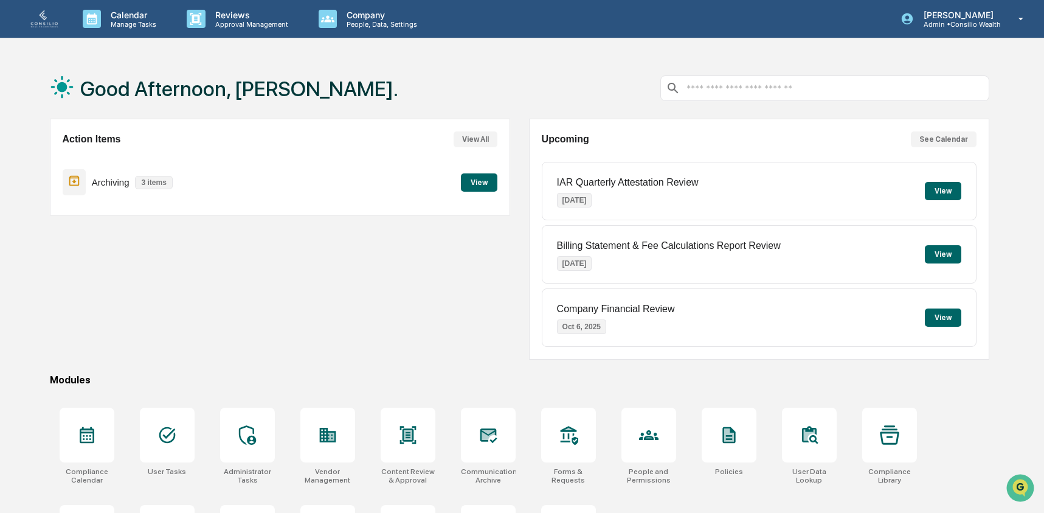
click at [228, 251] on div "Action Items View All Archiving 3 items View" at bounding box center [280, 239] width 460 height 241
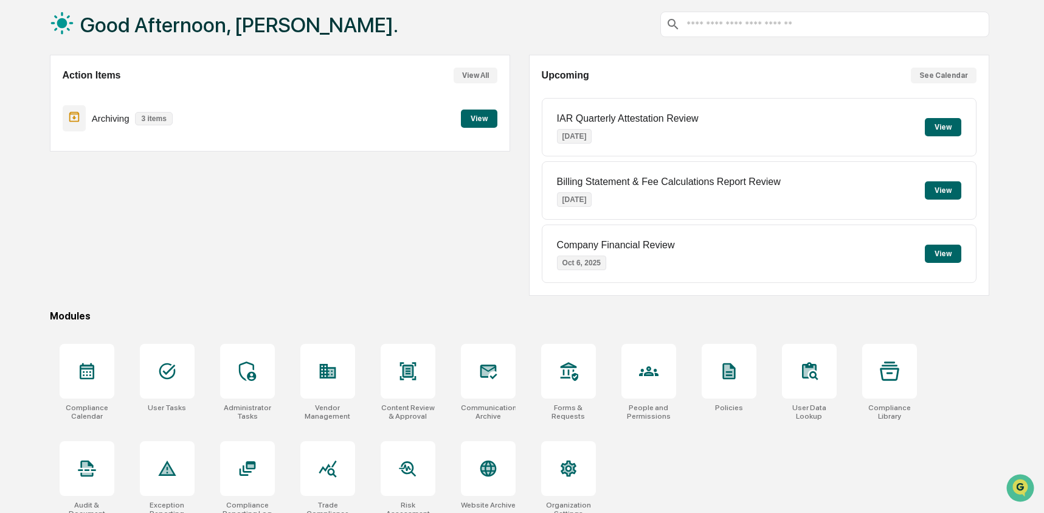
scroll to position [78, 0]
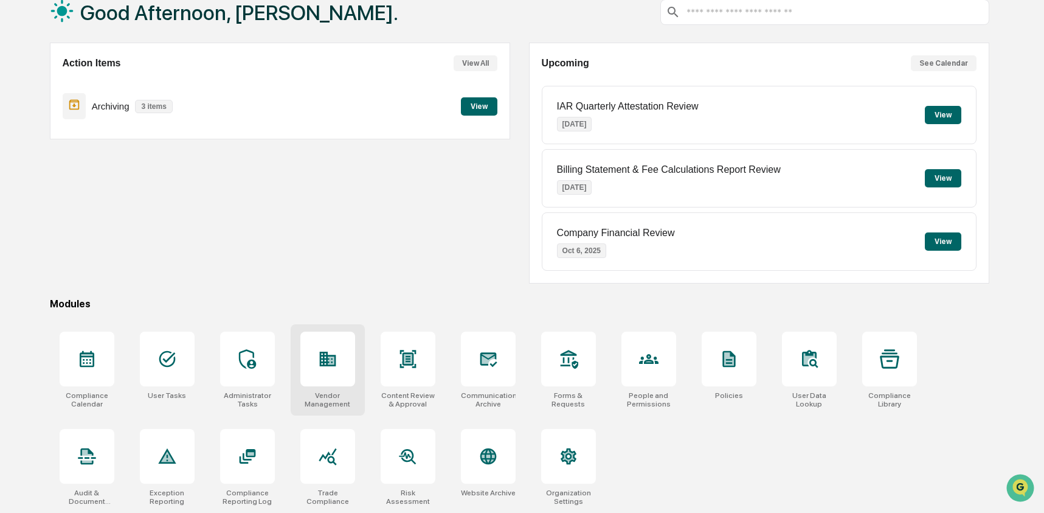
click at [341, 350] on div at bounding box center [327, 358] width 55 height 55
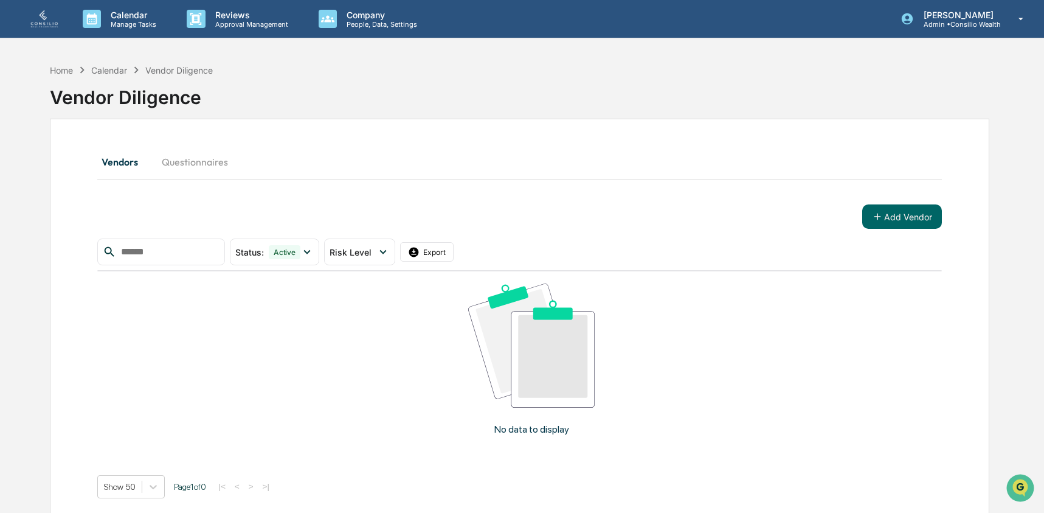
click at [583, 204] on div "Add Vendor" at bounding box center [519, 216] width 845 height 24
click at [69, 72] on div "Home" at bounding box center [61, 70] width 23 height 10
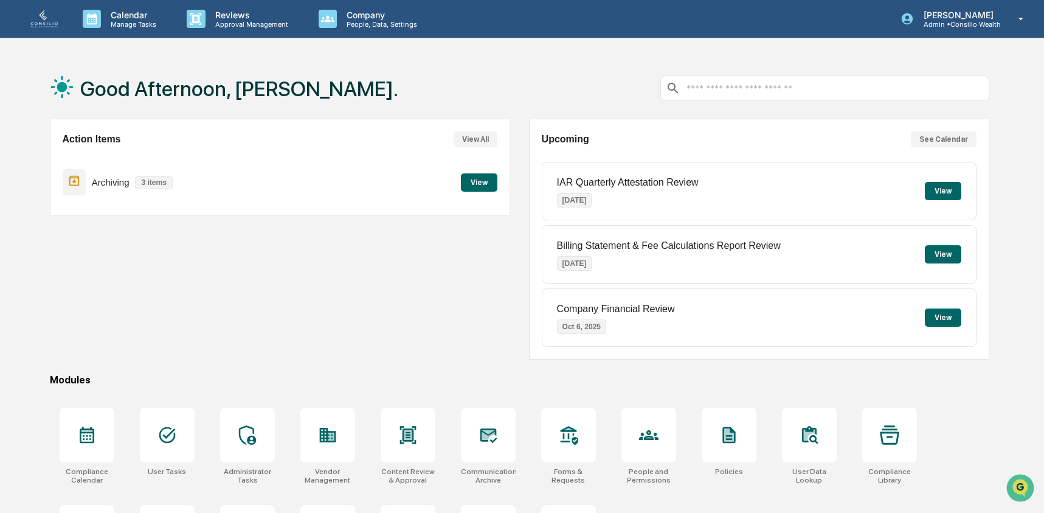
click at [220, 263] on div "Action Items View All Archiving 3 items View" at bounding box center [280, 239] width 460 height 241
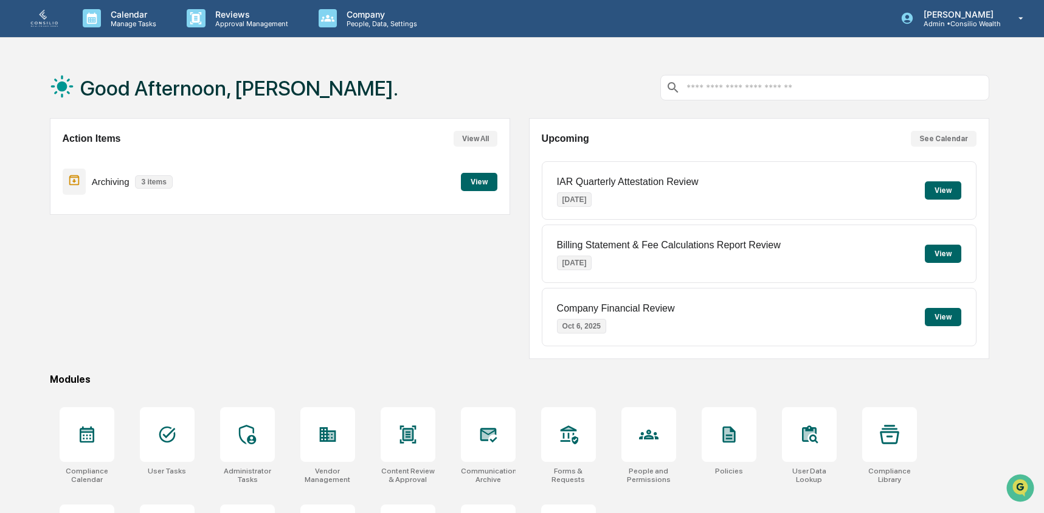
scroll to position [78, 0]
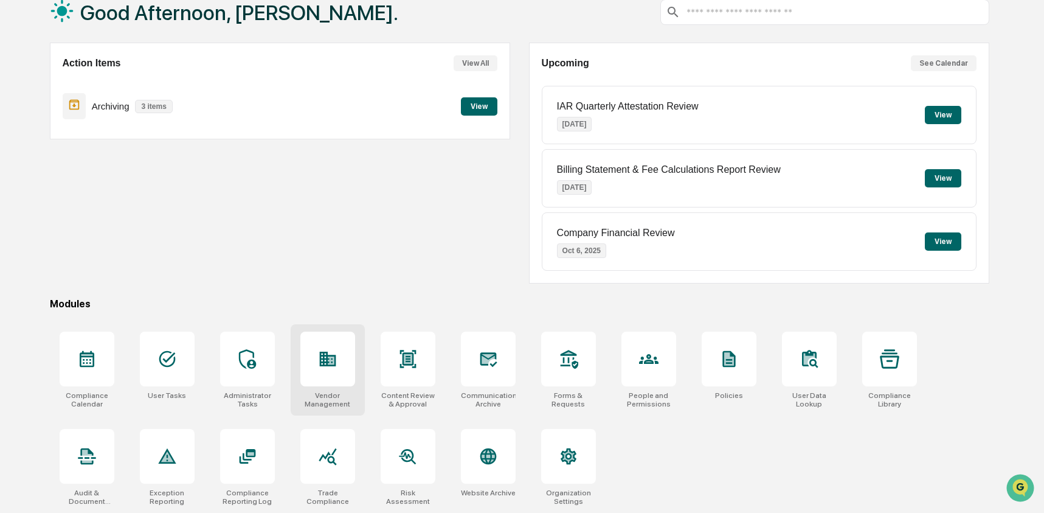
click at [335, 353] on icon at bounding box center [327, 359] width 16 height 15
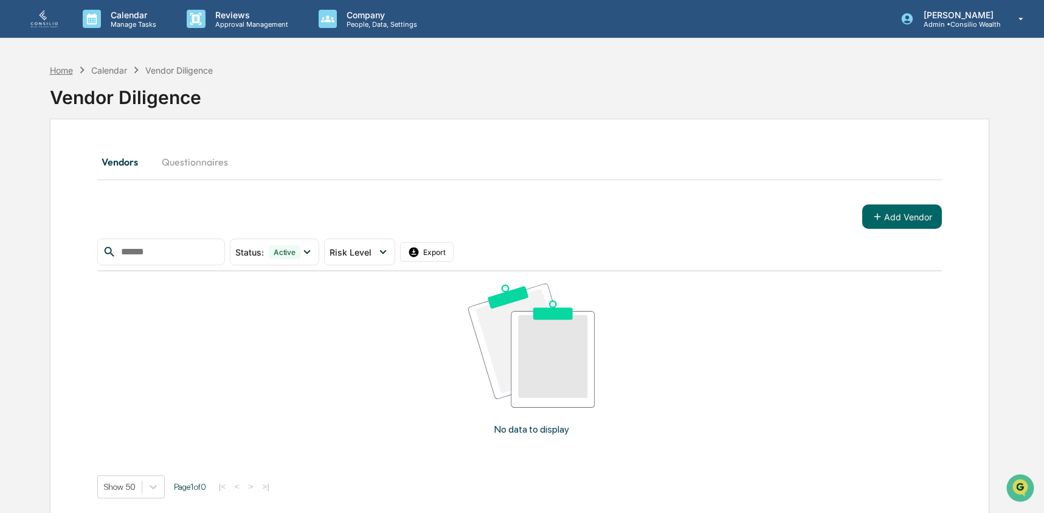
click at [66, 69] on div "Home" at bounding box center [61, 70] width 23 height 10
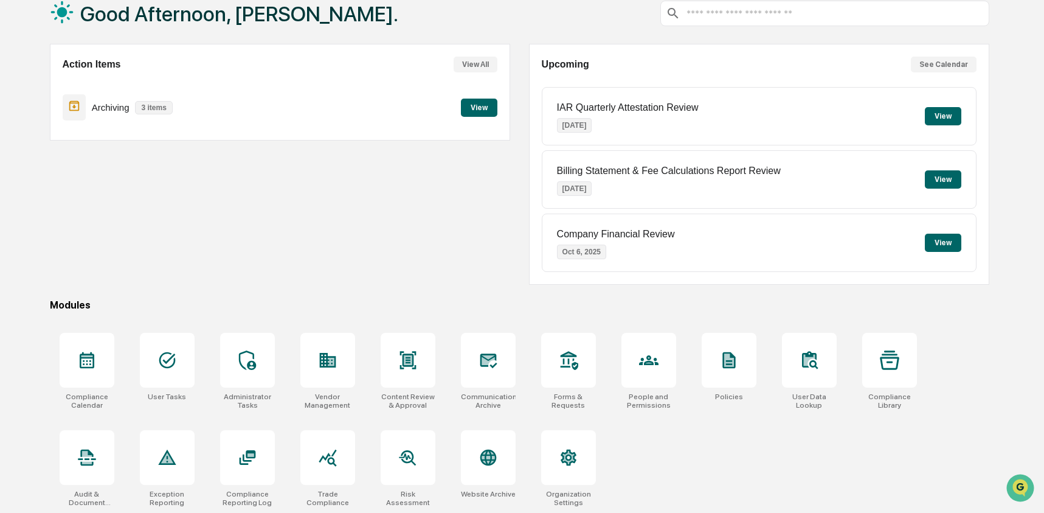
scroll to position [78, 0]
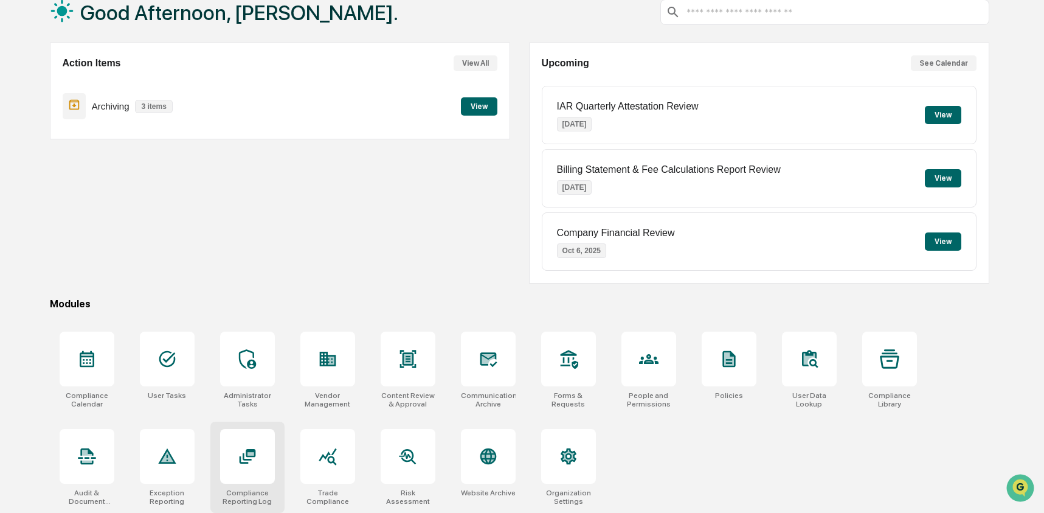
click at [250, 450] on icon at bounding box center [247, 456] width 16 height 15
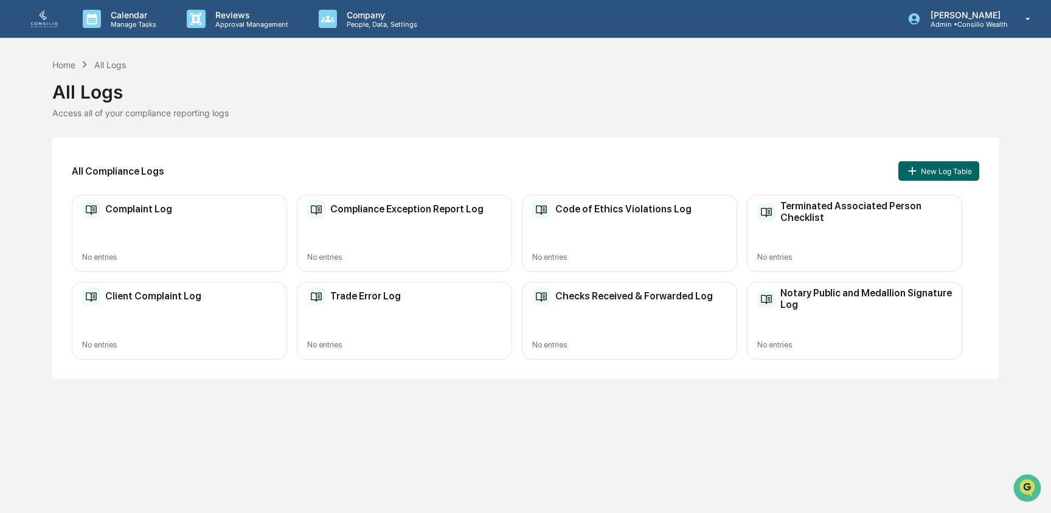
click at [251, 233] on div "Complaint Log No entries" at bounding box center [179, 233] width 215 height 77
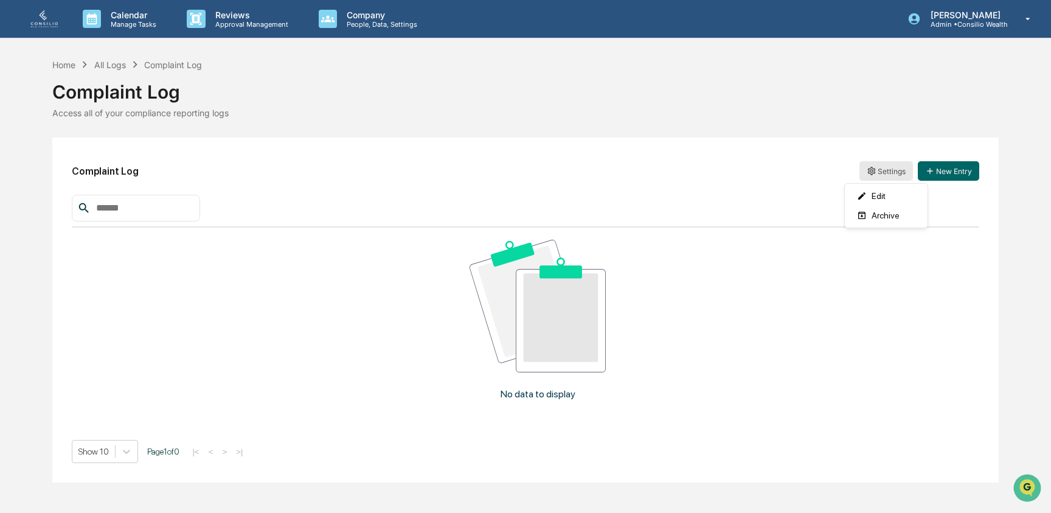
click at [882, 177] on html "Calendar Manage Tasks Reviews Approval Management Company People, Data, Setting…" at bounding box center [525, 256] width 1051 height 513
click at [880, 222] on div "Archive" at bounding box center [886, 215] width 78 height 19
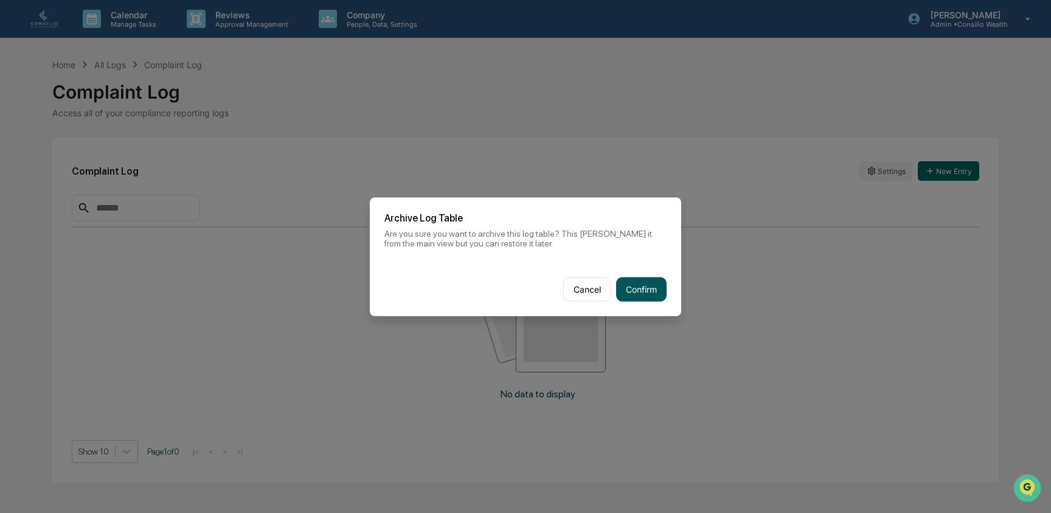
click at [624, 296] on button "Confirm" at bounding box center [641, 289] width 50 height 24
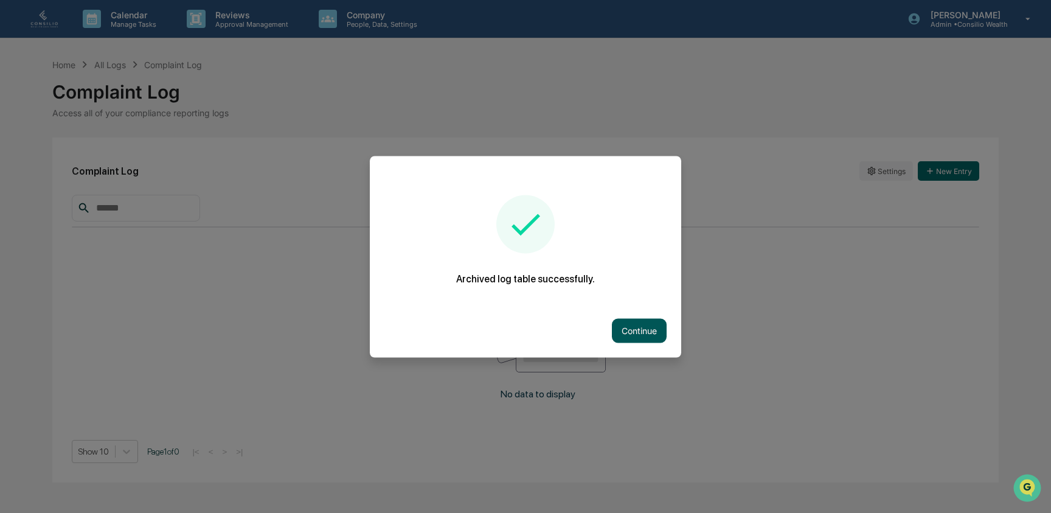
click at [628, 322] on button "Continue" at bounding box center [639, 330] width 55 height 24
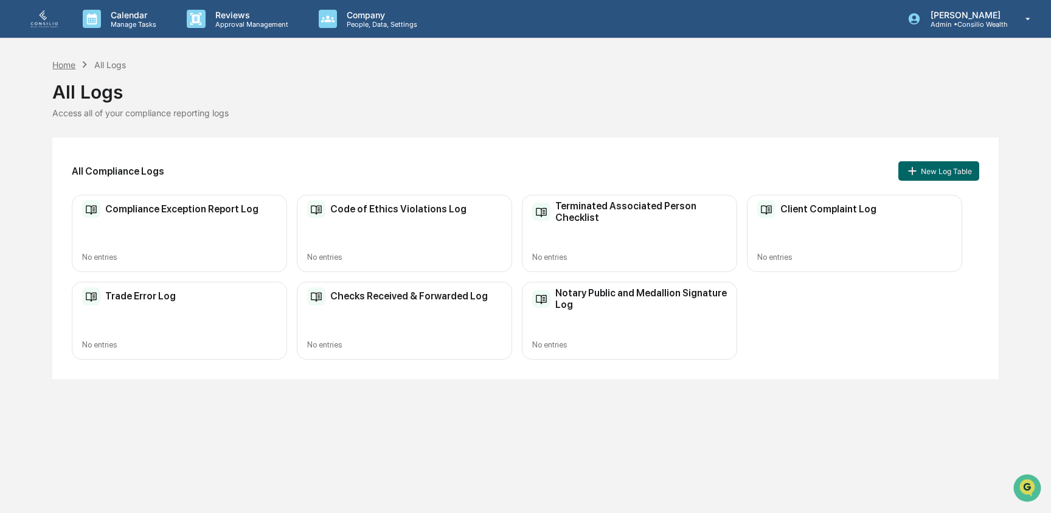
click at [58, 64] on div "Home" at bounding box center [63, 65] width 23 height 10
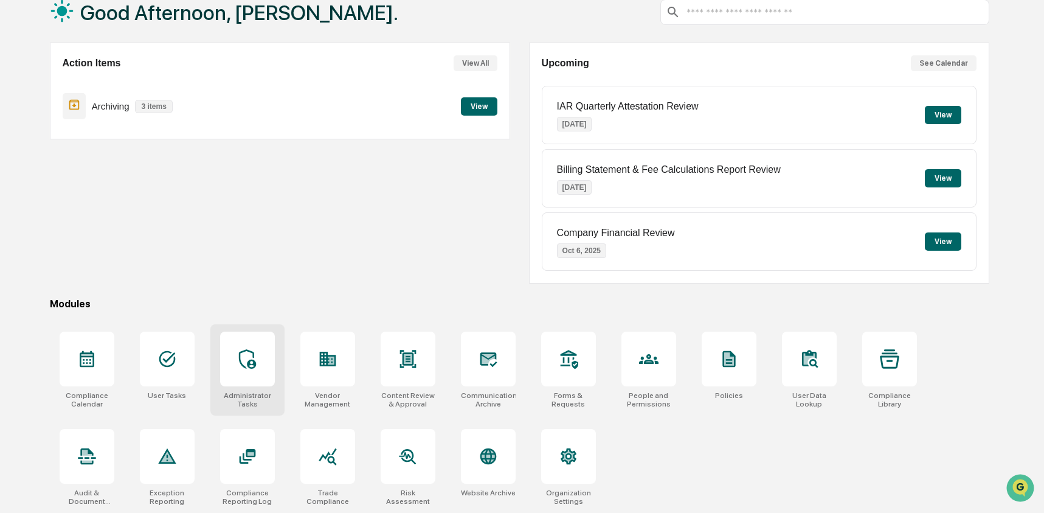
scroll to position [78, 0]
click at [264, 456] on div at bounding box center [247, 456] width 55 height 55
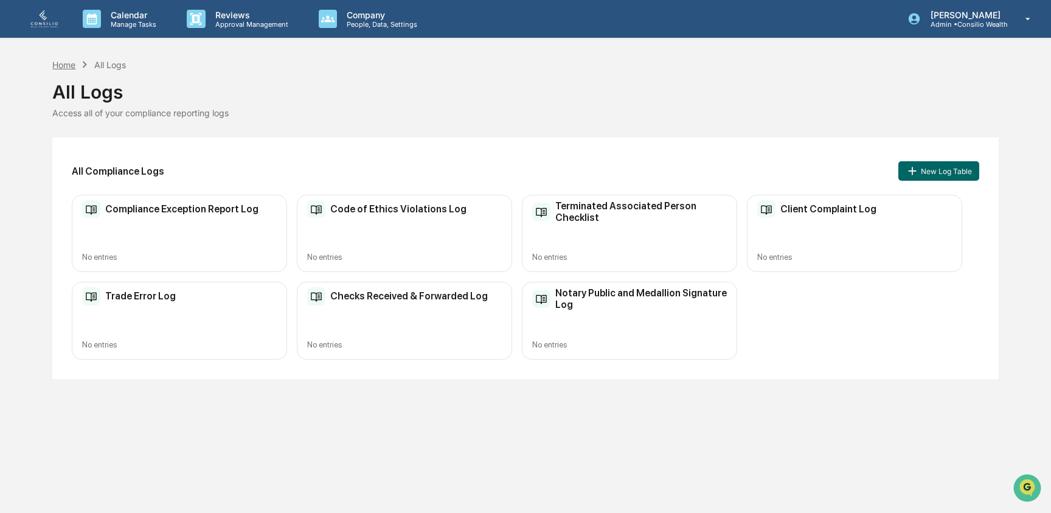
click at [72, 67] on div "Home" at bounding box center [63, 65] width 23 height 10
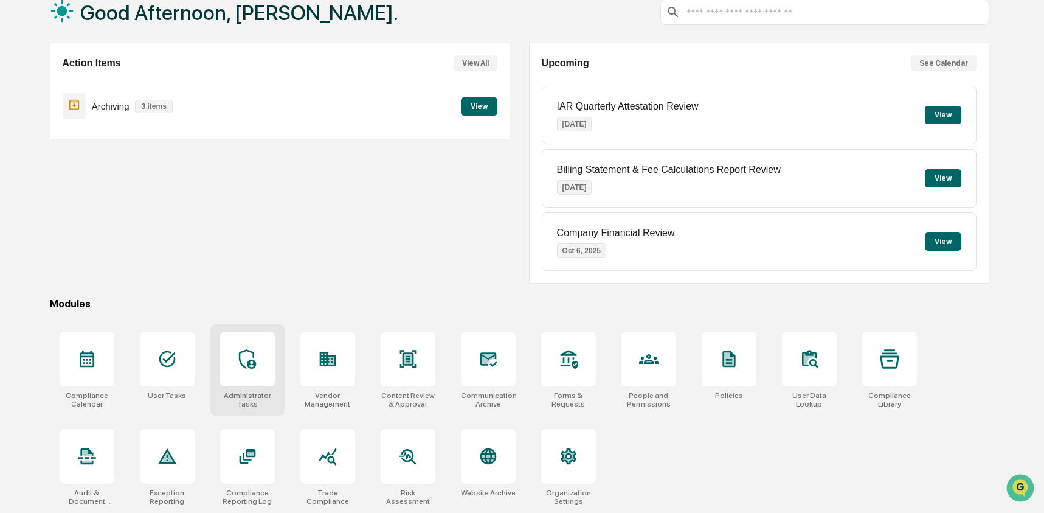
scroll to position [78, 0]
click at [161, 371] on div at bounding box center [167, 358] width 55 height 55
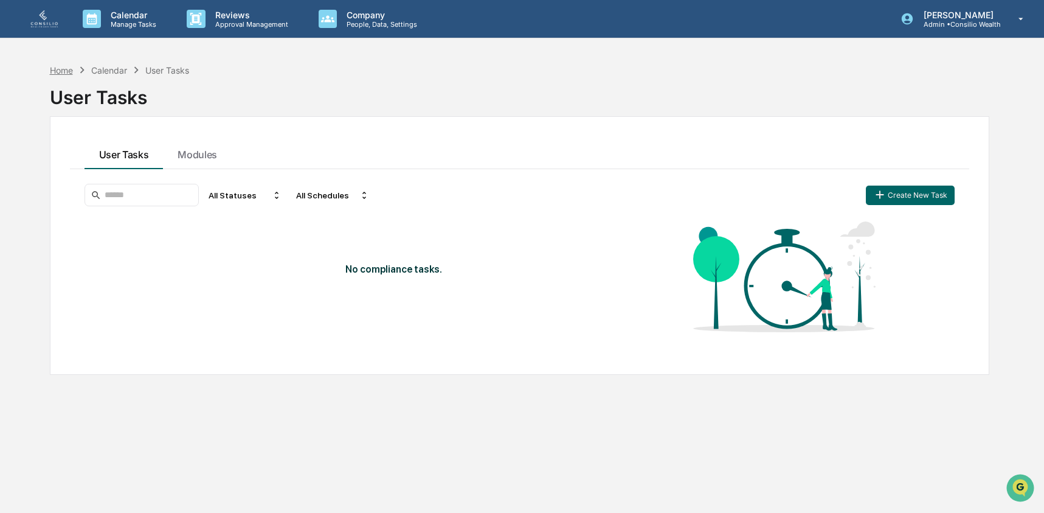
click at [70, 70] on div "Home" at bounding box center [61, 70] width 23 height 10
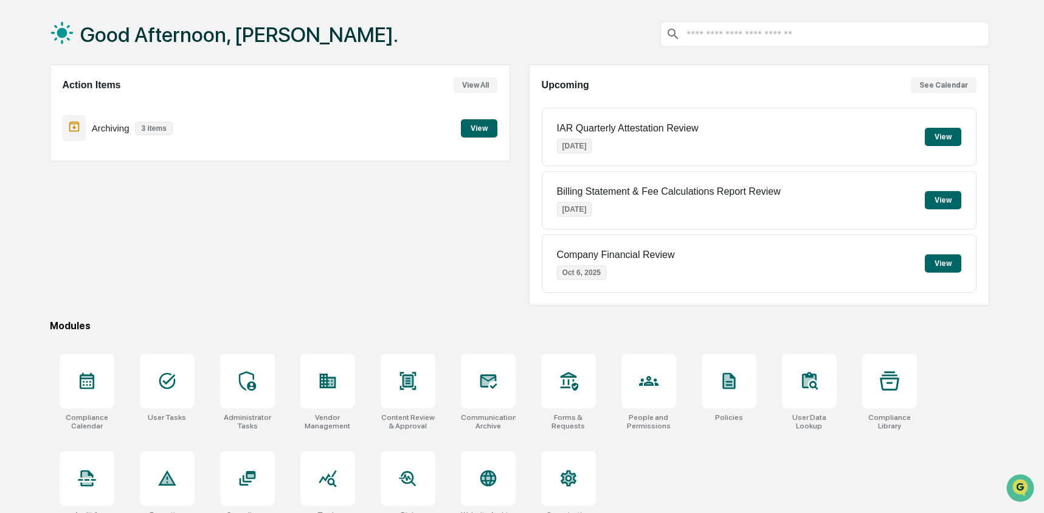
scroll to position [78, 0]
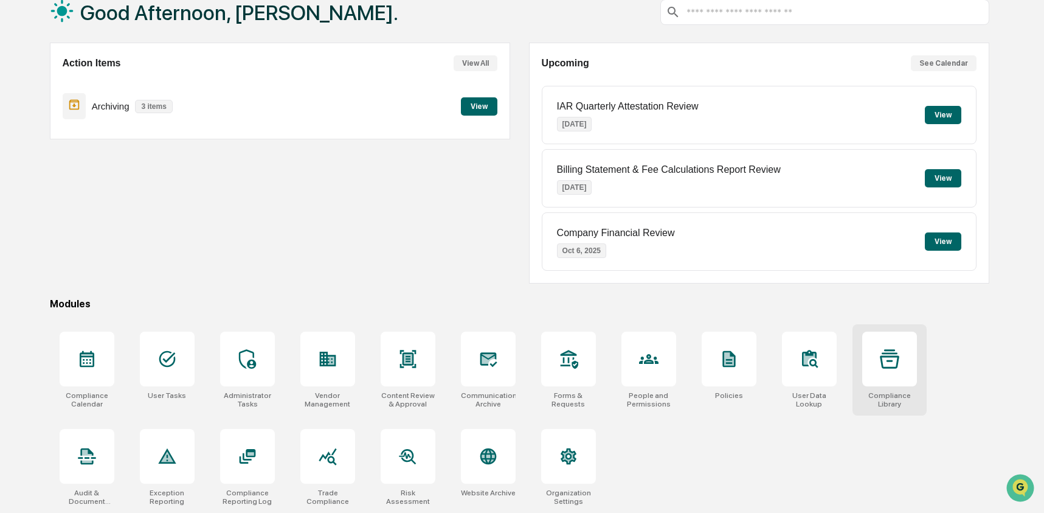
click at [895, 357] on icon at bounding box center [889, 358] width 19 height 19
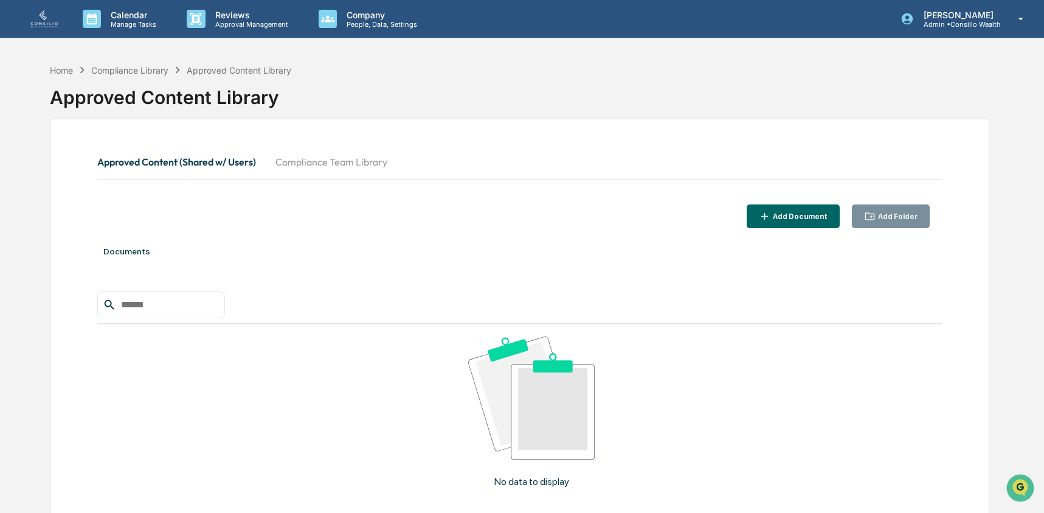
click at [321, 164] on button "Compliance Team Library" at bounding box center [331, 161] width 131 height 29
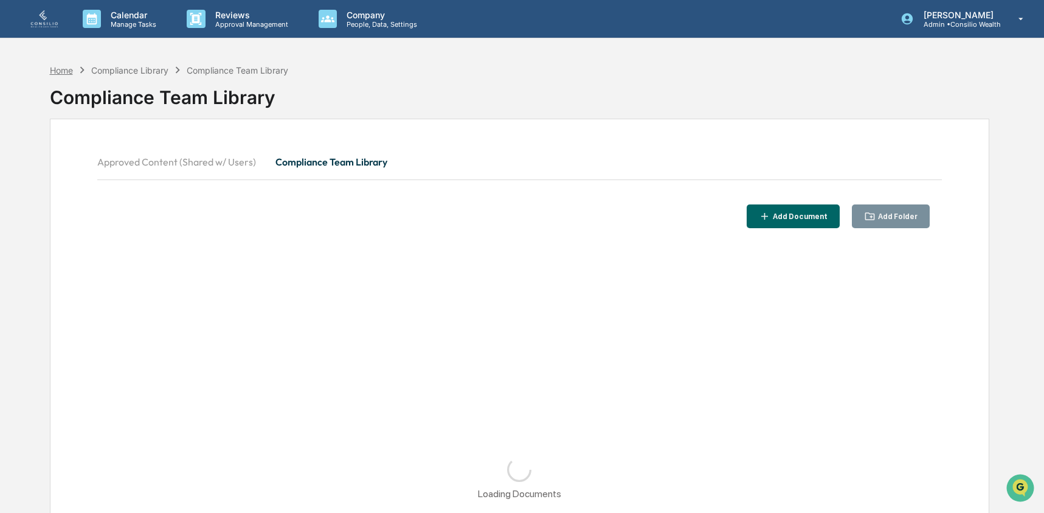
click at [60, 69] on div "Home" at bounding box center [61, 70] width 23 height 10
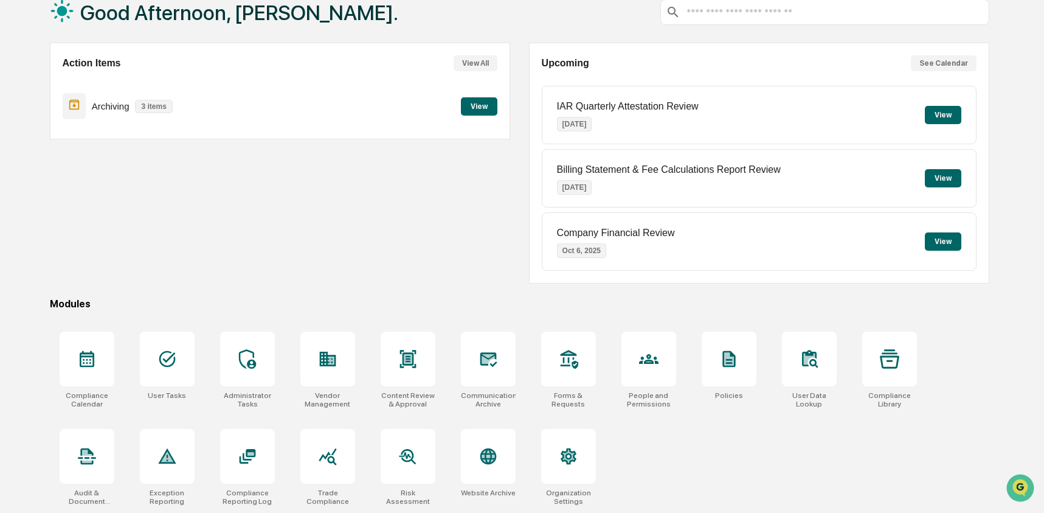
scroll to position [78, 0]
click at [729, 363] on icon at bounding box center [729, 359] width 13 height 16
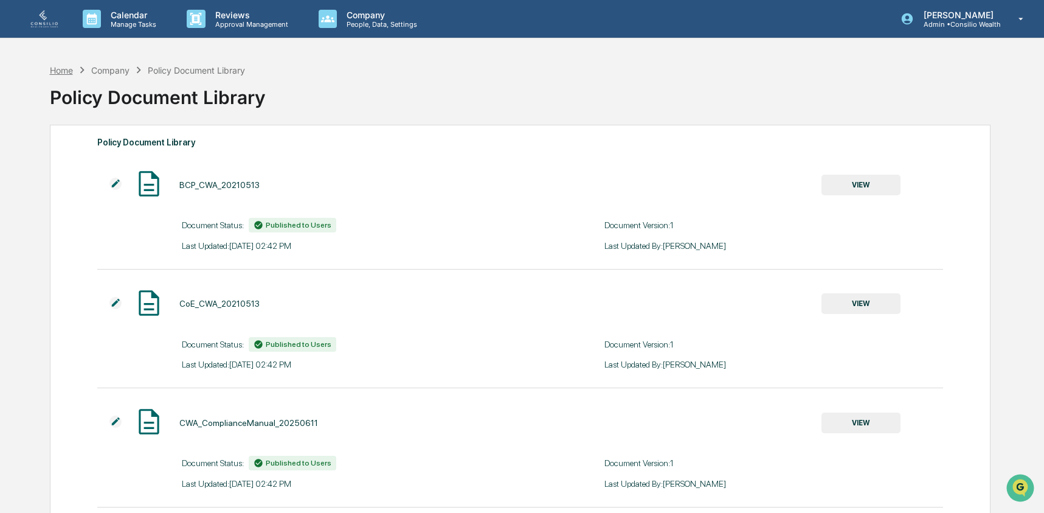
click at [69, 68] on div "Home" at bounding box center [61, 70] width 23 height 10
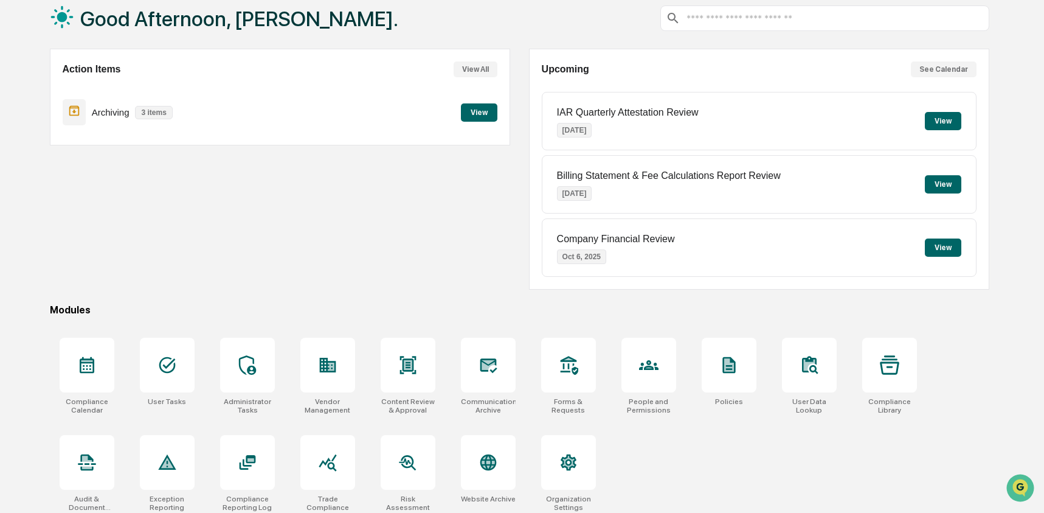
scroll to position [77, 0]
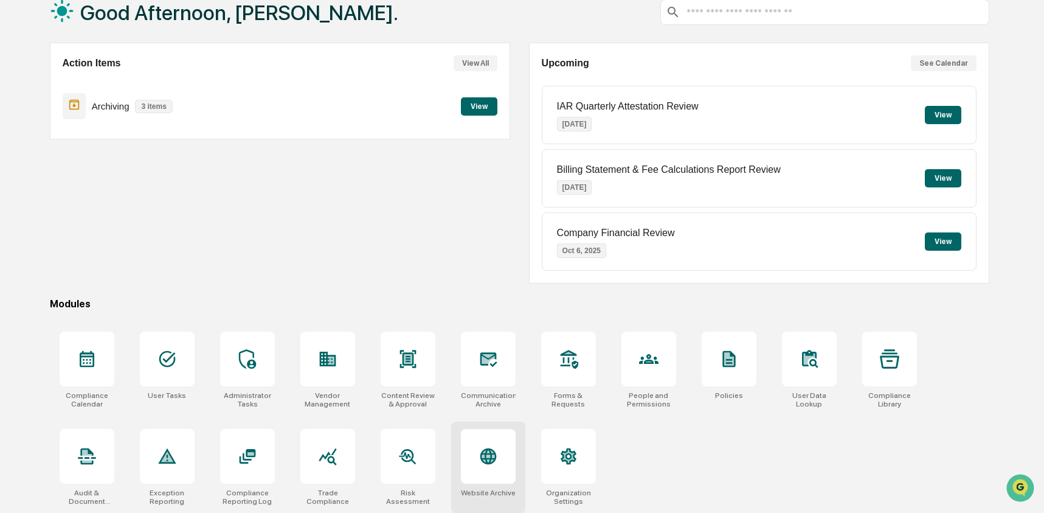
click at [482, 462] on icon at bounding box center [488, 455] width 19 height 19
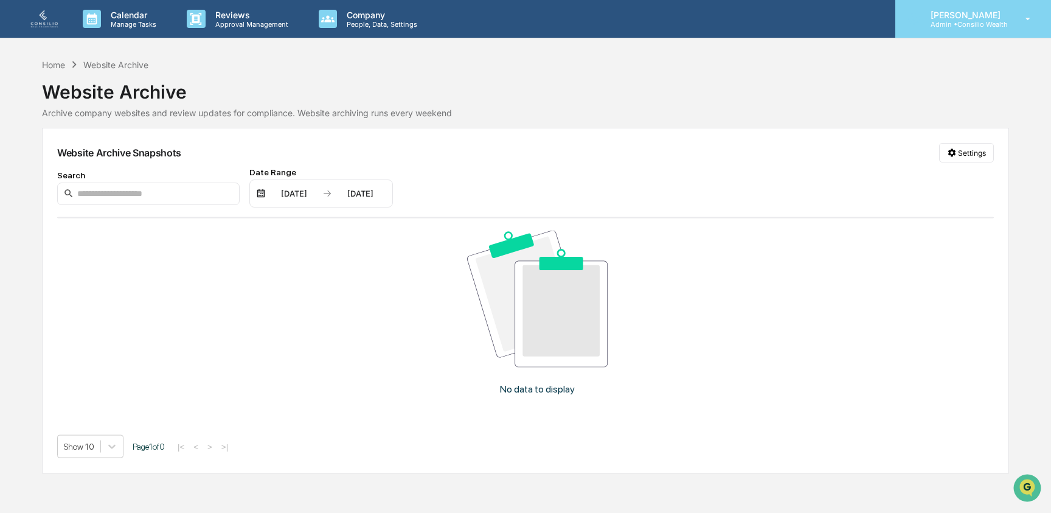
click at [943, 10] on p "[PERSON_NAME]" at bounding box center [964, 15] width 87 height 10
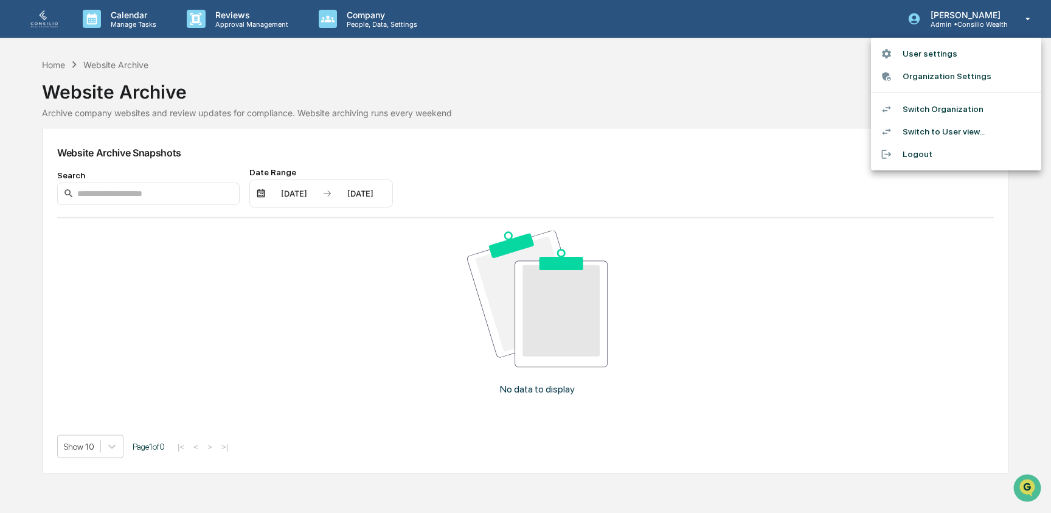
click at [657, 102] on div at bounding box center [525, 256] width 1051 height 513
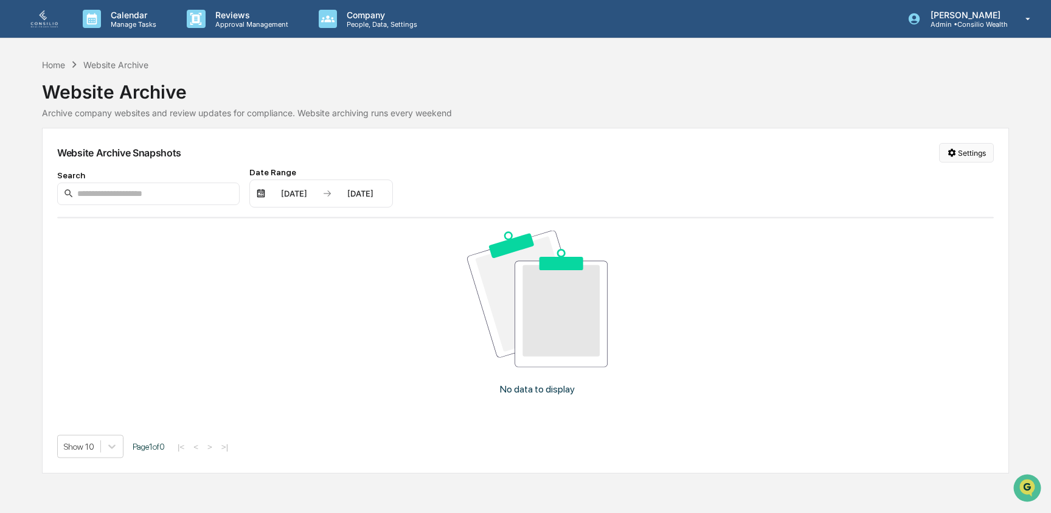
click at [965, 150] on html "Calendar Manage Tasks Reviews Approval Management Company People, Data, Setting…" at bounding box center [525, 256] width 1051 height 513
click at [950, 181] on div "Manage Archived Websites" at bounding box center [964, 177] width 137 height 19
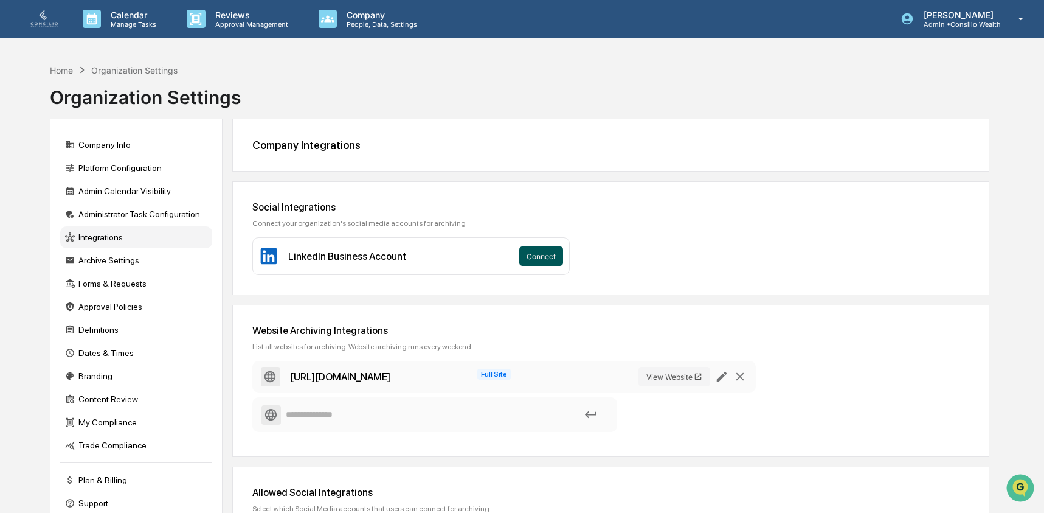
click at [547, 254] on button "Connect" at bounding box center [541, 255] width 44 height 19
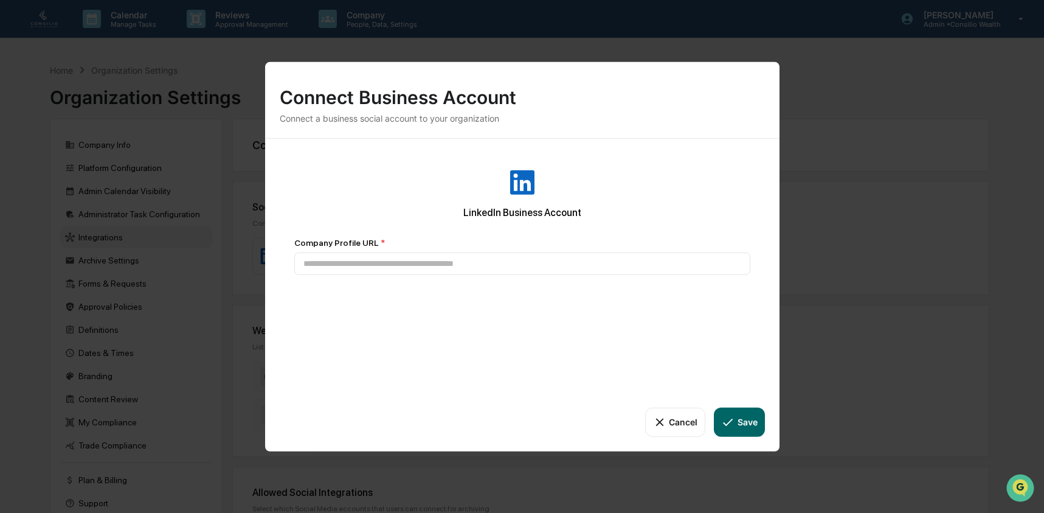
click at [684, 422] on button "Cancel" at bounding box center [675, 421] width 60 height 29
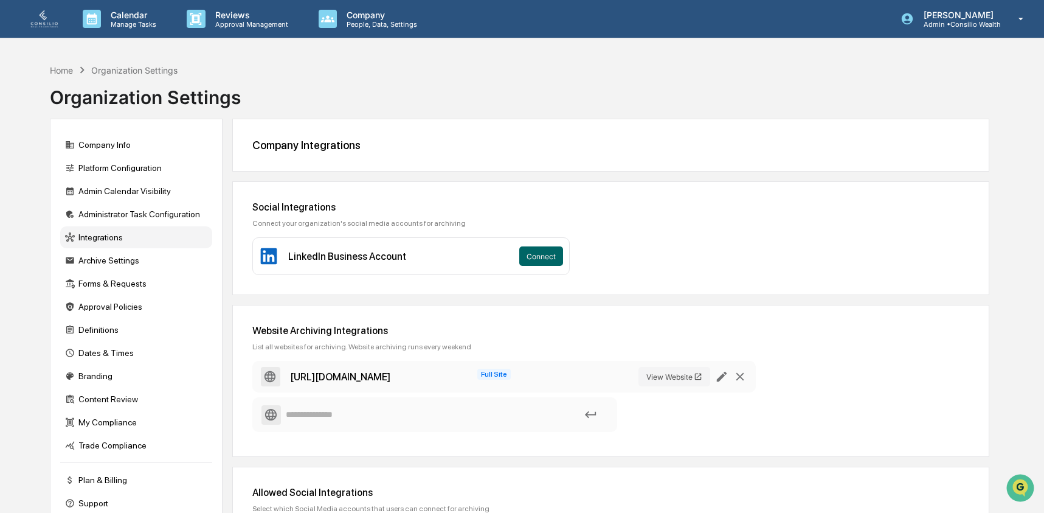
click at [735, 80] on div "Home Organization Settings Organization Settings" at bounding box center [520, 88] width 940 height 61
click at [469, 141] on div "Company Integrations" at bounding box center [610, 145] width 717 height 13
click at [52, 71] on div "Home" at bounding box center [61, 70] width 23 height 10
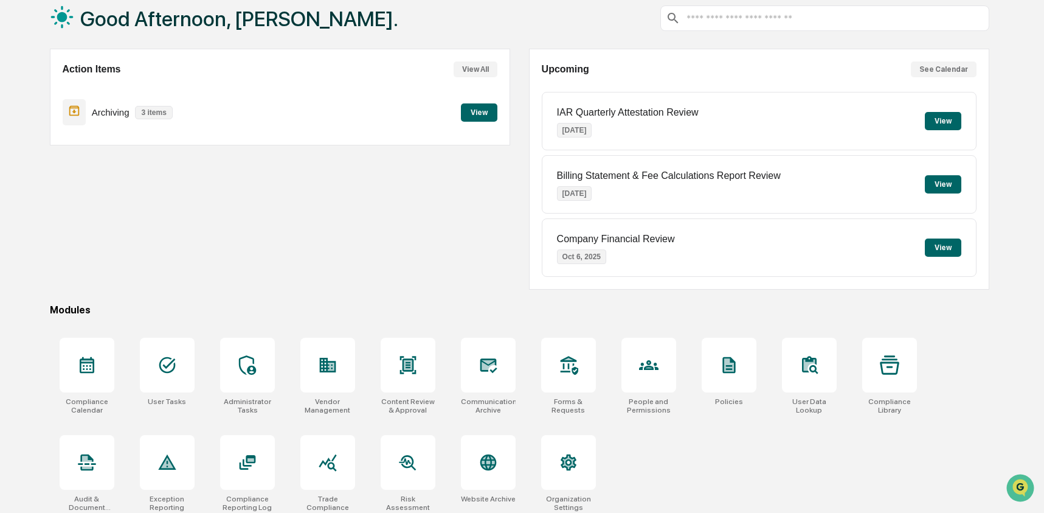
scroll to position [78, 0]
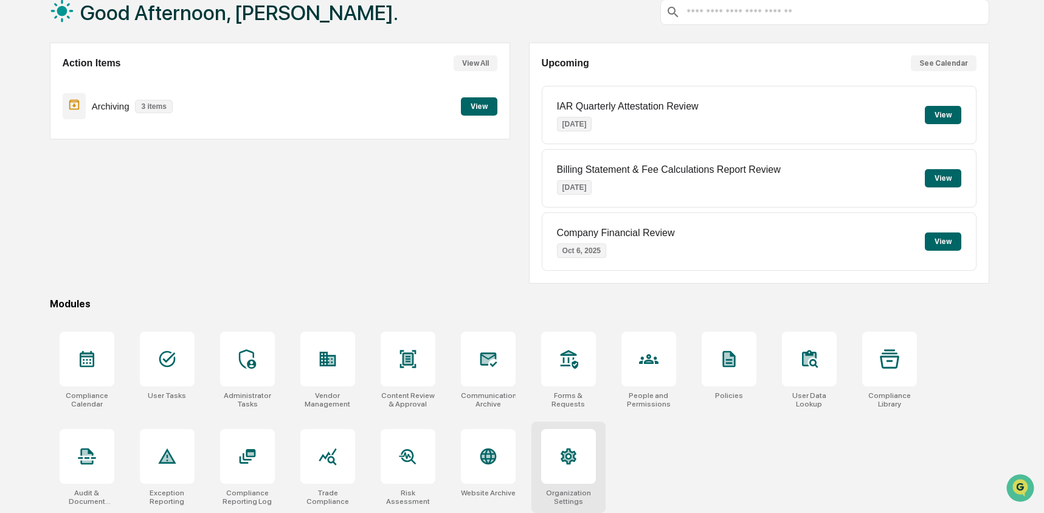
click at [571, 456] on icon at bounding box center [569, 455] width 12 height 13
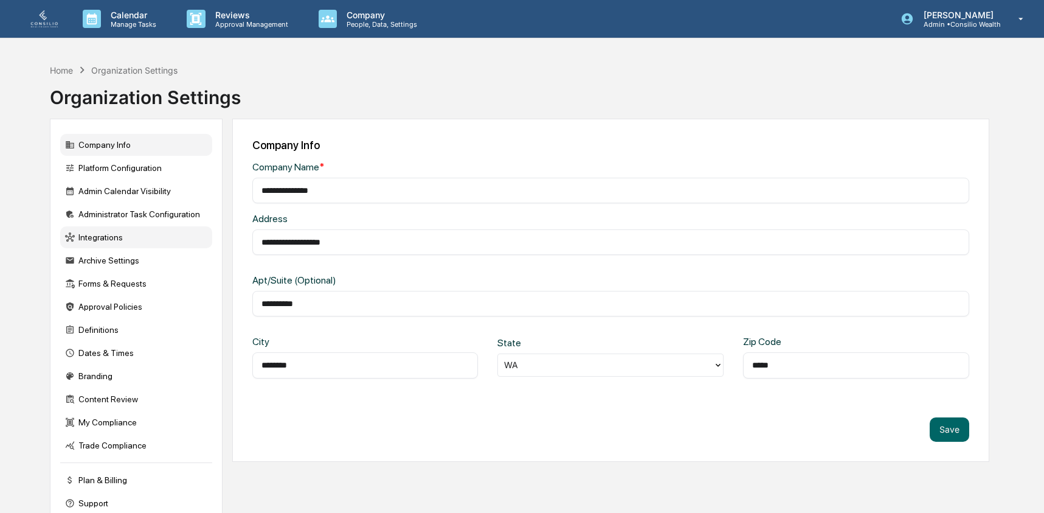
click at [114, 240] on div "Integrations" at bounding box center [136, 237] width 152 height 22
click at [100, 239] on div "Integrations" at bounding box center [136, 237] width 152 height 22
